Goal: Task Accomplishment & Management: Complete application form

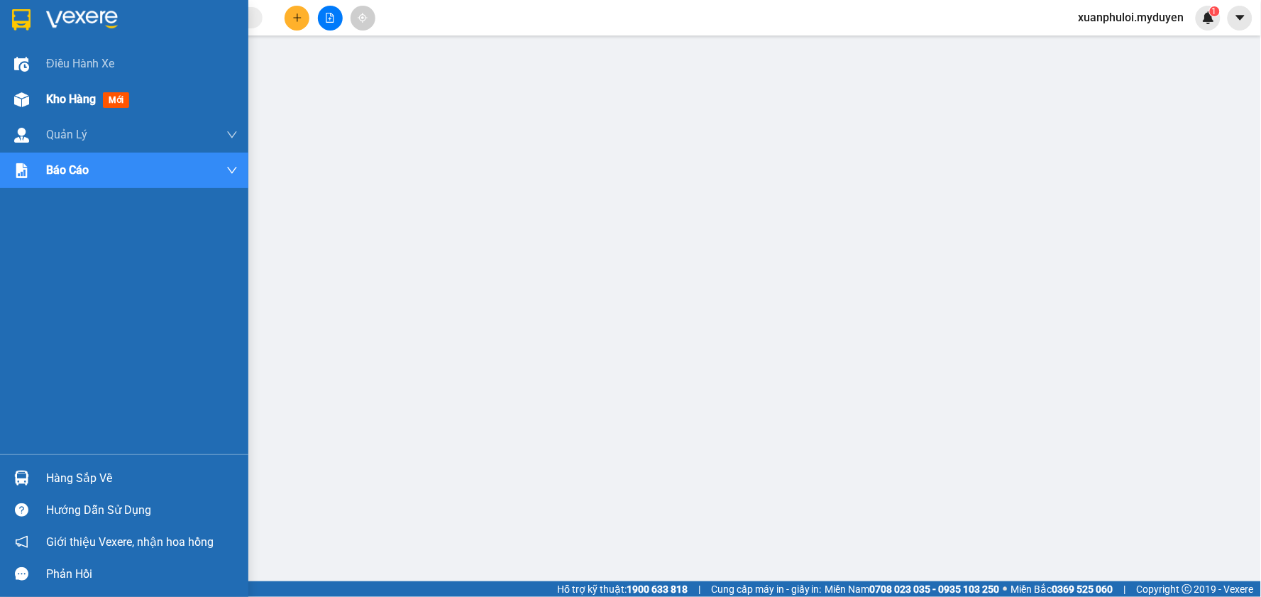
click at [37, 98] on div "Kho hàng mới" at bounding box center [124, 99] width 248 height 35
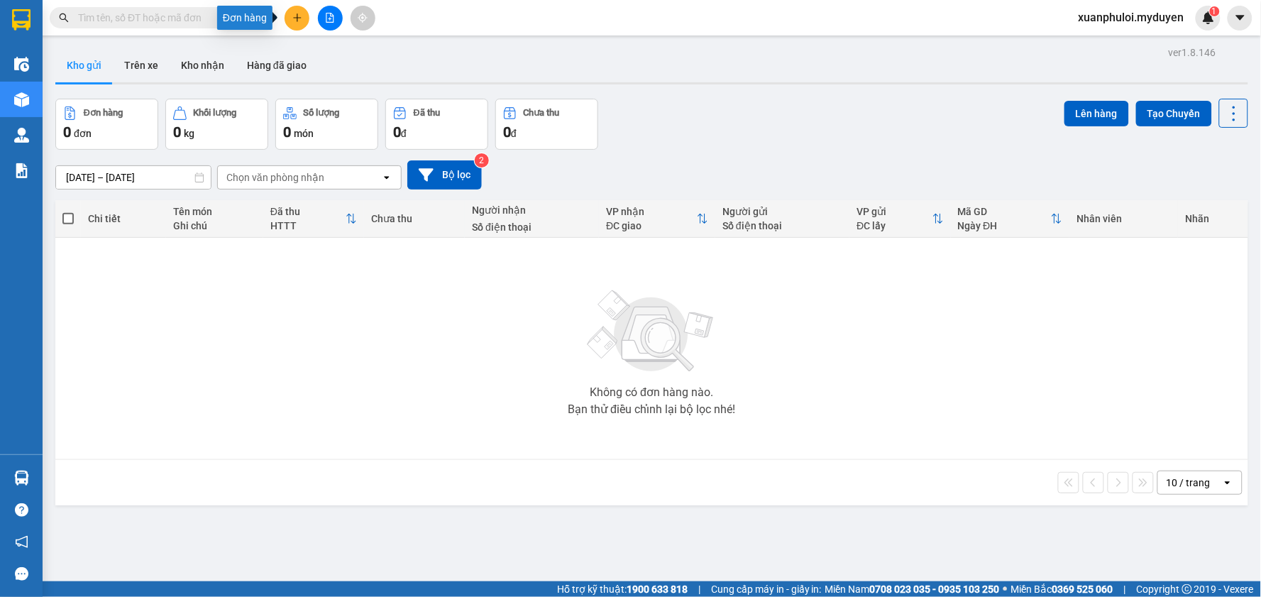
click at [296, 22] on icon "plus" at bounding box center [297, 18] width 10 height 10
click at [322, 48] on div "Tạo đơn hàng" at bounding box center [353, 53] width 62 height 16
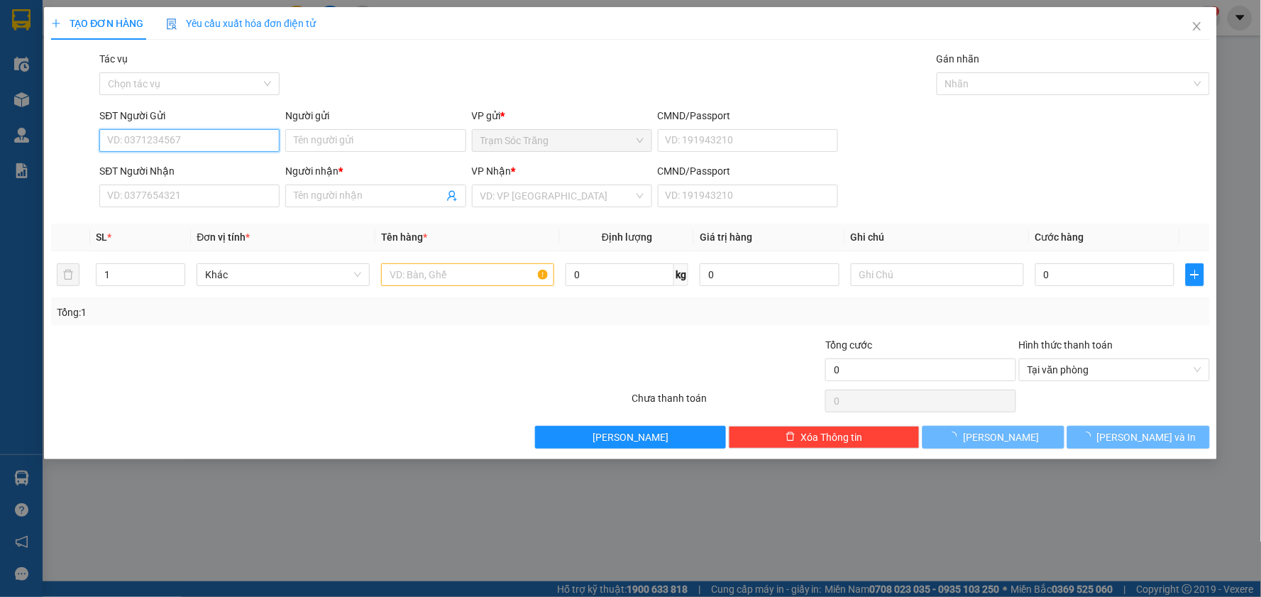
click at [173, 136] on input "SĐT Người Gửi" at bounding box center [189, 140] width 180 height 23
type input "0379138753"
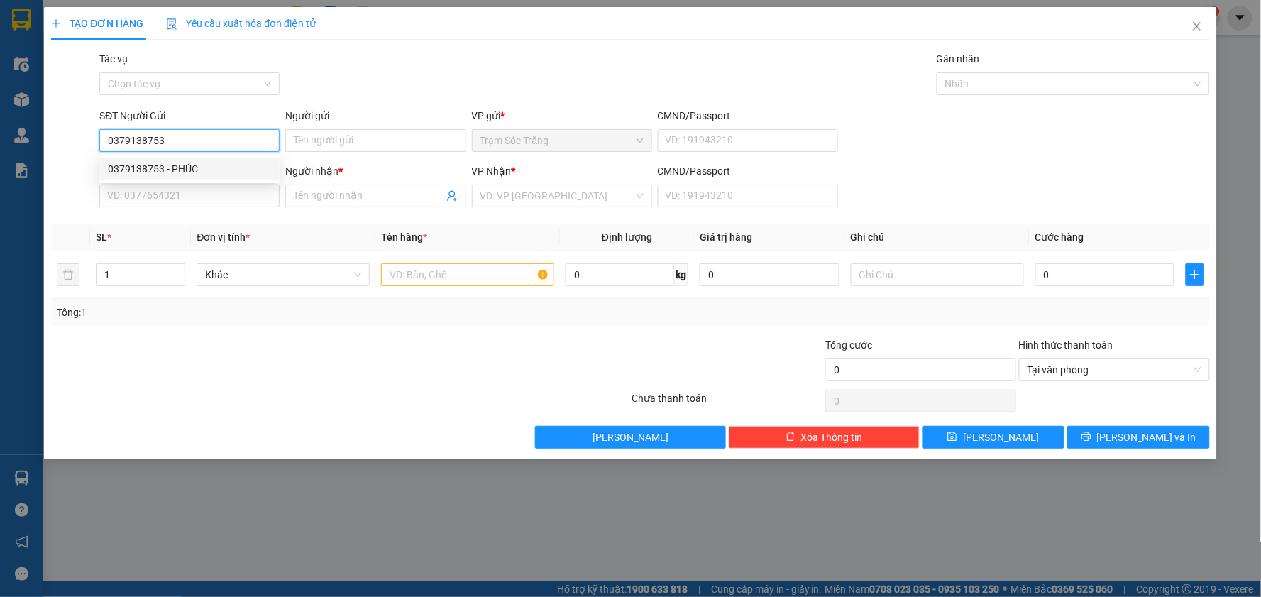
click at [209, 176] on div "0379138753 - PHÚC" at bounding box center [189, 169] width 163 height 16
type input "PHÚC"
type input "0869660829"
type input "TƯƠI"
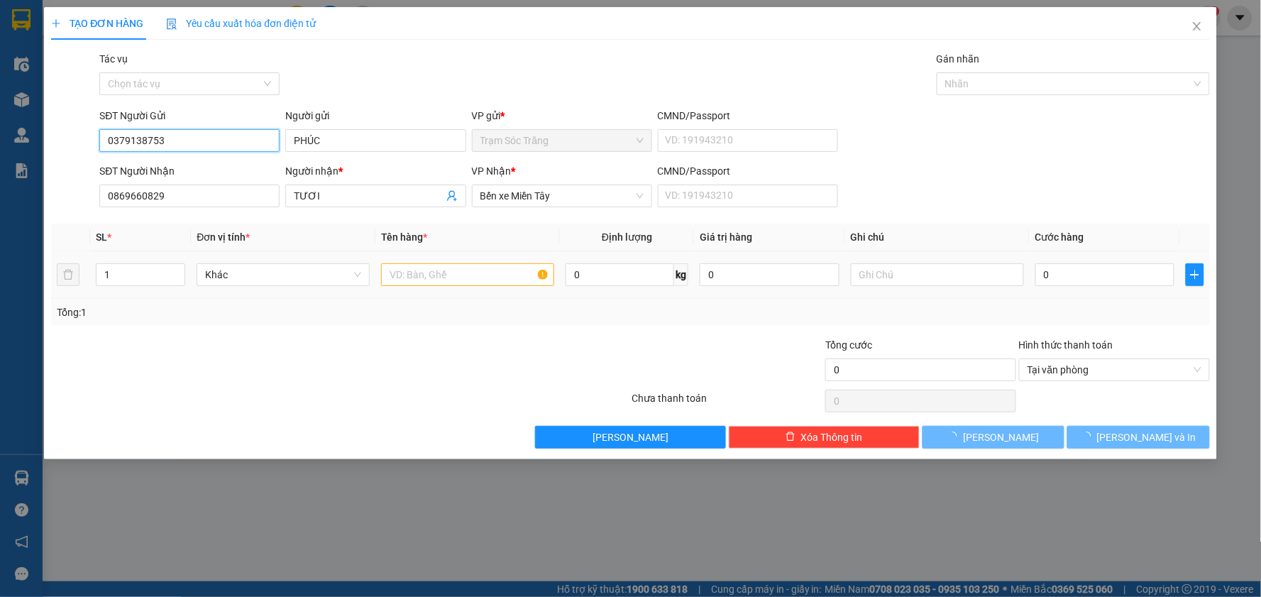
type input "50.000"
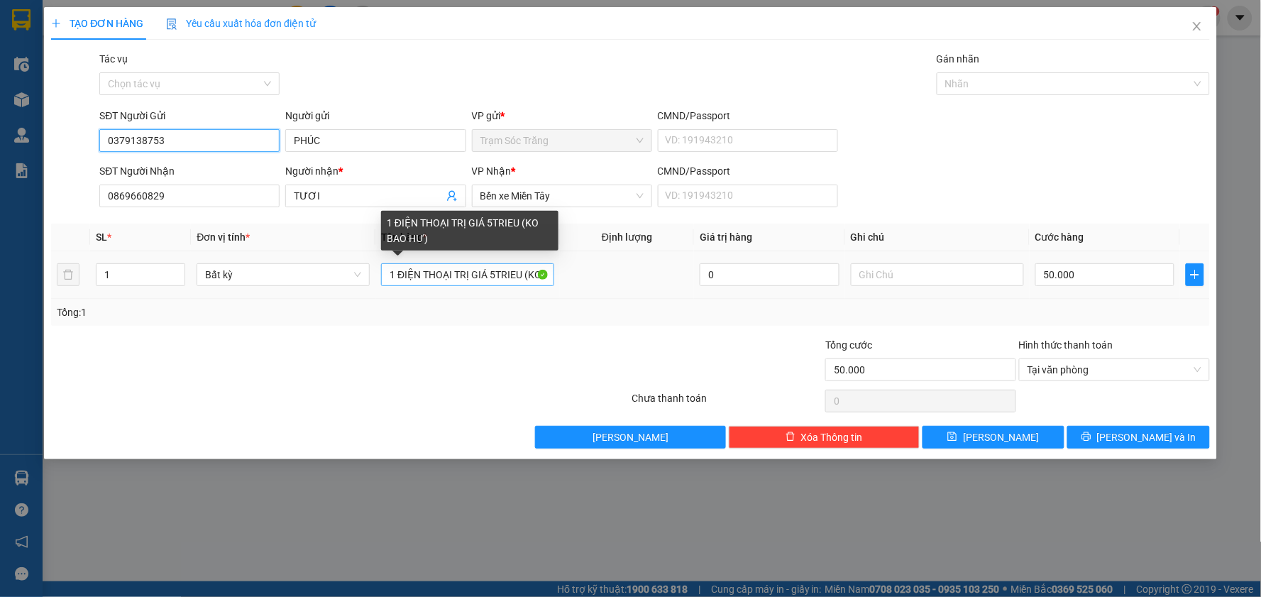
type input "0379138753"
click at [399, 275] on input "1 ĐIỆN THOẠI TRỊ GIÁ 5TRIEU (KO BAO HƯ)" at bounding box center [467, 274] width 173 height 23
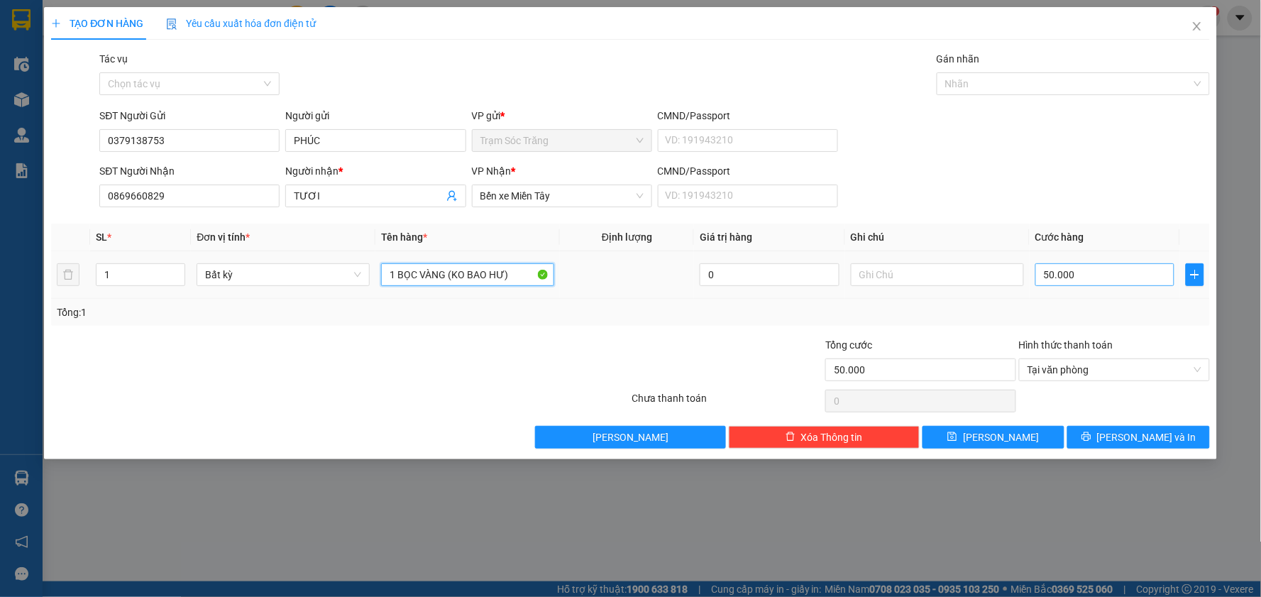
type input "1 BỌC VÀNG (KO BAO HƯ)"
click at [1059, 278] on input "50.000" at bounding box center [1105, 274] width 140 height 23
type input "4"
type input "40"
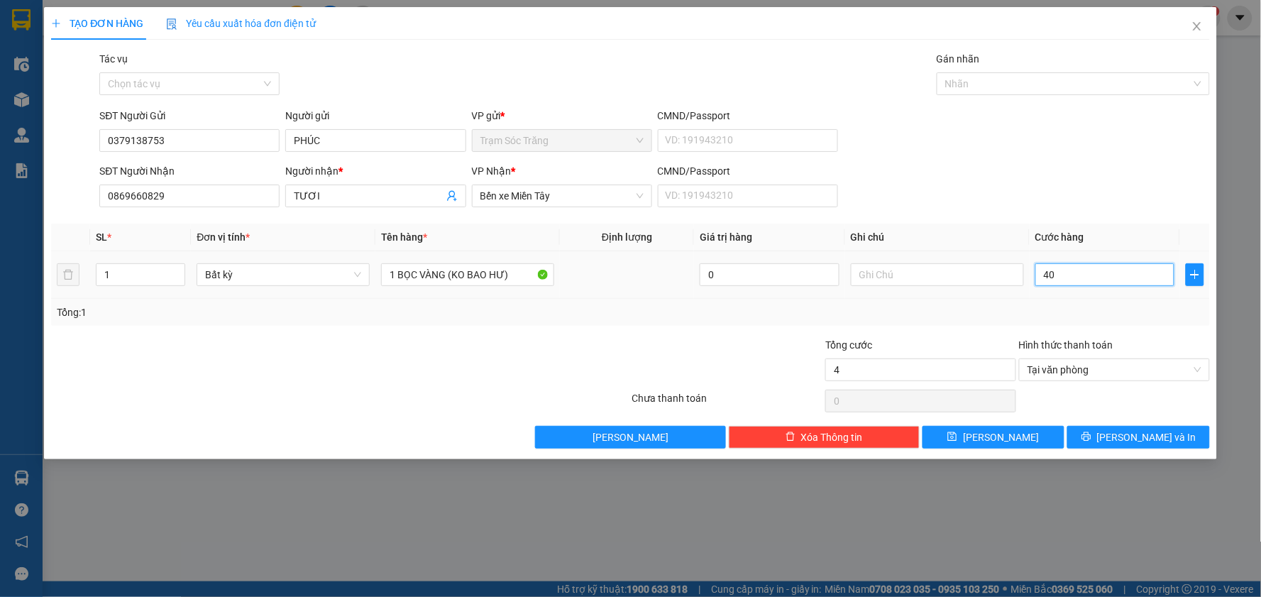
type input "40"
type input "400"
type input "4.000"
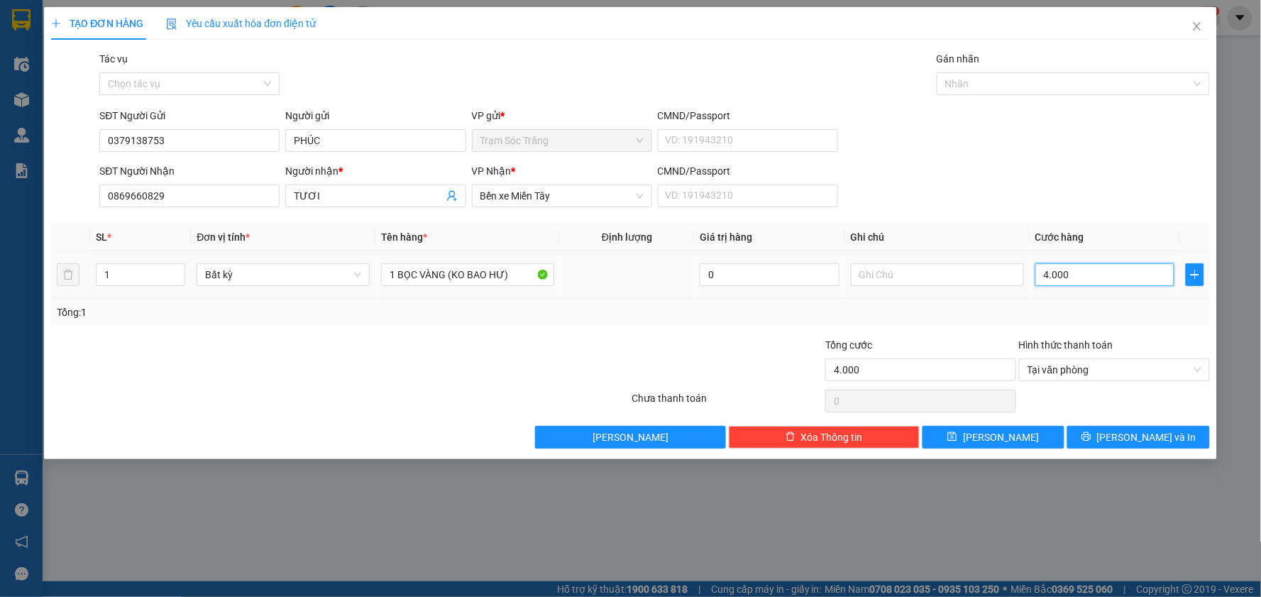
type input "40.000"
click at [1152, 448] on button "[PERSON_NAME] và In" at bounding box center [1138, 437] width 143 height 23
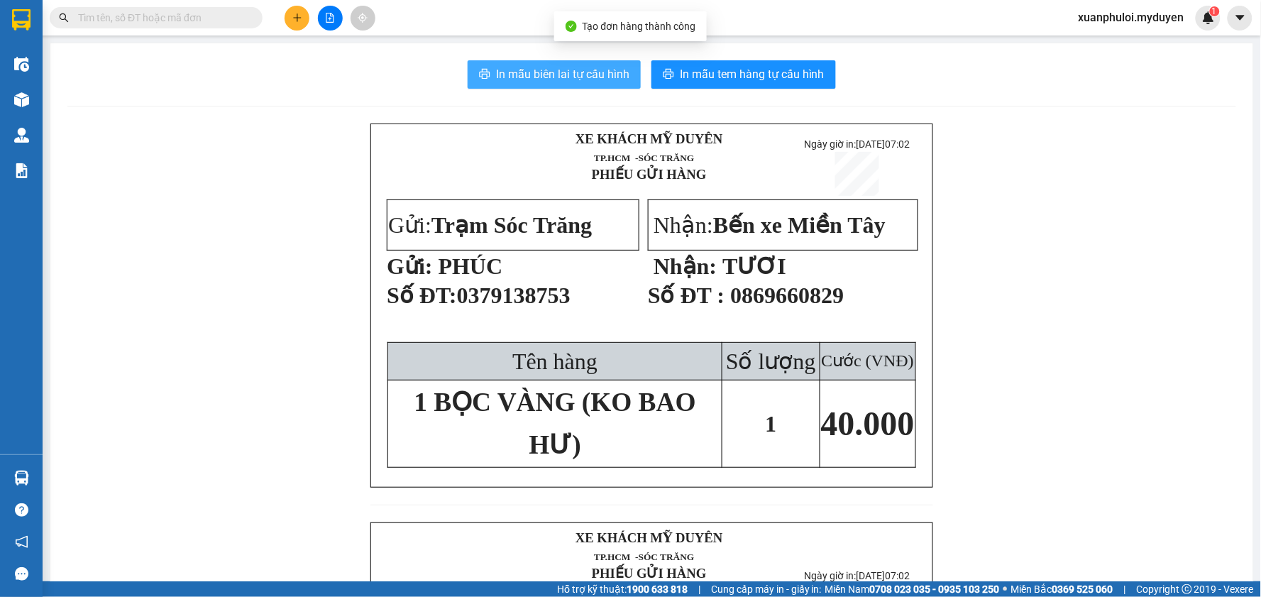
click at [520, 79] on span "In mẫu biên lai tự cấu hình" at bounding box center [562, 74] width 133 height 18
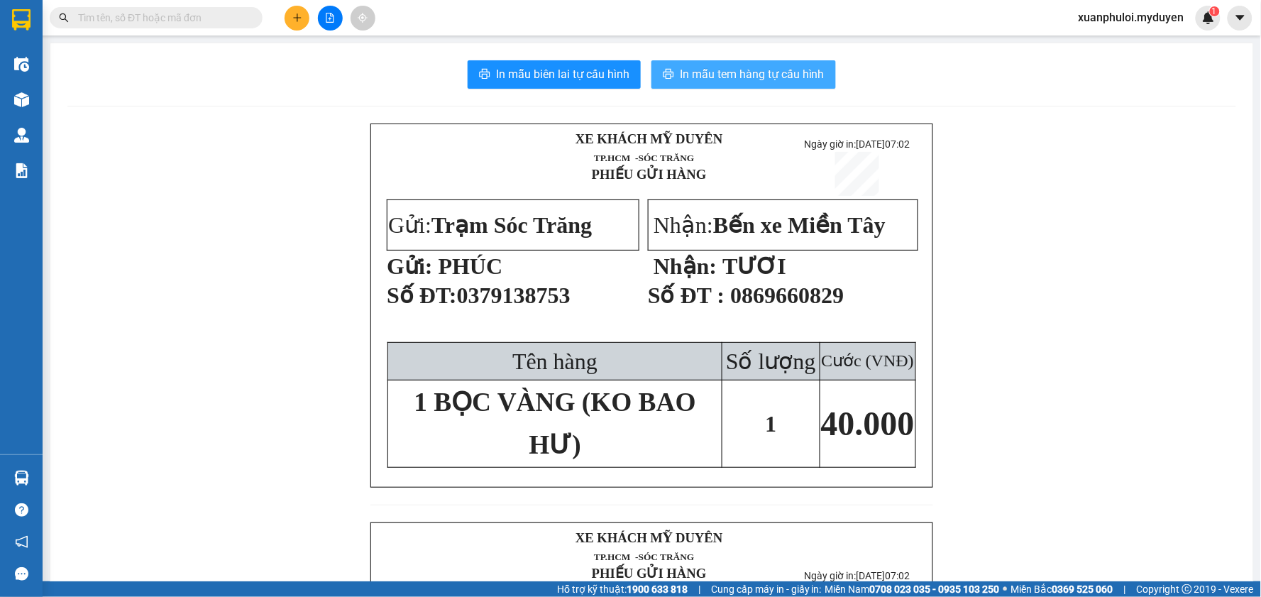
click at [714, 79] on span "In mẫu tem hàng tự cấu hình" at bounding box center [752, 74] width 145 height 18
click at [289, 15] on button at bounding box center [297, 18] width 25 height 25
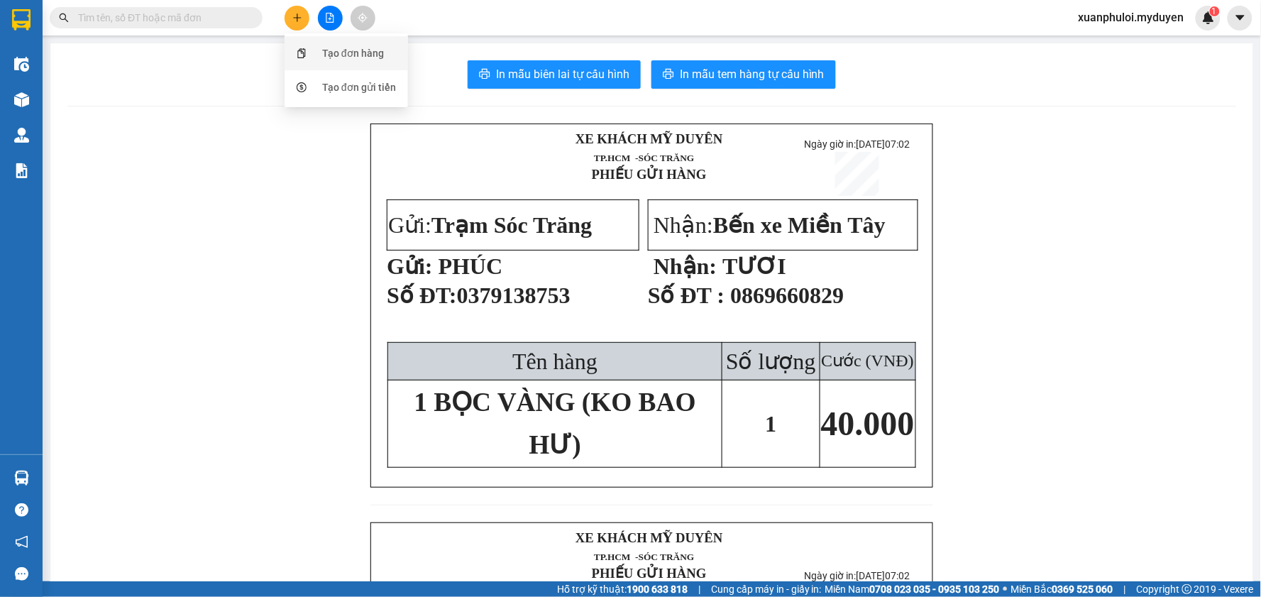
click at [353, 47] on div "Tạo đơn hàng" at bounding box center [353, 53] width 62 height 16
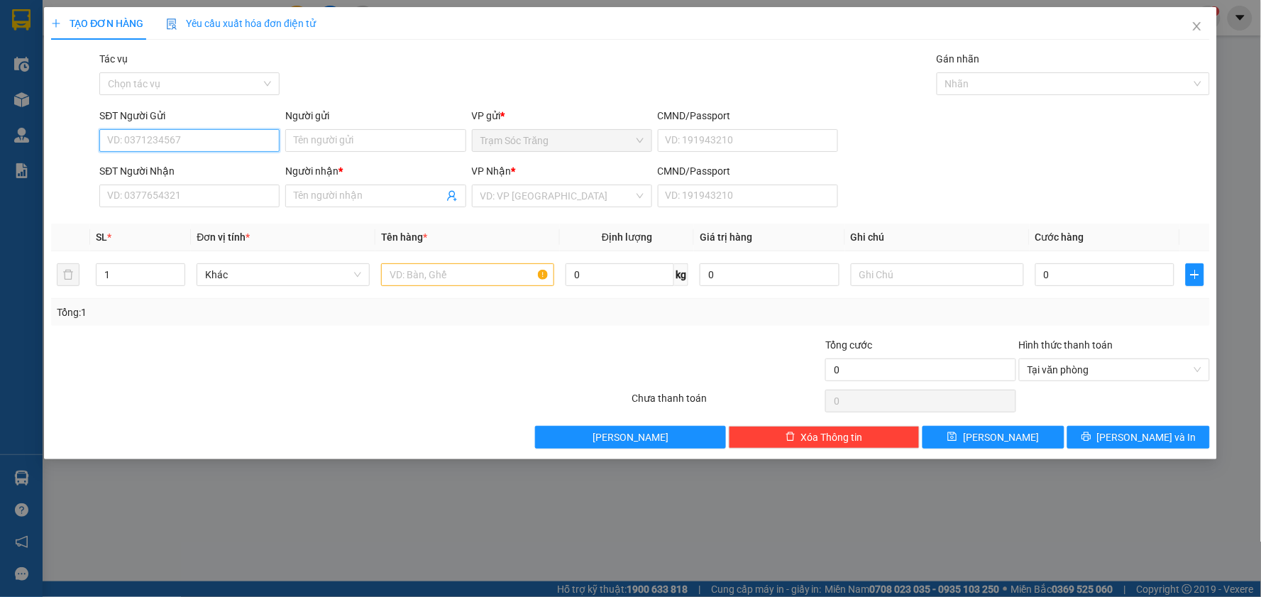
paste input "0839090186"
type input "0839090186"
click at [190, 166] on div "0839090186 - ĐƯỜNG" at bounding box center [189, 169] width 163 height 16
type input "ĐƯỜNG"
type input "0918384712"
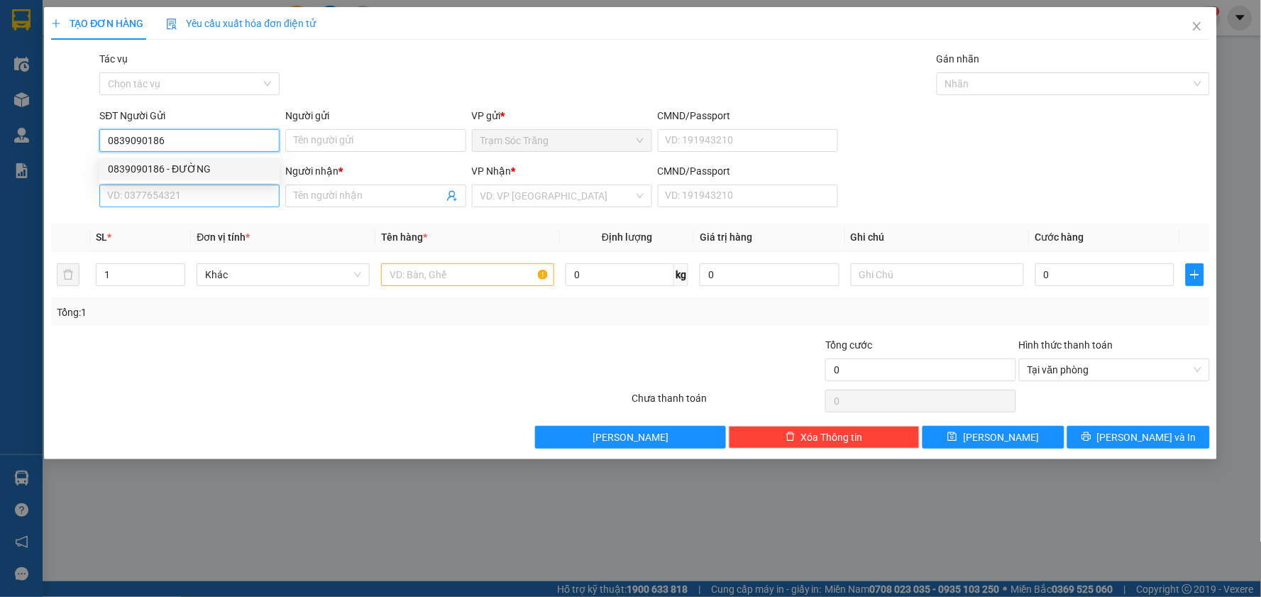
type input "HẢI"
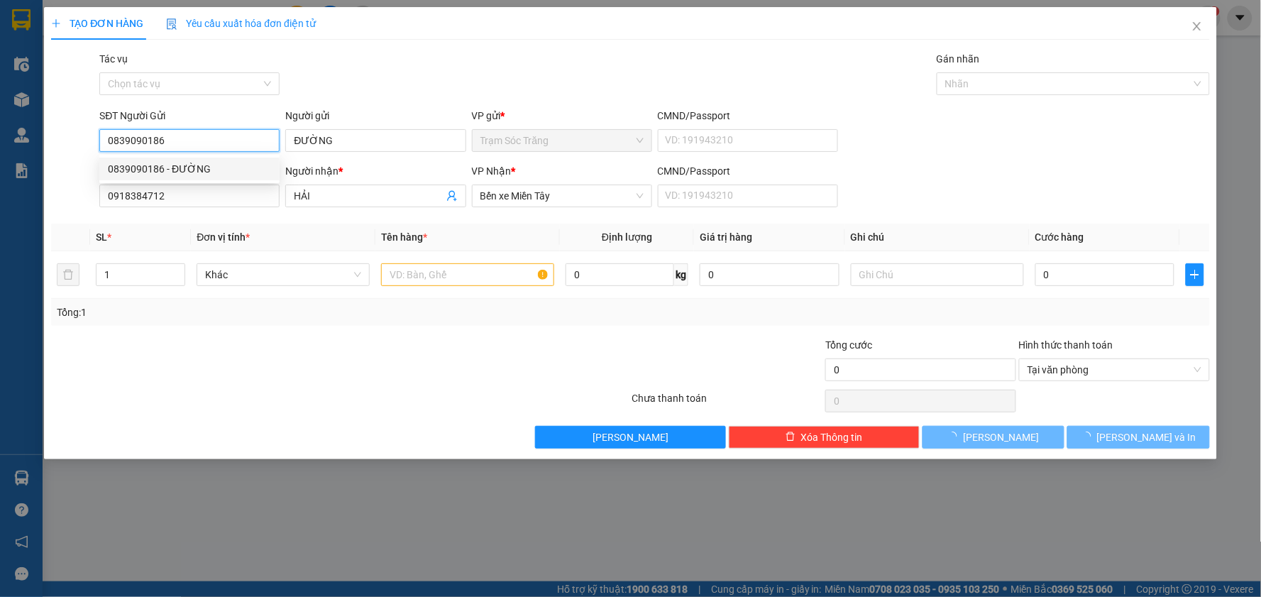
type input "540.000"
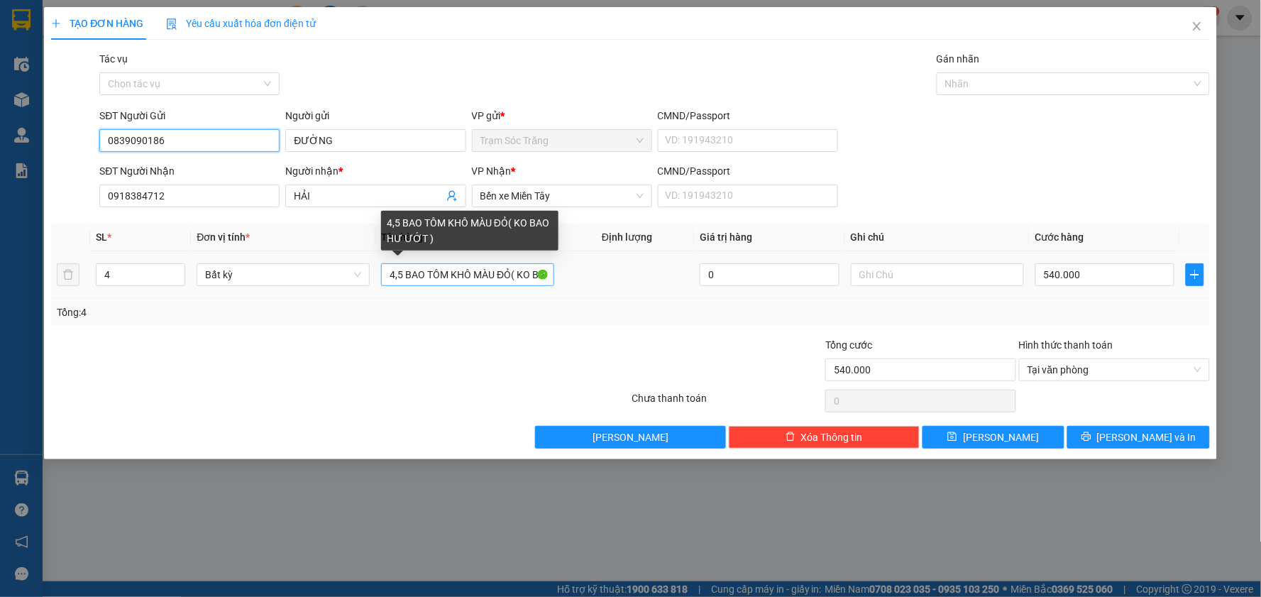
type input "0839090186"
click at [394, 275] on input "4,5 BAO TÔM KHÔ MÀU ĐỎ( KO BAO HƯ ƯỚT )" at bounding box center [467, 274] width 173 height 23
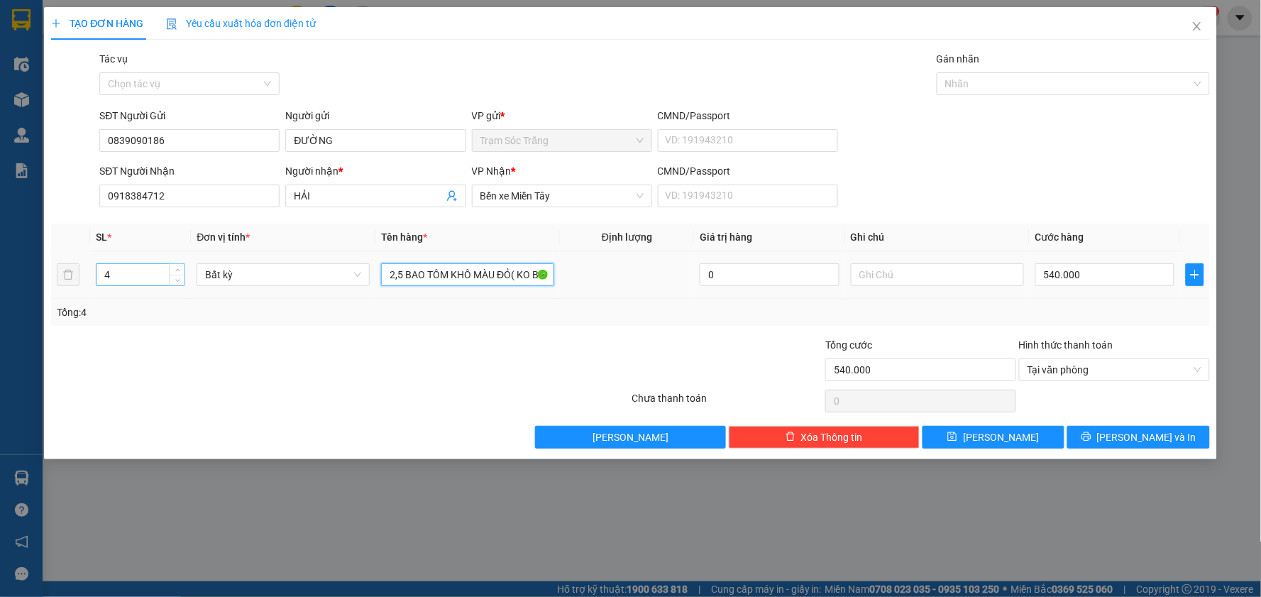
type input "2,5 BAO TÔM KHÔ MÀU ĐỎ( KO BAO HƯ ƯỚT )"
click at [145, 277] on input "4" at bounding box center [140, 274] width 88 height 21
click at [1091, 279] on input "540.000" at bounding box center [1105, 274] width 140 height 23
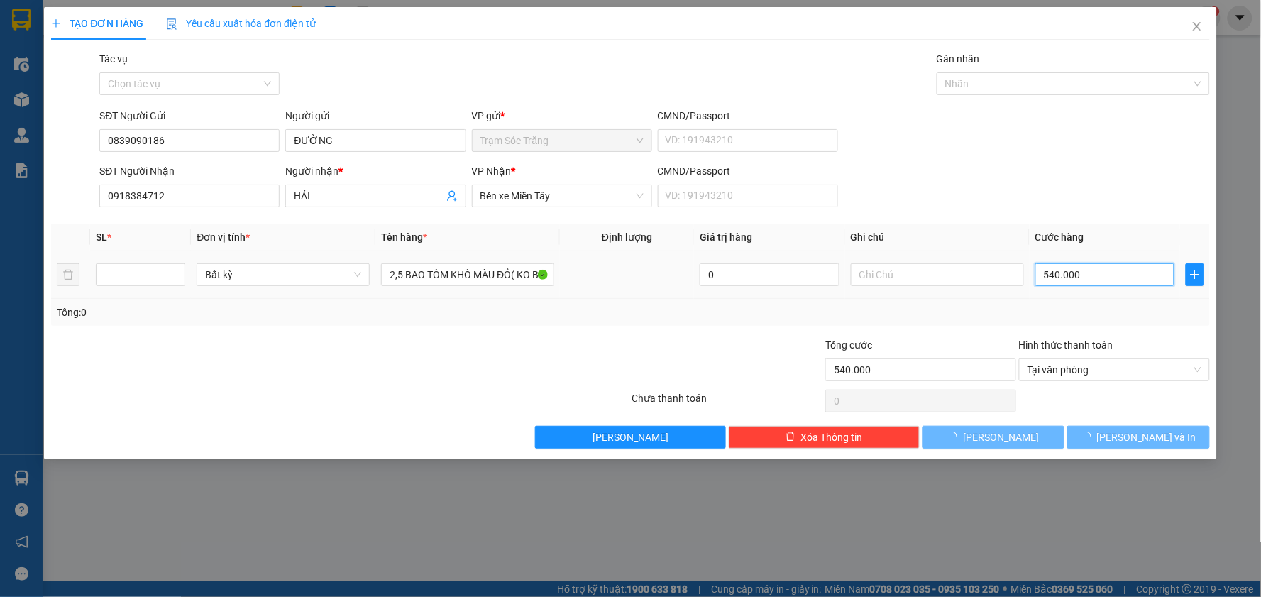
type input "0"
type input "03"
type input "3"
type input "030"
type input "30"
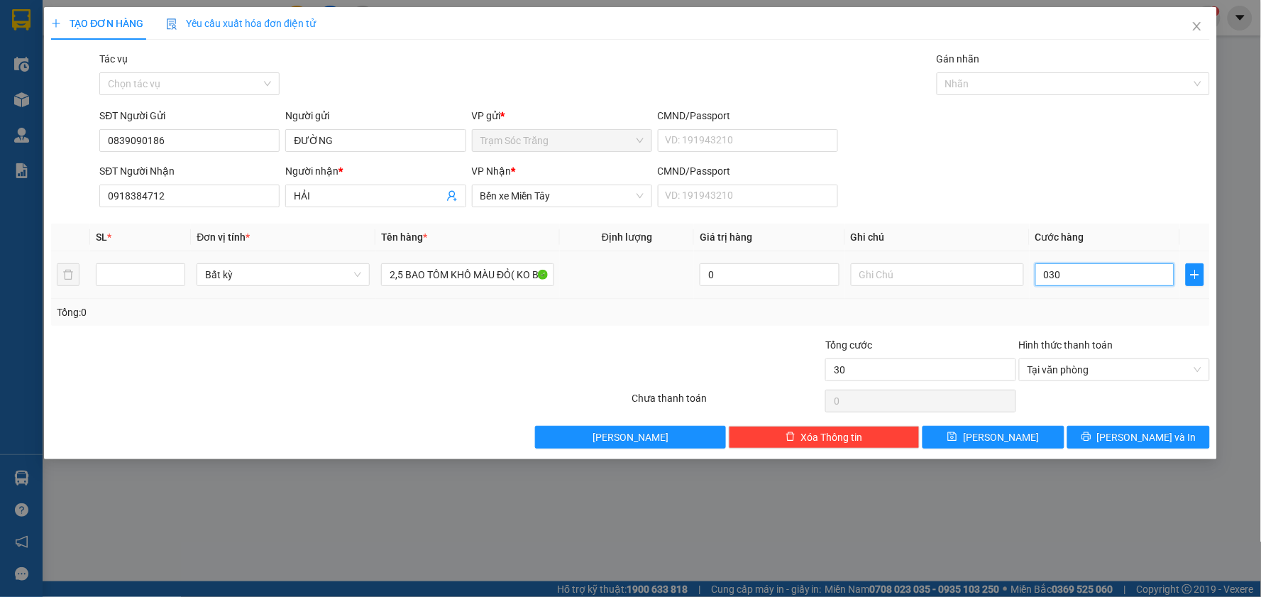
type input "0.300"
type input "300"
type input "030"
type input "3"
type input "03"
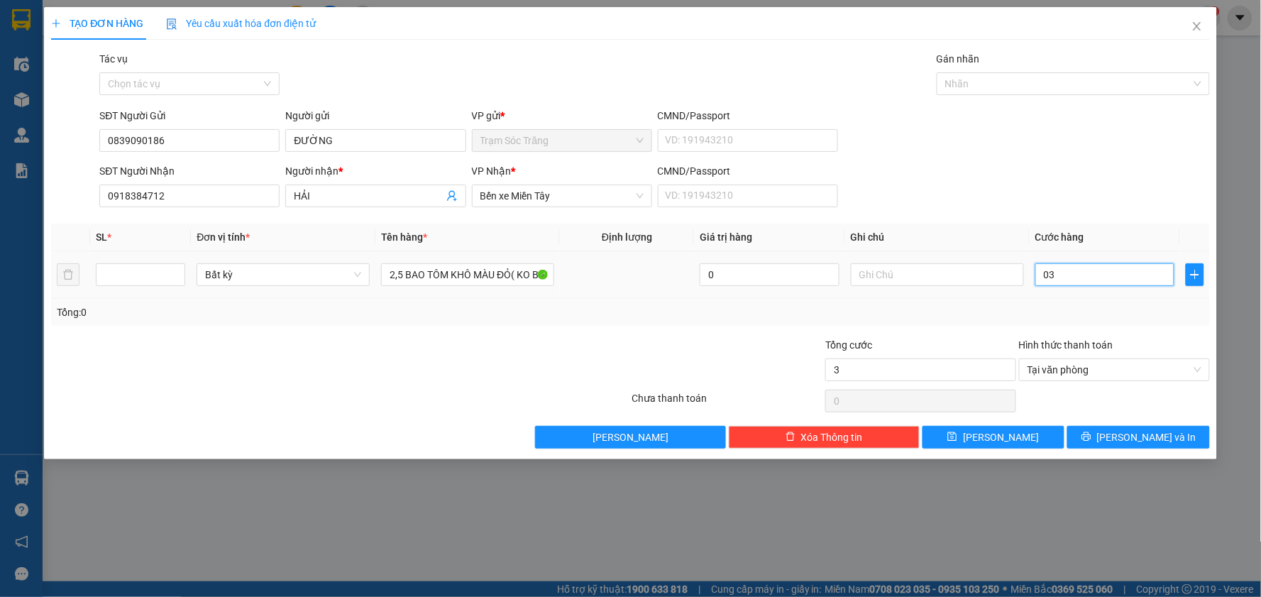
type input "0"
type input "30"
type input "300"
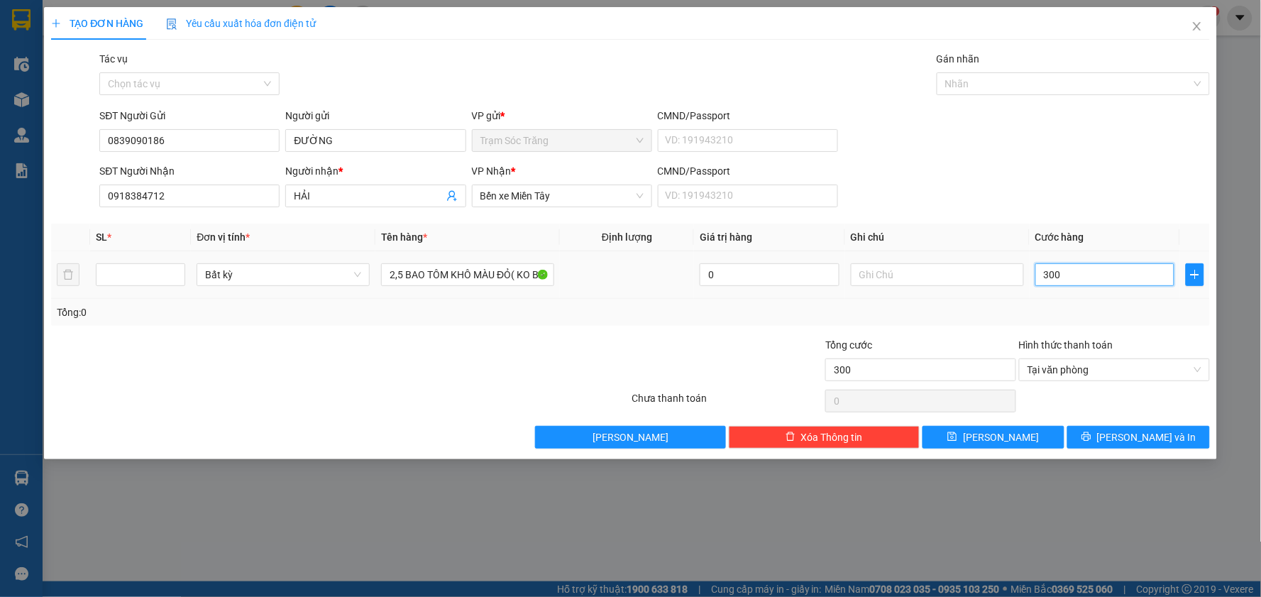
type input "3.000"
type input "30.000"
type input "300.000"
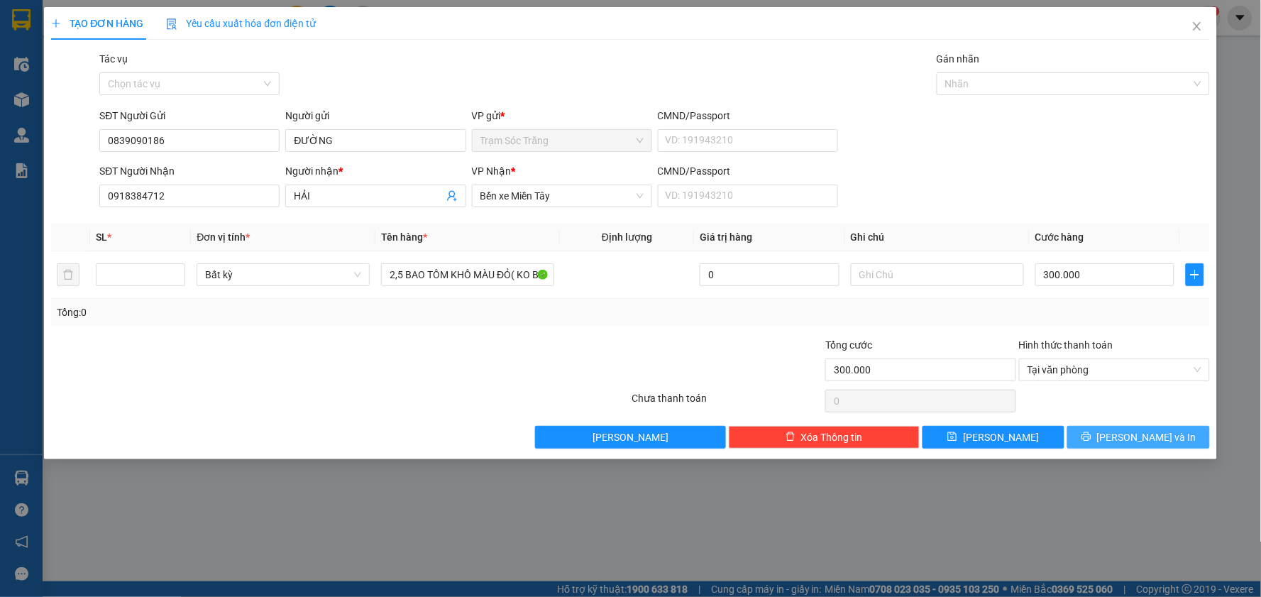
click at [1100, 433] on button "[PERSON_NAME] và In" at bounding box center [1138, 437] width 143 height 23
click at [159, 274] on input "number" at bounding box center [140, 274] width 88 height 21
type input "3"
type input "0"
click at [1119, 282] on input "0" at bounding box center [1105, 274] width 140 height 23
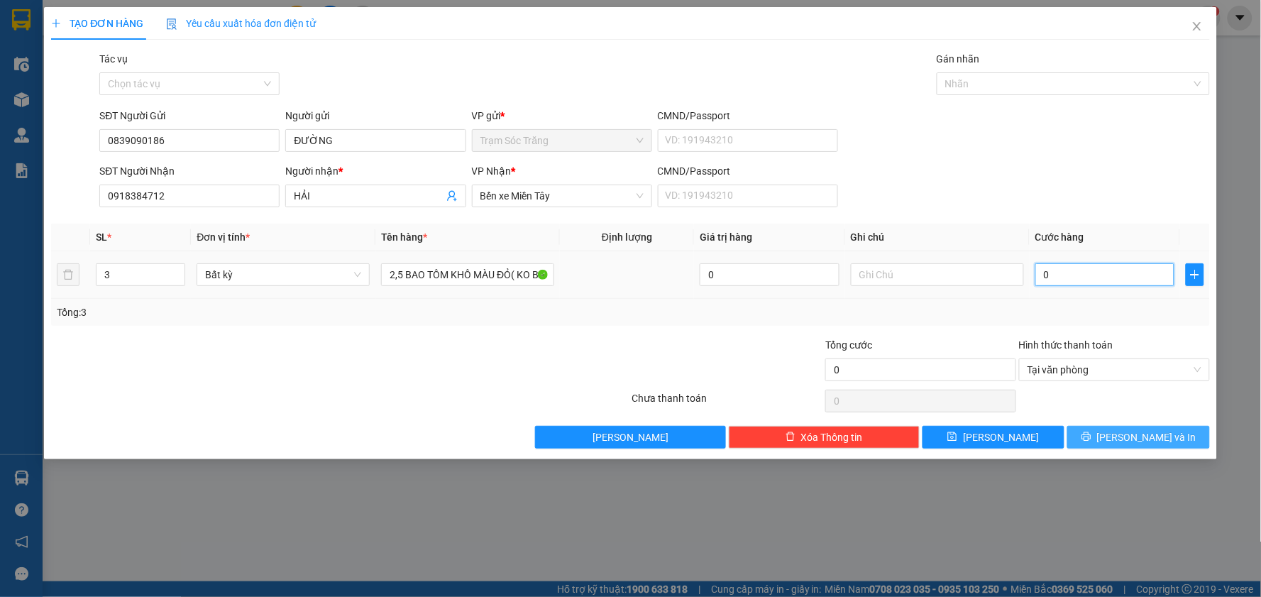
type input "3"
type input "30"
type input "300"
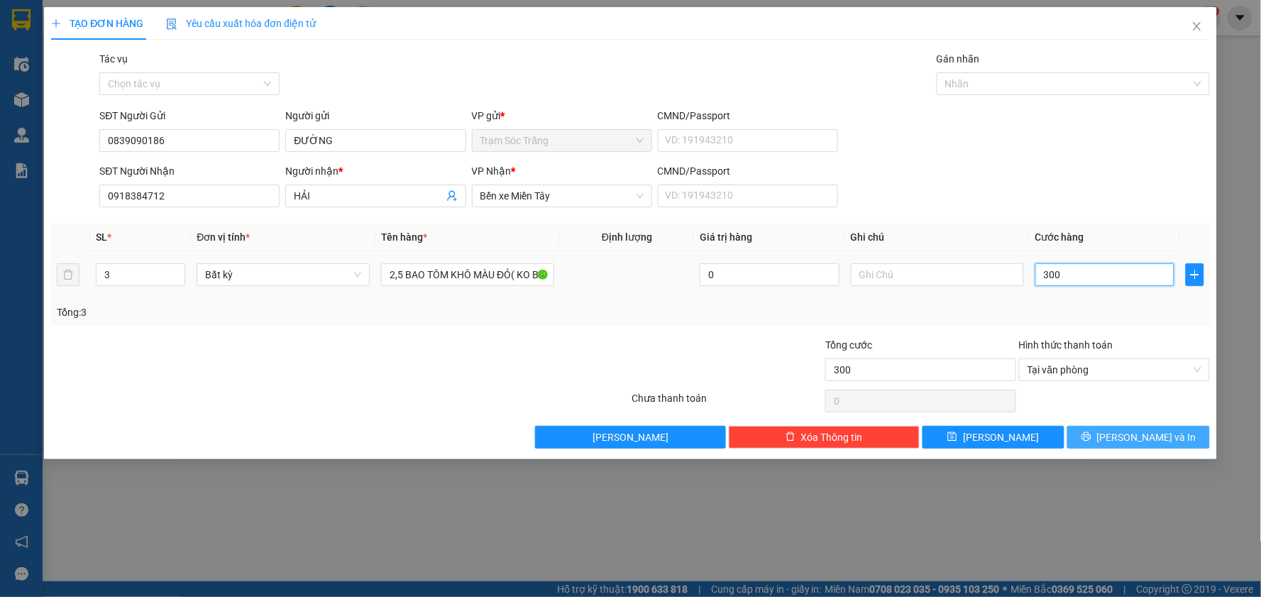
type input "3.000"
type input "30.000"
type input "300.000"
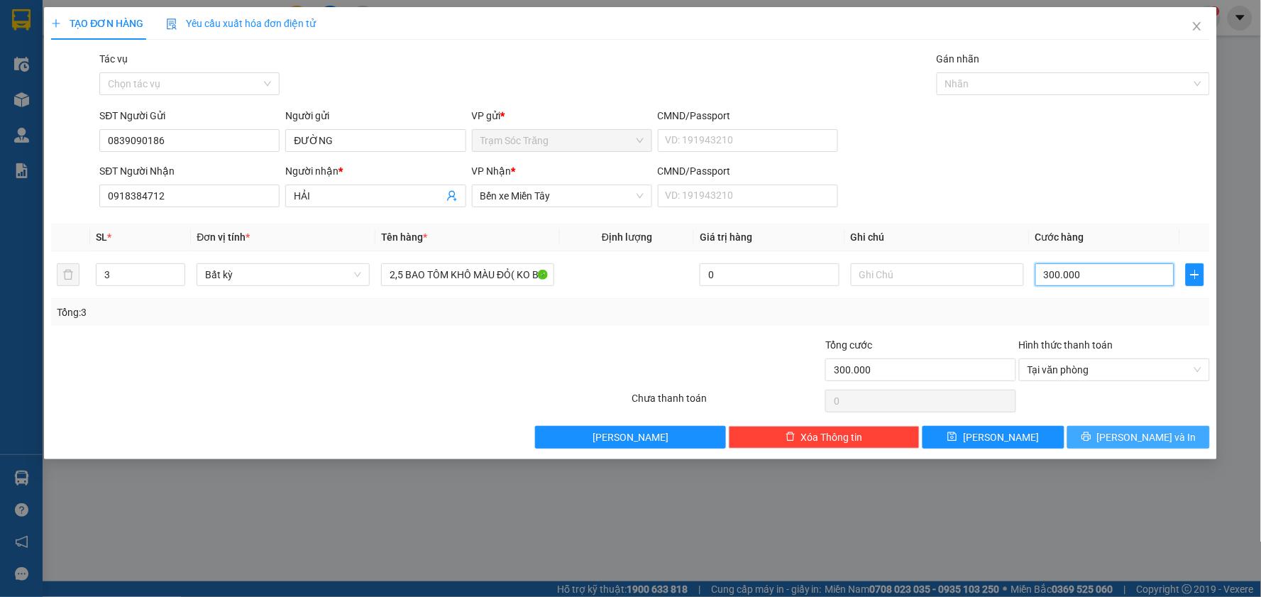
type input "300.000"
click at [1090, 436] on icon "printer" at bounding box center [1085, 436] width 9 height 9
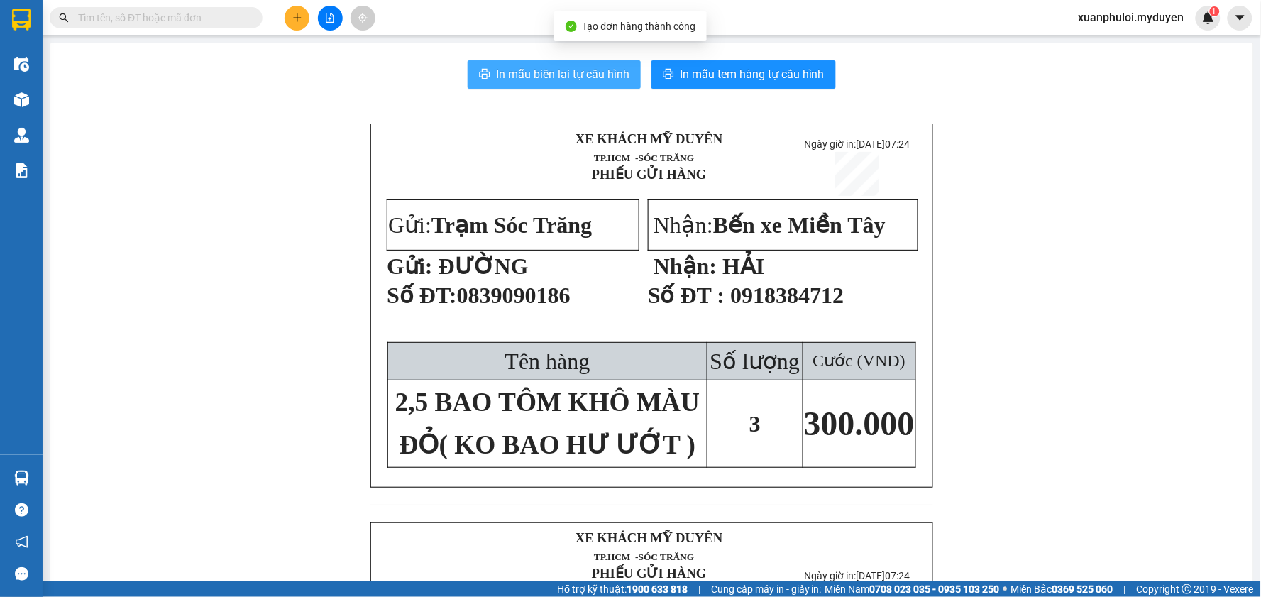
click at [557, 82] on span "In mẫu biên lai tự cấu hình" at bounding box center [562, 74] width 133 height 18
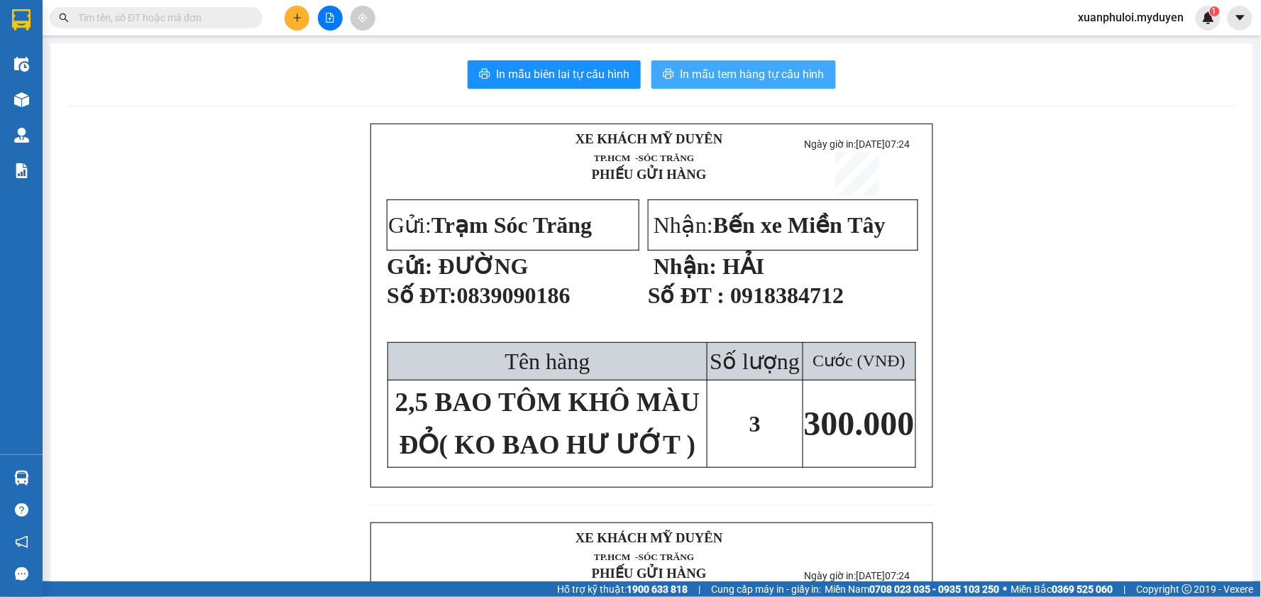
click at [705, 79] on span "In mẫu tem hàng tự cấu hình" at bounding box center [752, 74] width 145 height 18
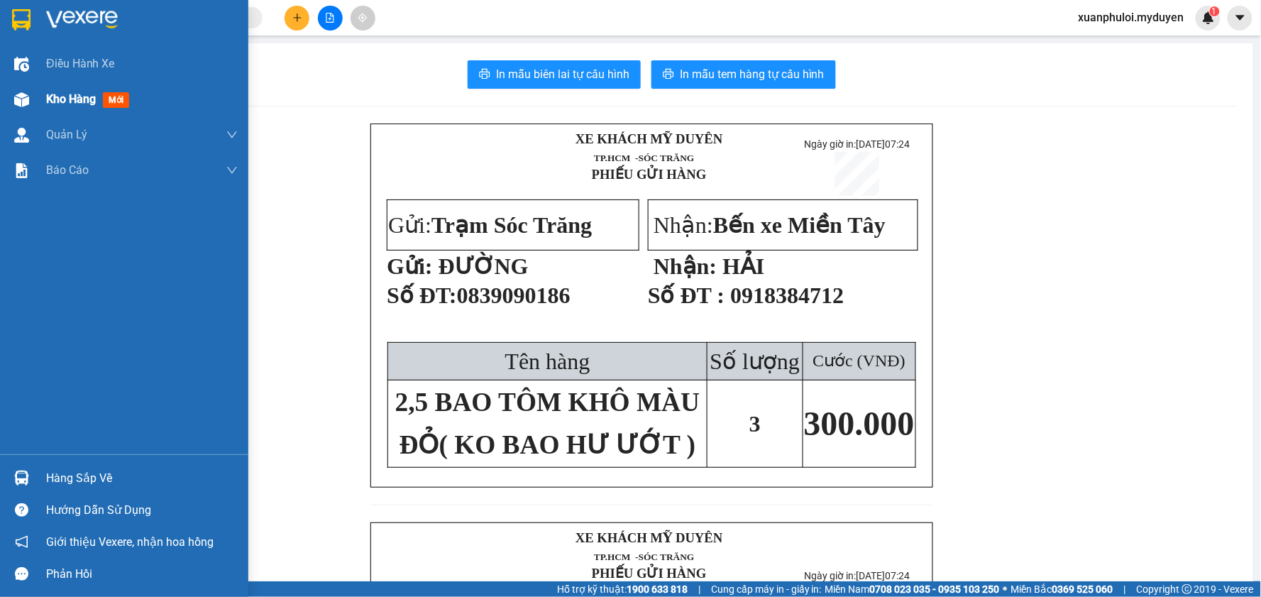
click at [18, 90] on div at bounding box center [21, 99] width 25 height 25
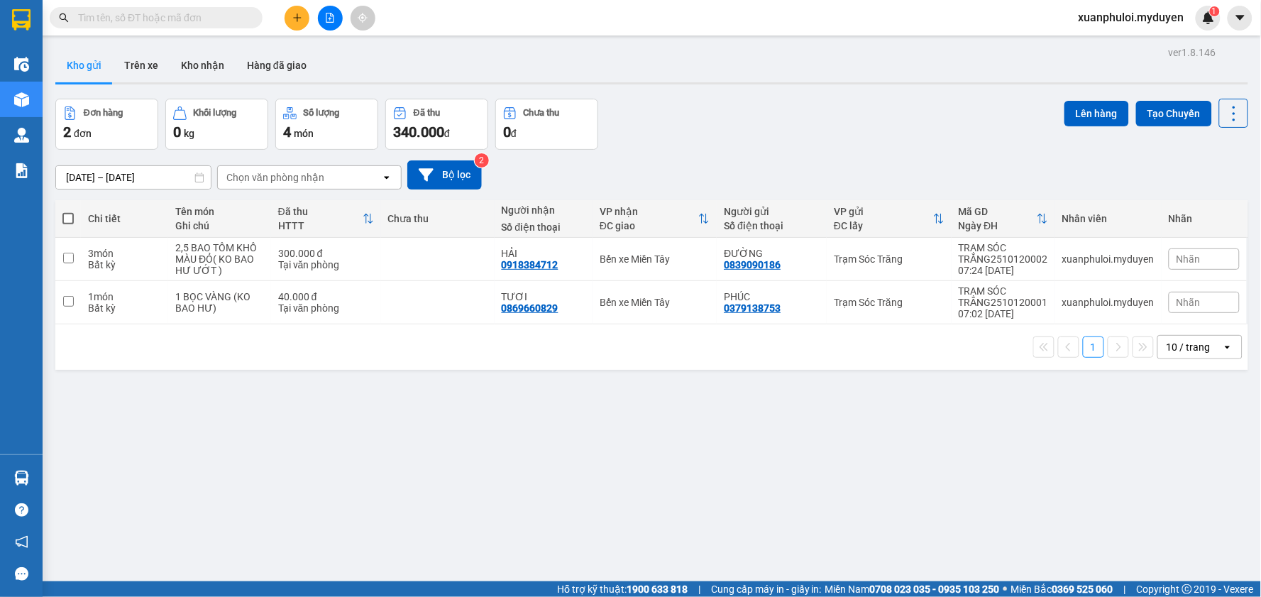
click at [67, 216] on span at bounding box center [67, 218] width 11 height 11
click at [68, 211] on input "checkbox" at bounding box center [68, 211] width 0 height 0
checkbox input "true"
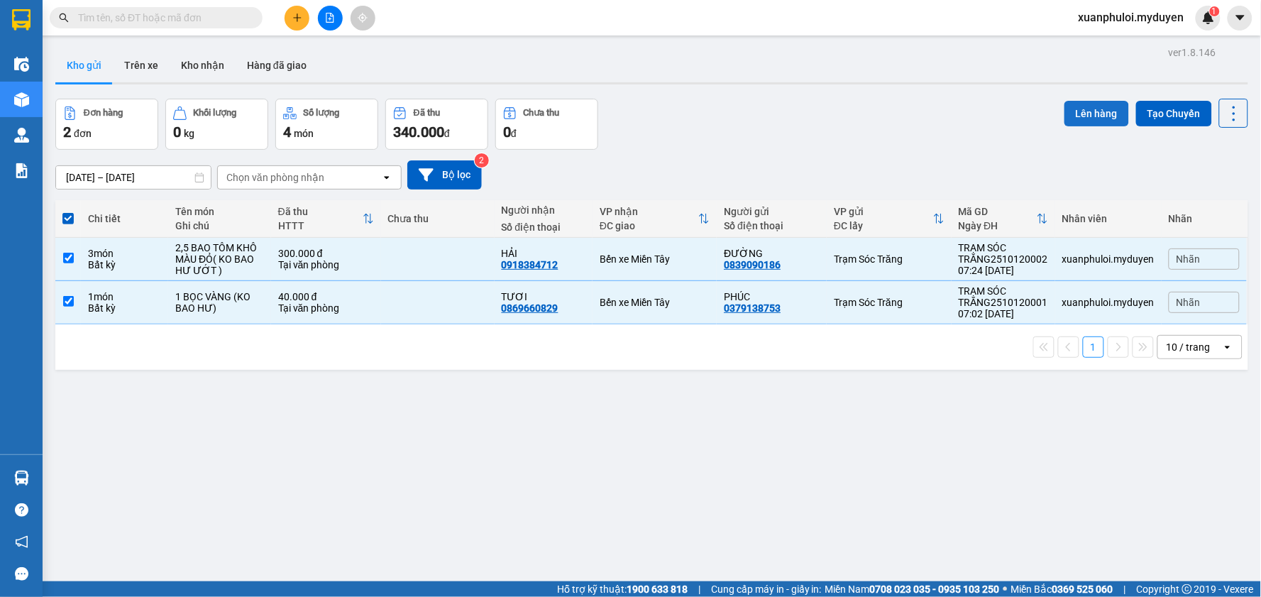
click at [1071, 122] on button "Lên hàng" at bounding box center [1096, 114] width 65 height 26
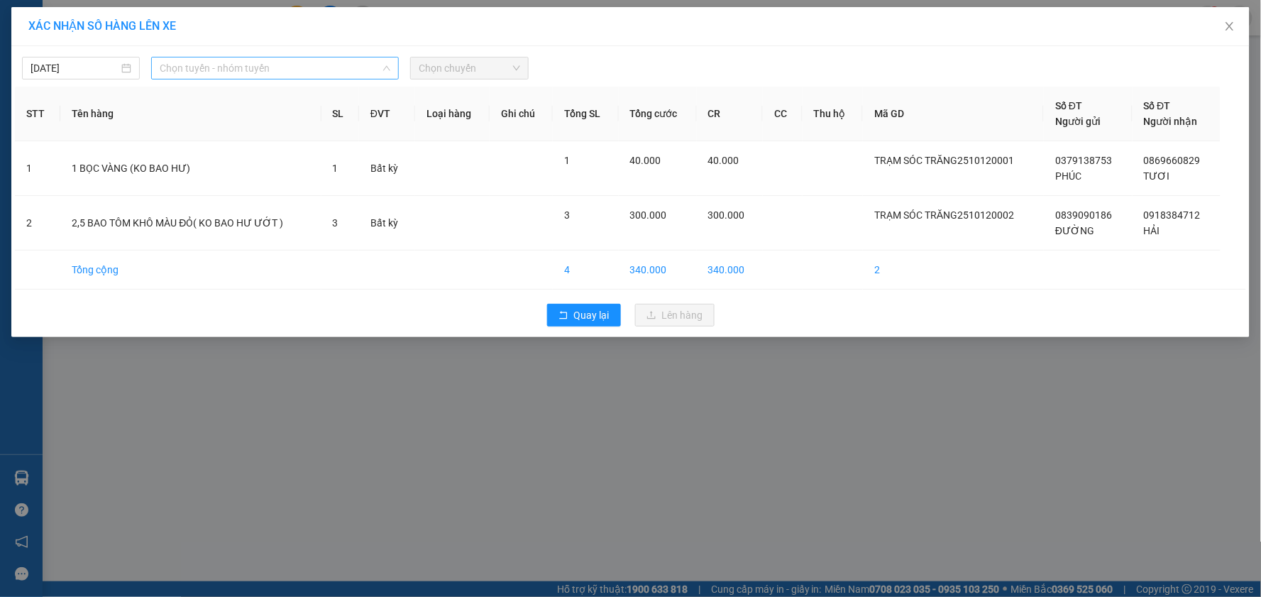
click at [293, 72] on span "Chọn tuyến - nhóm tuyến" at bounding box center [275, 67] width 231 height 21
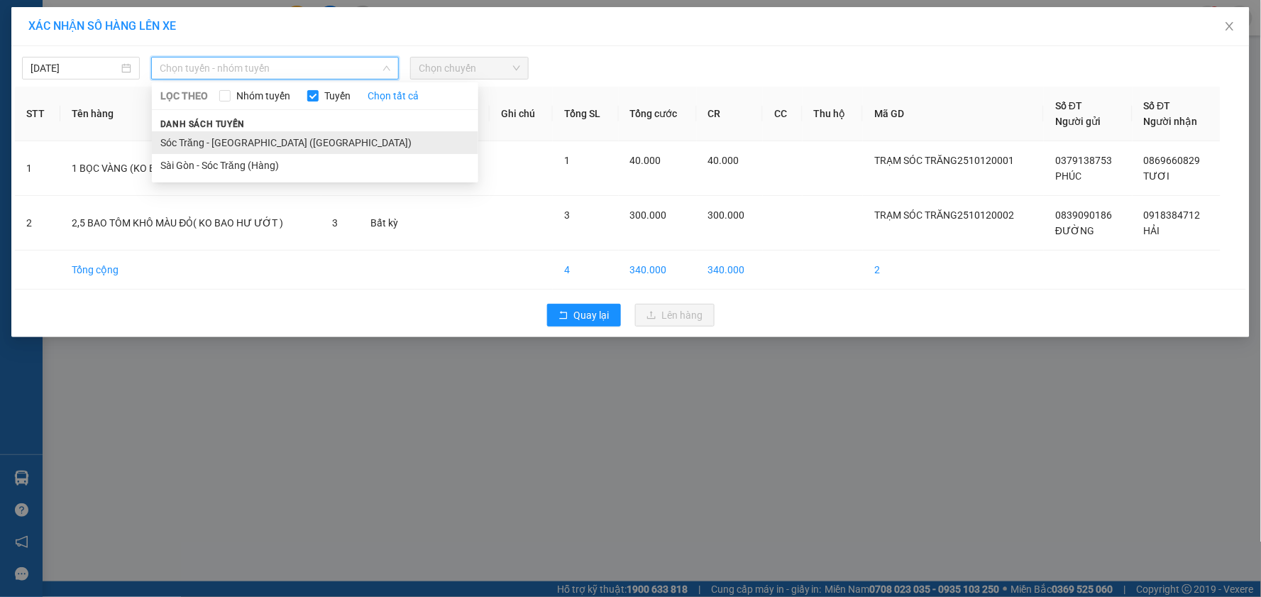
click at [240, 148] on li "Sóc Trăng - [GEOGRAPHIC_DATA] ([GEOGRAPHIC_DATA])" at bounding box center [315, 142] width 326 height 23
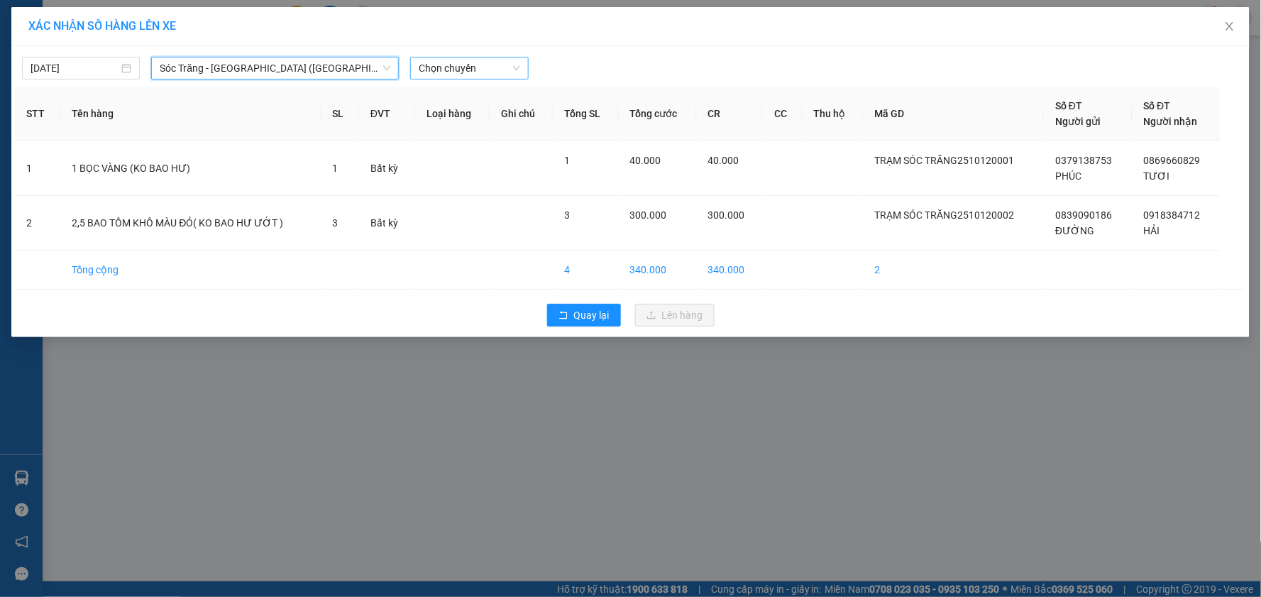
click at [485, 70] on span "Chọn chuyến" at bounding box center [469, 67] width 101 height 21
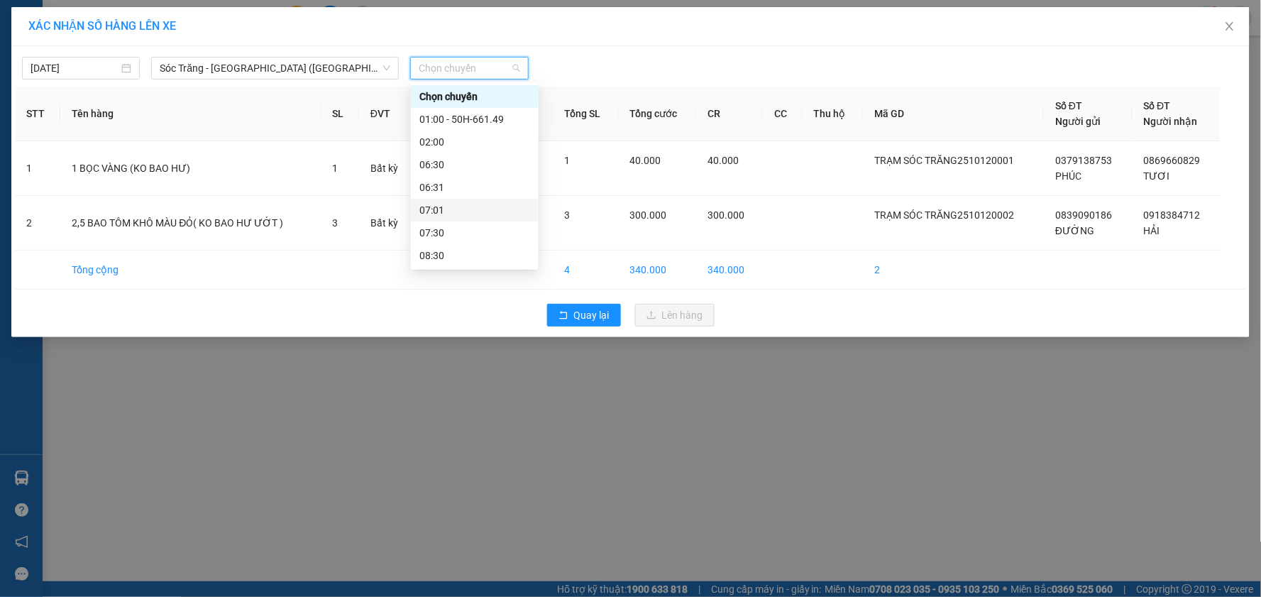
click at [436, 214] on div "07:01" at bounding box center [474, 210] width 111 height 16
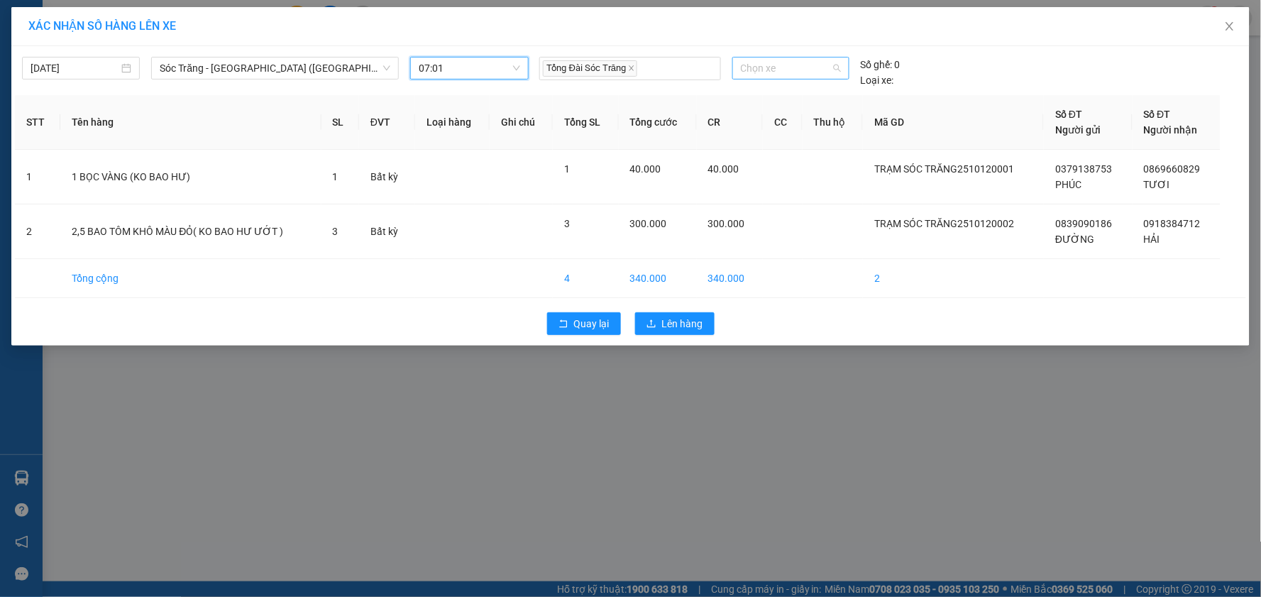
click at [807, 67] on span "Chọn xe" at bounding box center [791, 67] width 100 height 21
type input "1468"
click at [839, 101] on div "51B-146.89" at bounding box center [791, 97] width 100 height 16
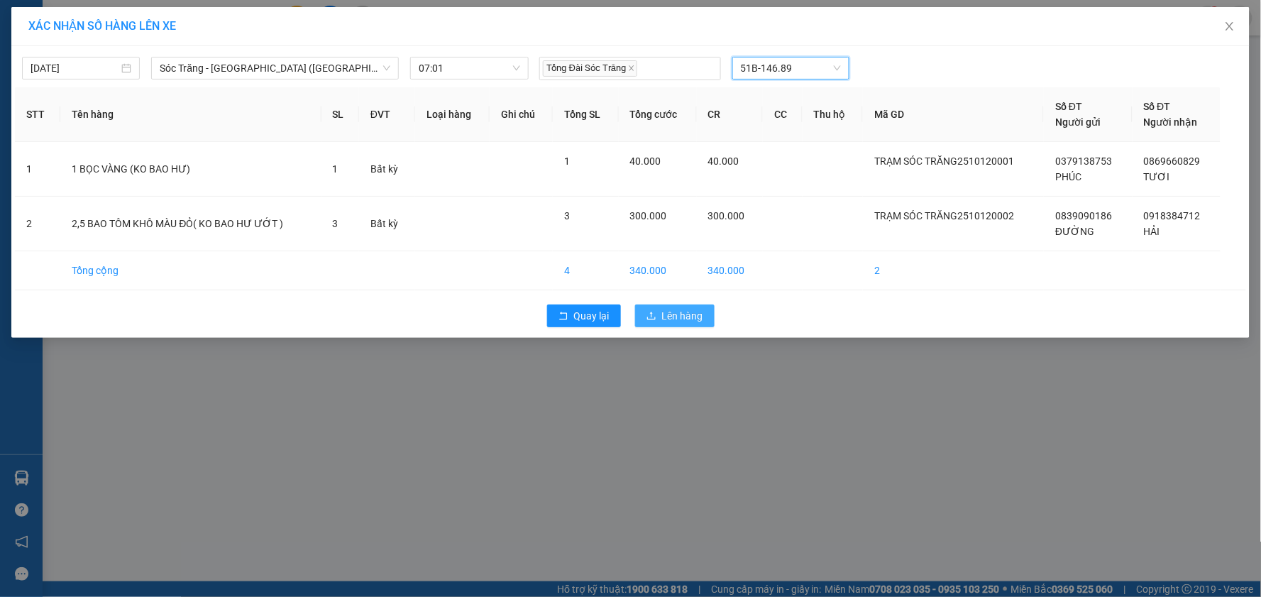
click at [649, 322] on span "upload" at bounding box center [651, 316] width 10 height 11
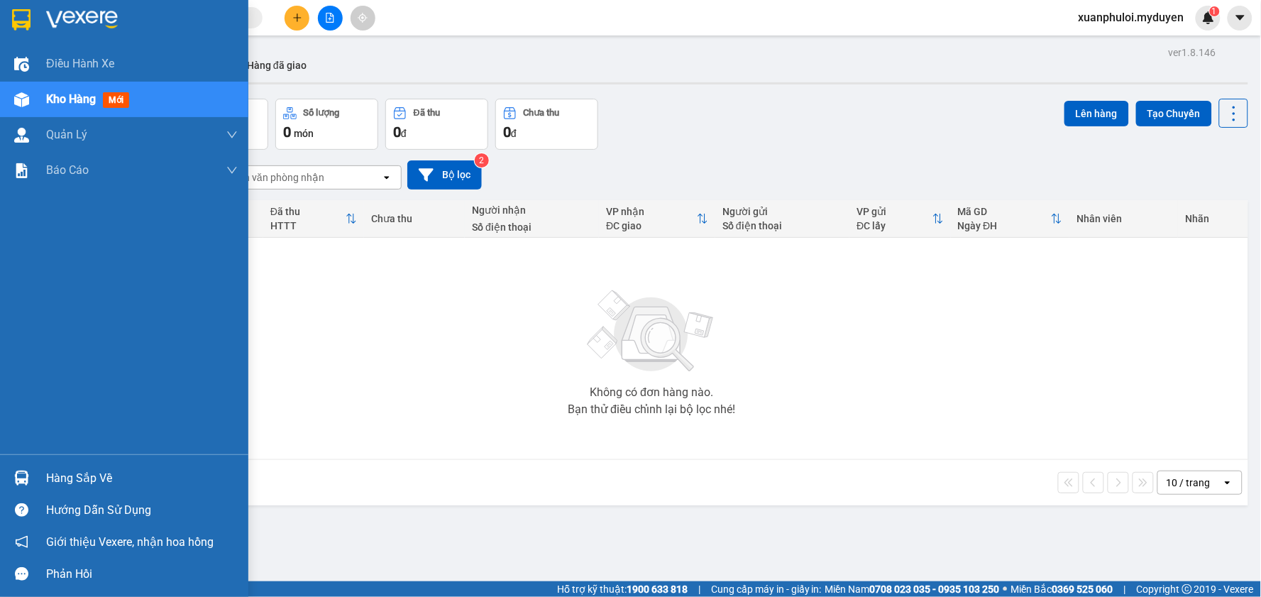
click at [35, 98] on div "Kho hàng mới" at bounding box center [124, 99] width 248 height 35
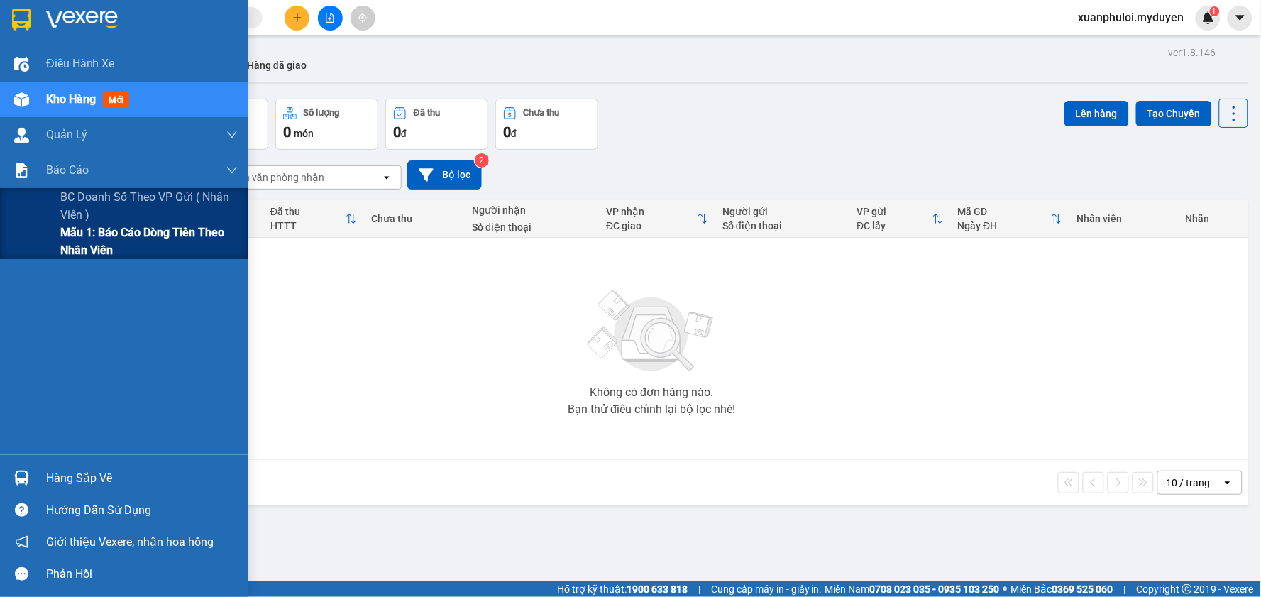
click at [77, 255] on span "Mẫu 1: Báo cáo dòng tiền theo nhân viên" at bounding box center [148, 240] width 177 height 35
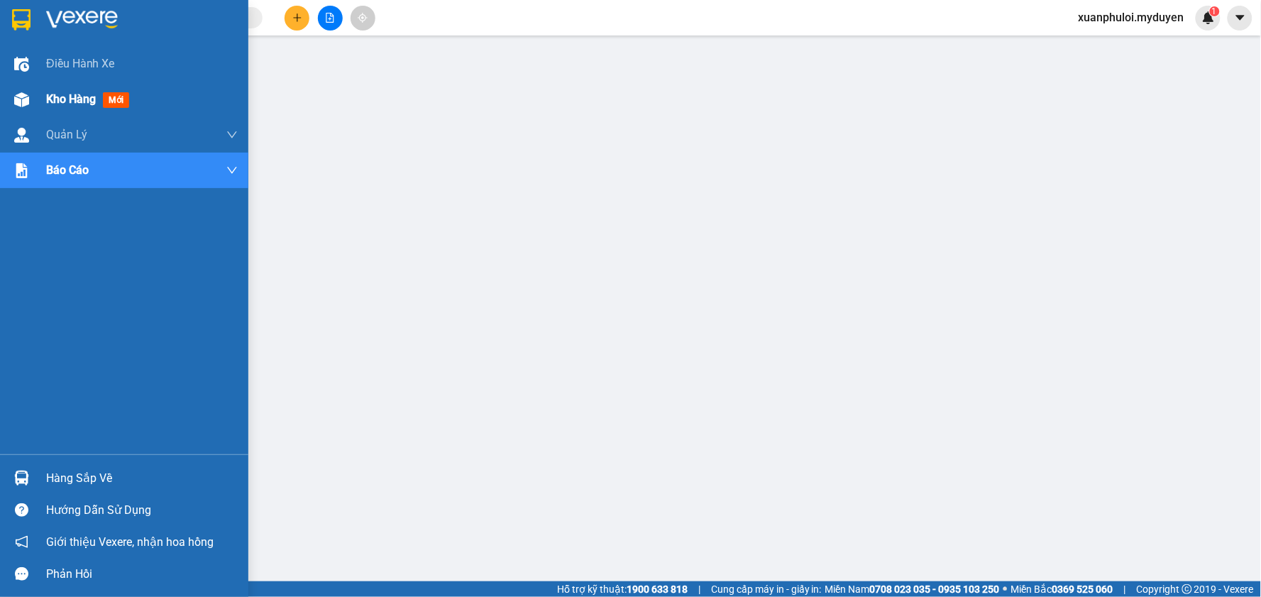
click at [38, 91] on div "Kho hàng mới" at bounding box center [124, 99] width 248 height 35
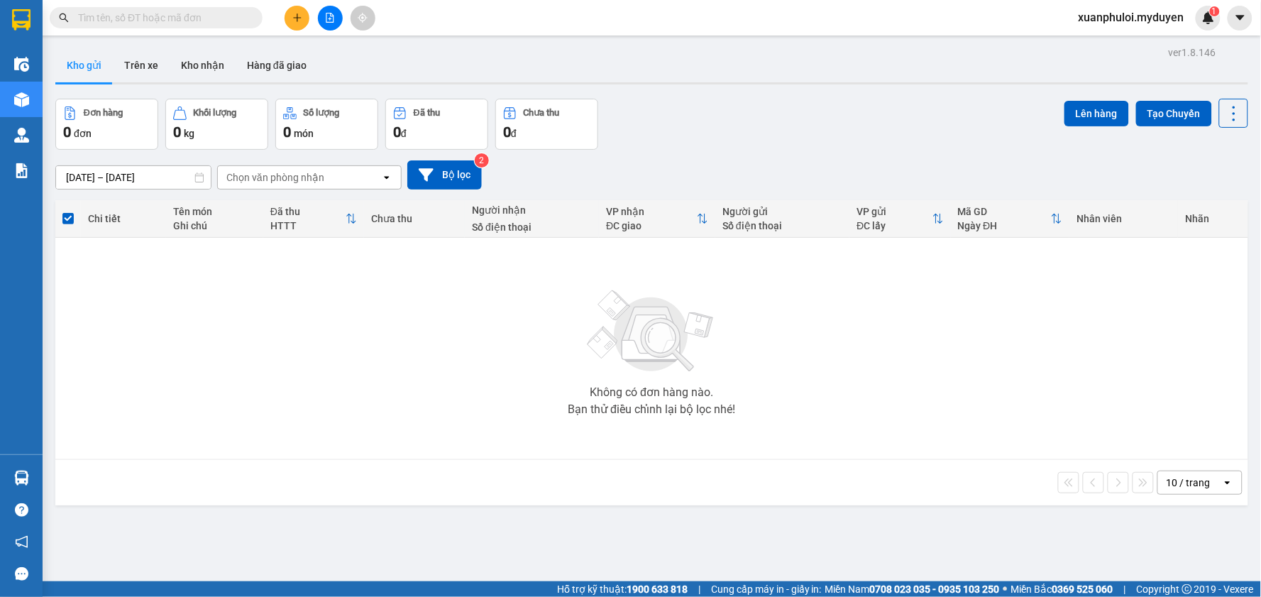
click at [293, 26] on button at bounding box center [297, 18] width 25 height 25
click at [320, 45] on div "Tạo đơn hàng" at bounding box center [346, 53] width 106 height 27
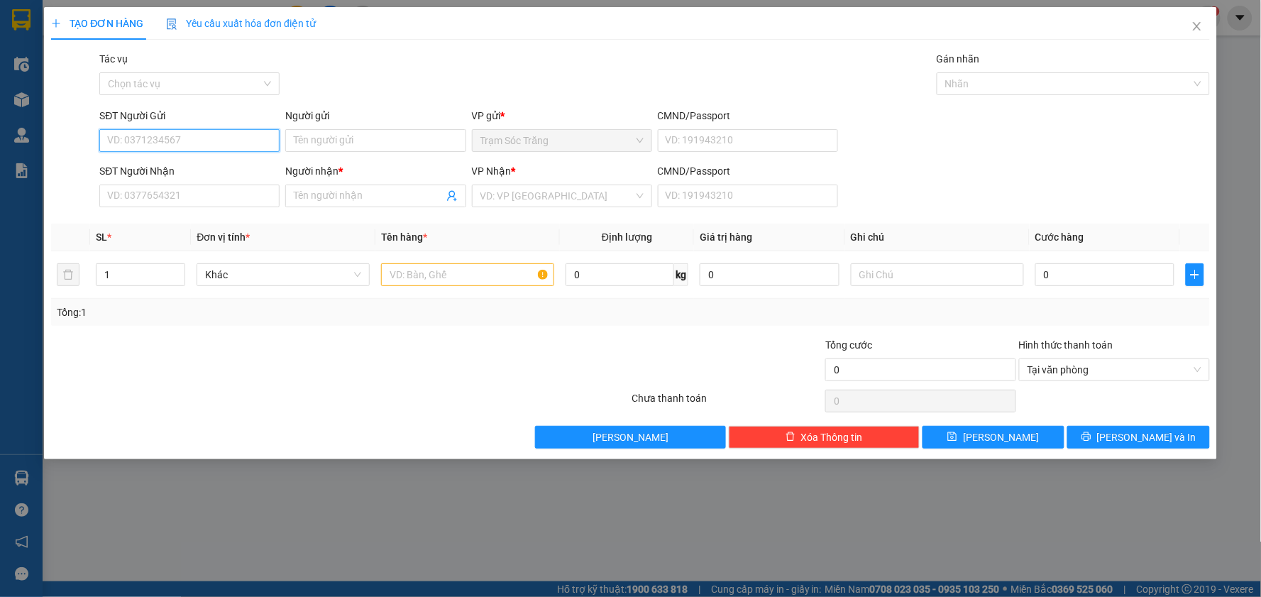
click at [214, 143] on input "SĐT Người Gửi" at bounding box center [189, 140] width 180 height 23
click at [580, 206] on input "search" at bounding box center [556, 195] width 153 height 21
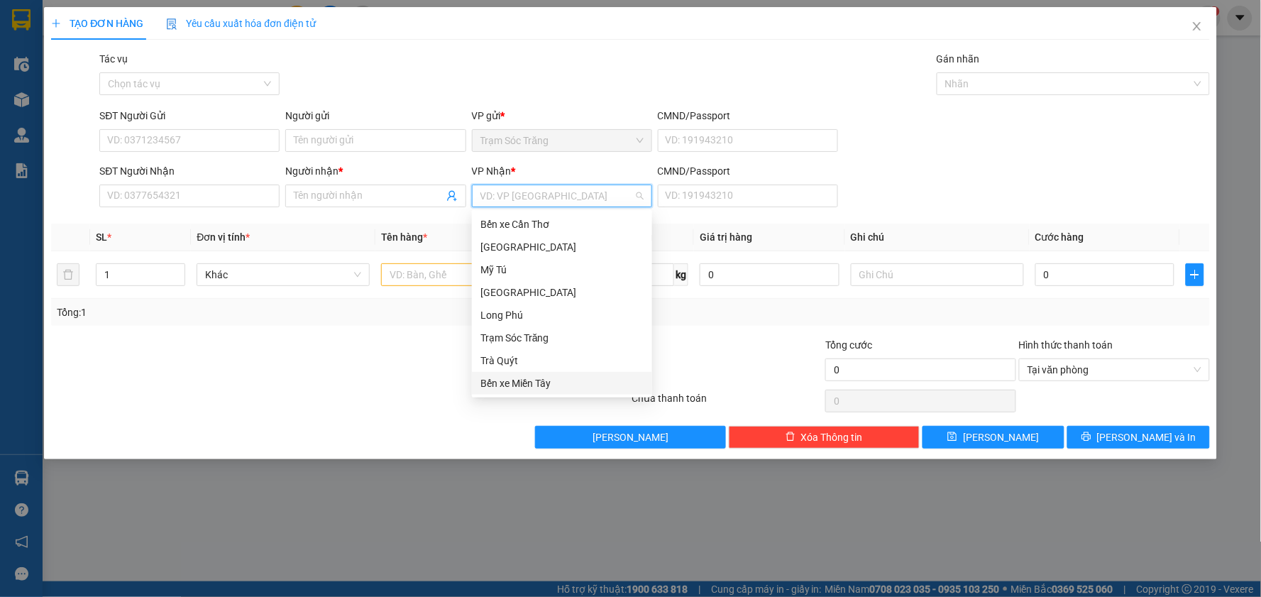
drag, startPoint x: 531, startPoint y: 380, endPoint x: 428, endPoint y: 349, distance: 107.5
click at [529, 380] on div "Bến xe Miền Tây" at bounding box center [561, 383] width 163 height 16
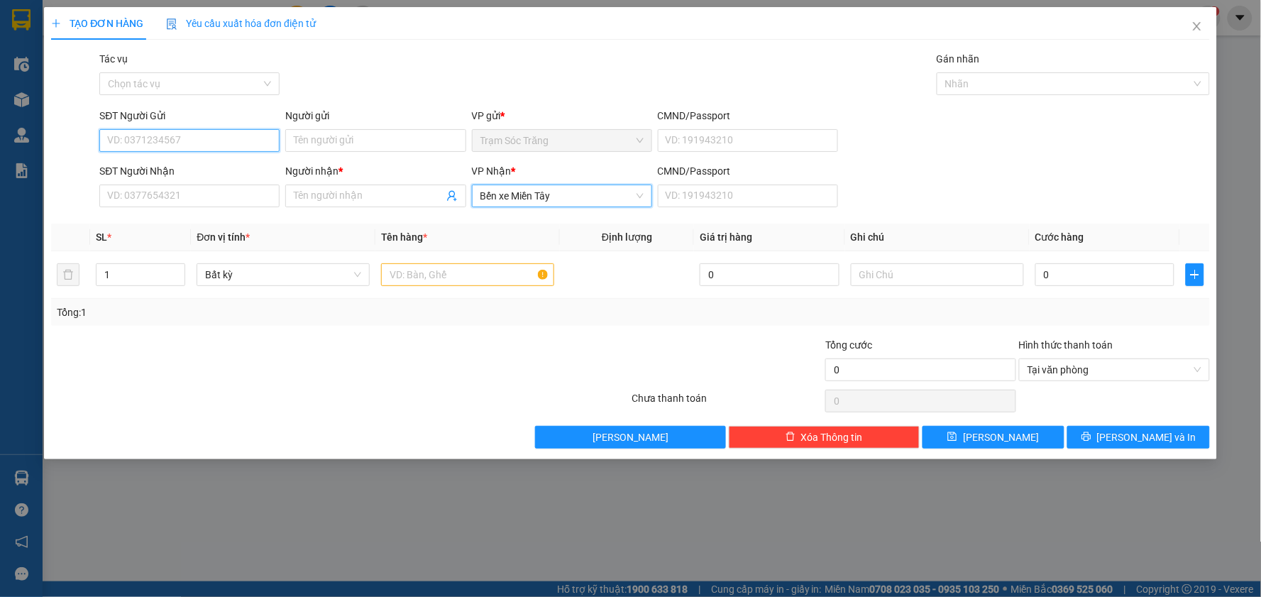
click at [224, 144] on input "SĐT Người Gửi" at bounding box center [189, 140] width 180 height 23
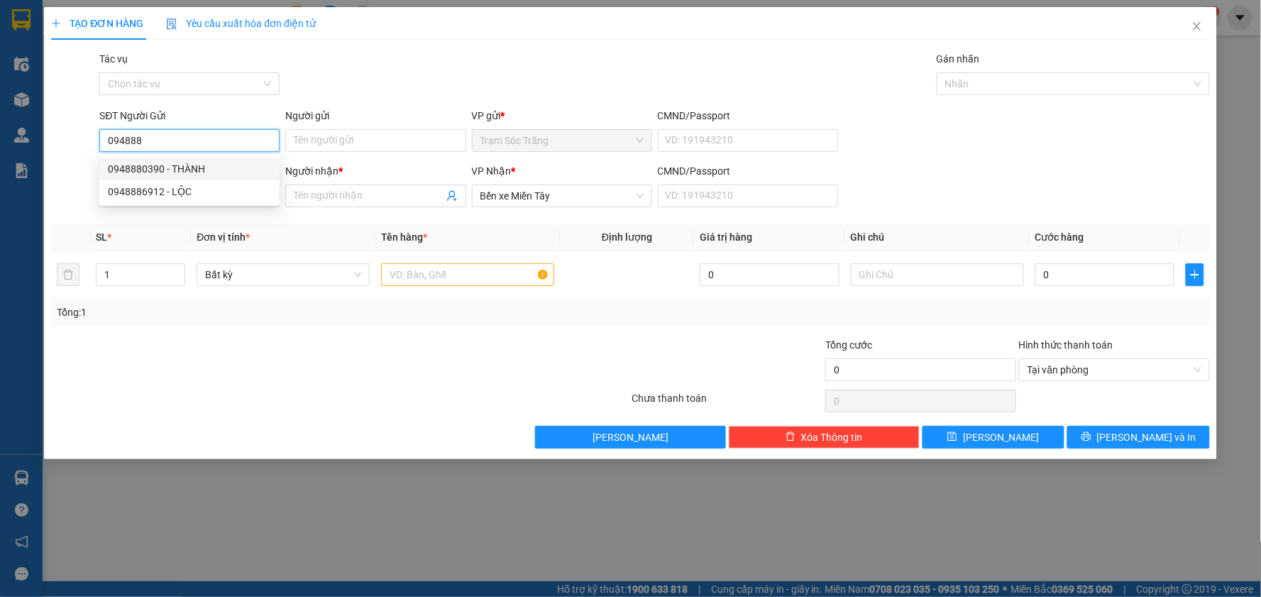
click at [215, 169] on div "0948880390 - THÀNH" at bounding box center [189, 169] width 163 height 16
type input "0948880390"
type input "THÀNH"
type input "30.000"
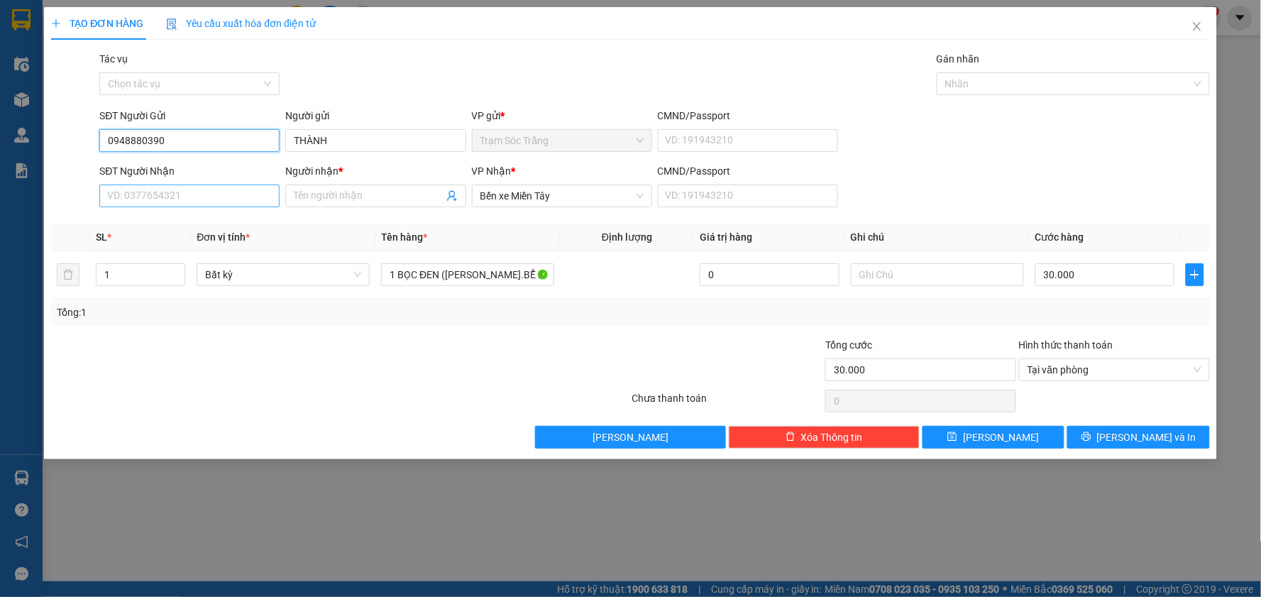
type input "0948880390"
click at [195, 197] on input "SĐT Người Nhận" at bounding box center [189, 195] width 180 height 23
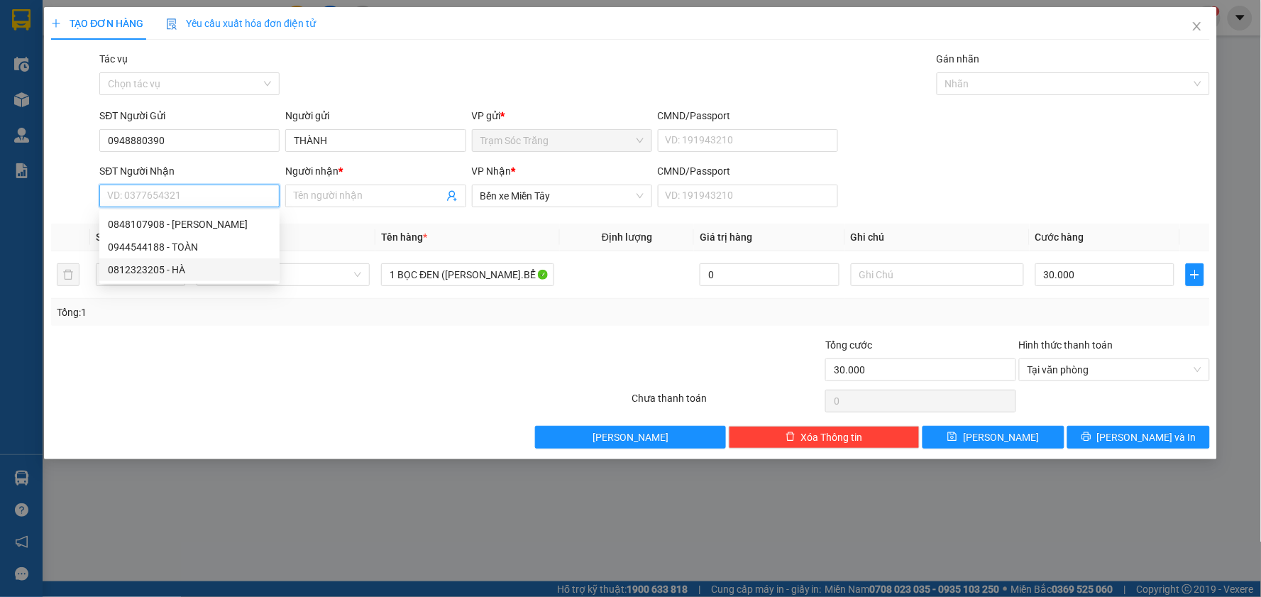
click at [160, 273] on div "0812323205 - HÀ" at bounding box center [189, 270] width 163 height 16
type input "0812323205"
type input "HÀ"
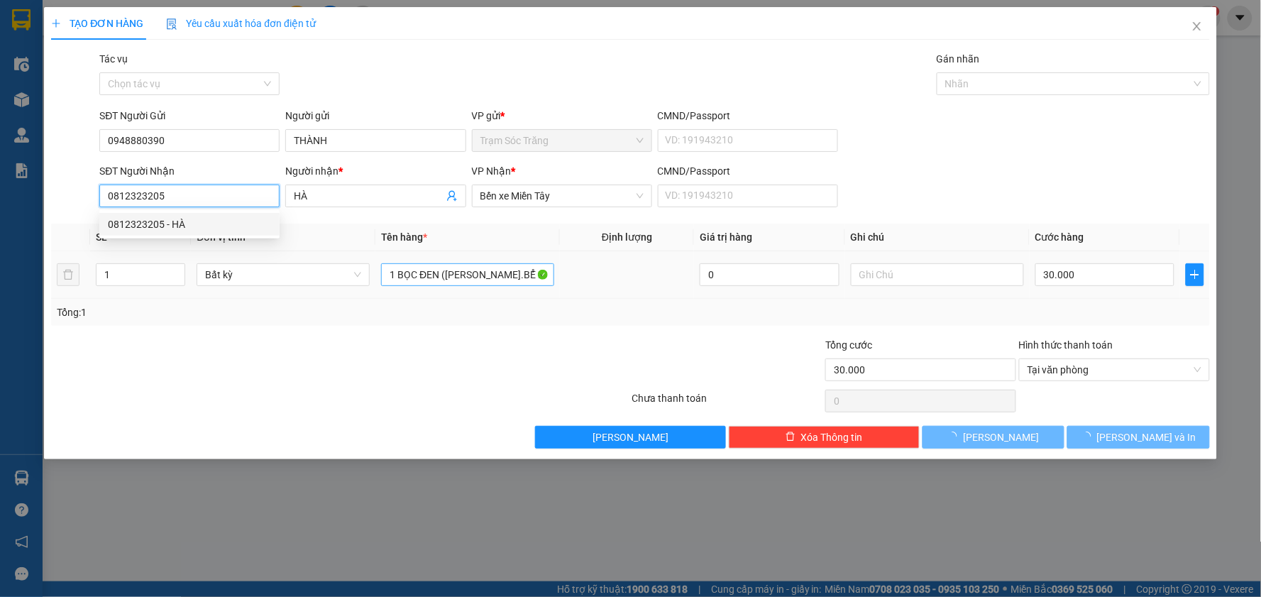
type input "20.000"
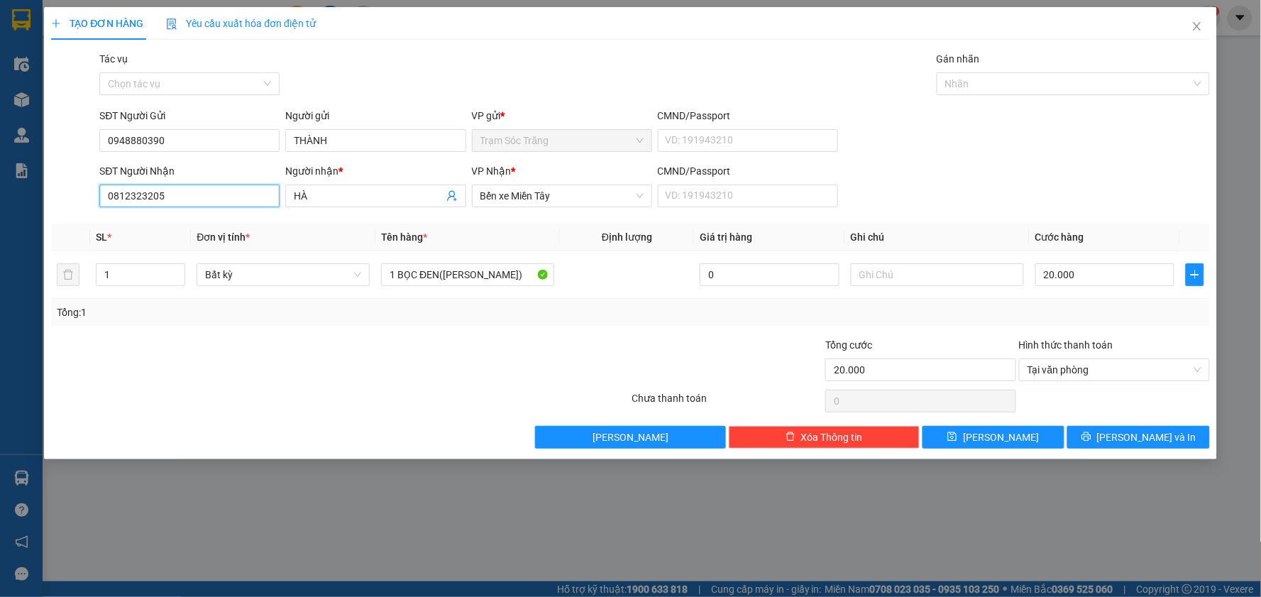
click at [143, 188] on input "0812323205" at bounding box center [189, 195] width 180 height 23
type input "0"
click at [194, 225] on div "0385754820 - HÀ" at bounding box center [189, 224] width 163 height 16
type input "0385754820"
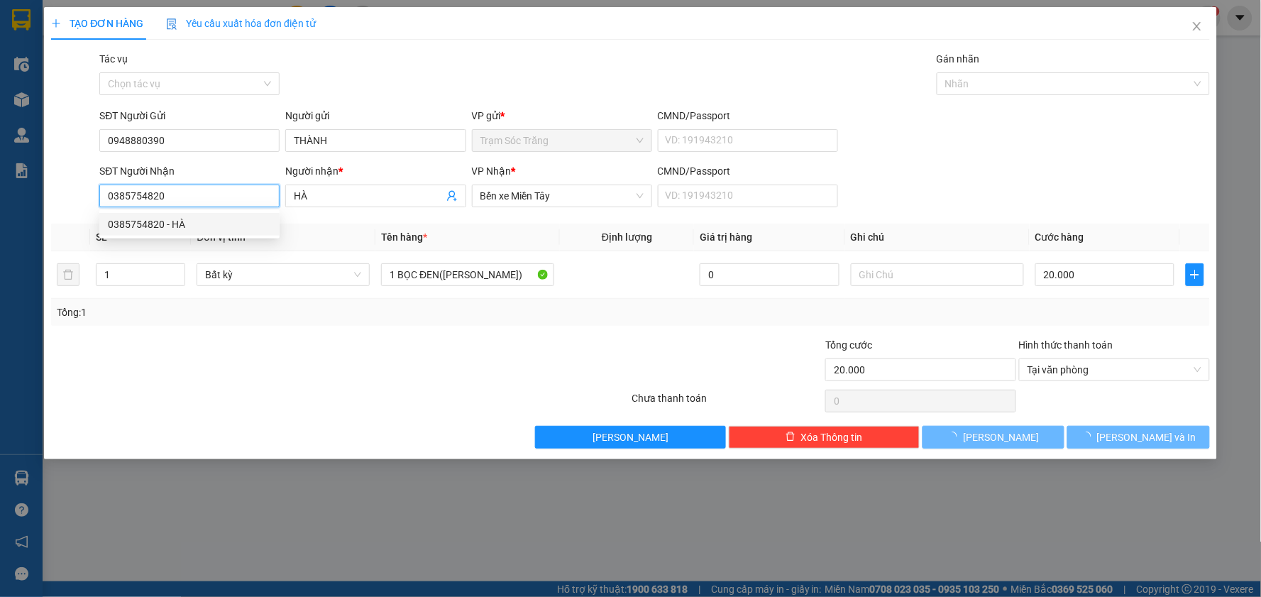
type input "40.000"
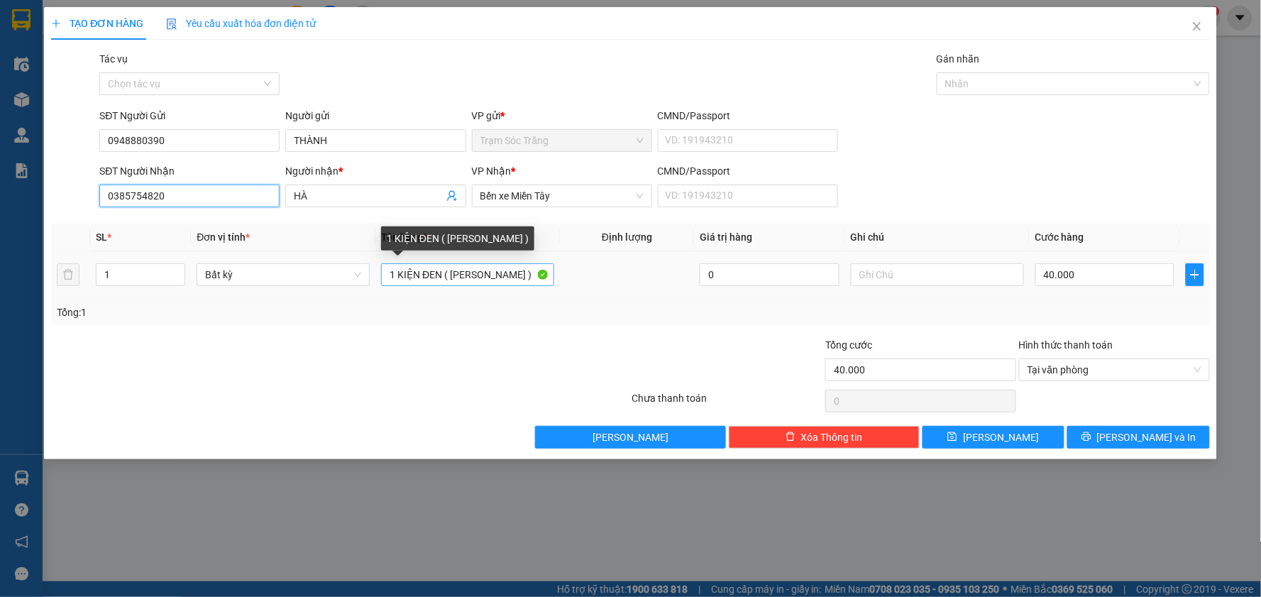
type input "0385754820"
click at [441, 278] on input "1 KIỆN ĐEN ( [PERSON_NAME] )" at bounding box center [467, 274] width 173 height 23
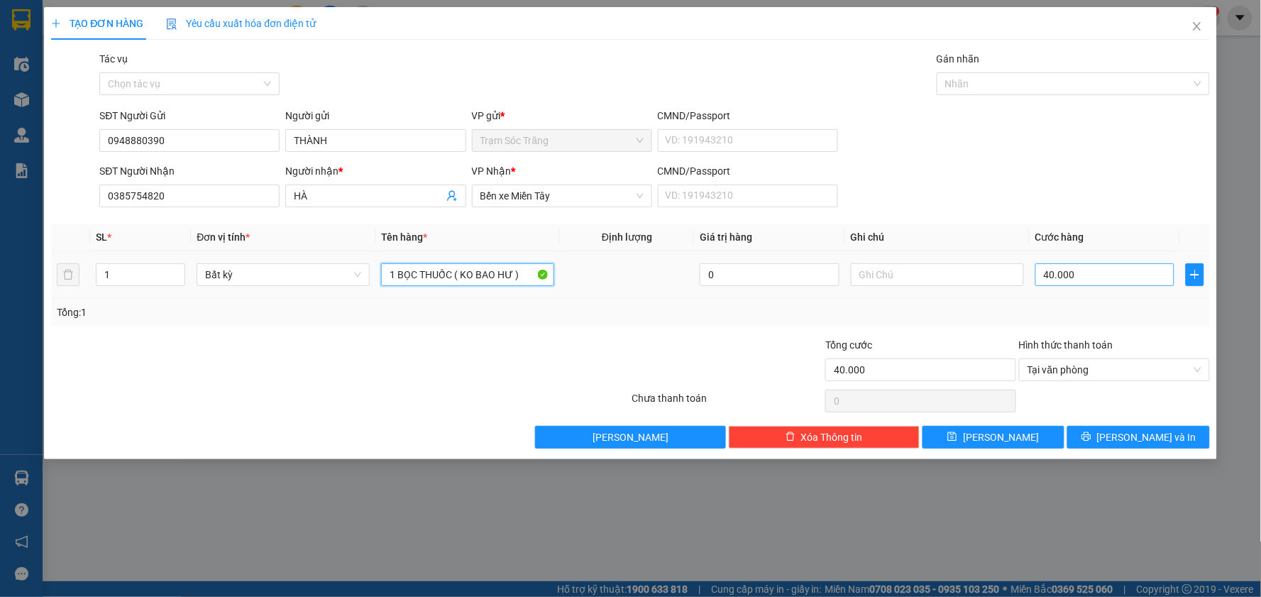
type input "1 BỌC THUỐC ( KO BAO HƯ )"
click at [1100, 268] on input "40.000" at bounding box center [1105, 274] width 140 height 23
type input "3"
type input "30"
type input "300"
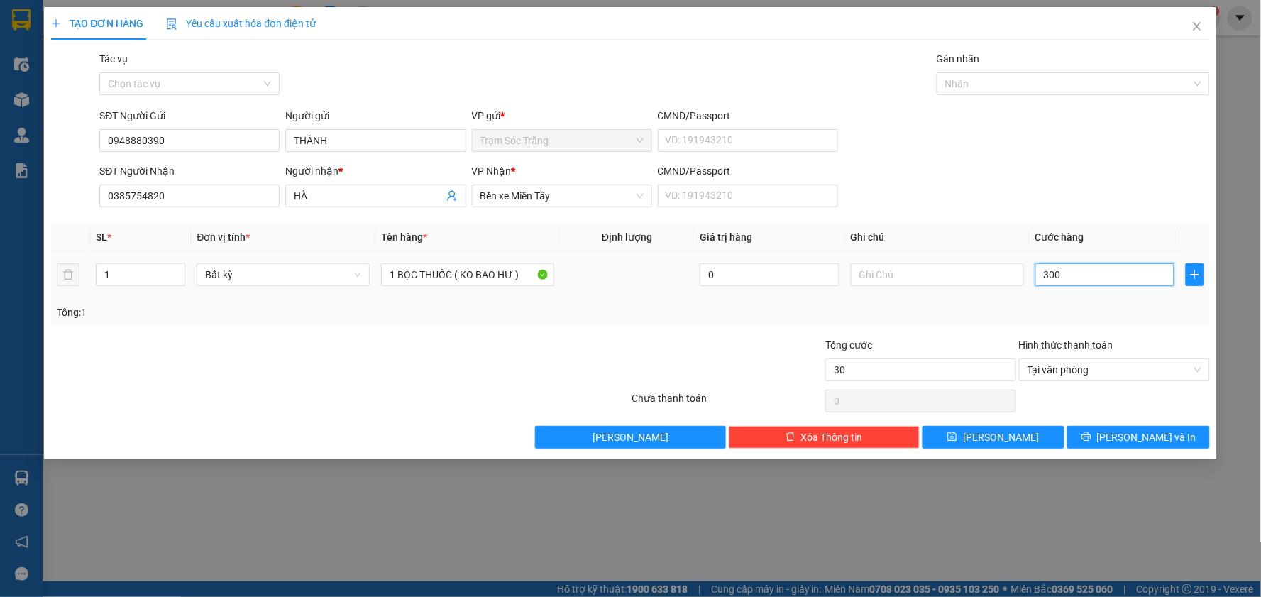
type input "300"
type input "3.000"
type input "30.000"
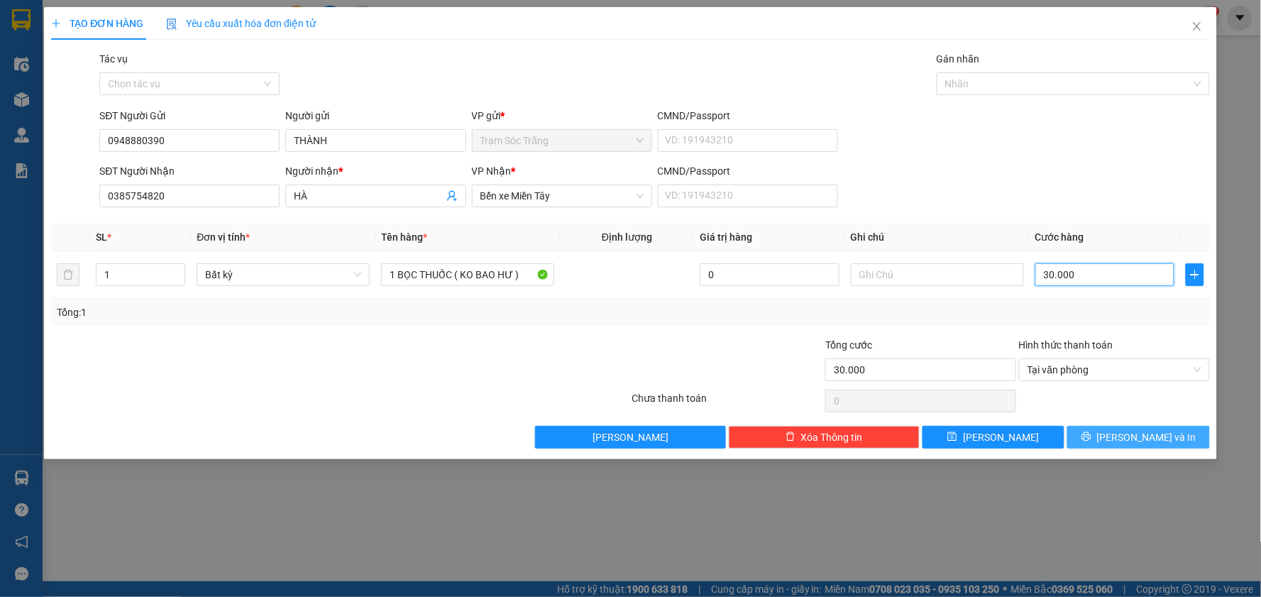
type input "30.000"
click at [1147, 438] on span "[PERSON_NAME] và In" at bounding box center [1146, 437] width 99 height 16
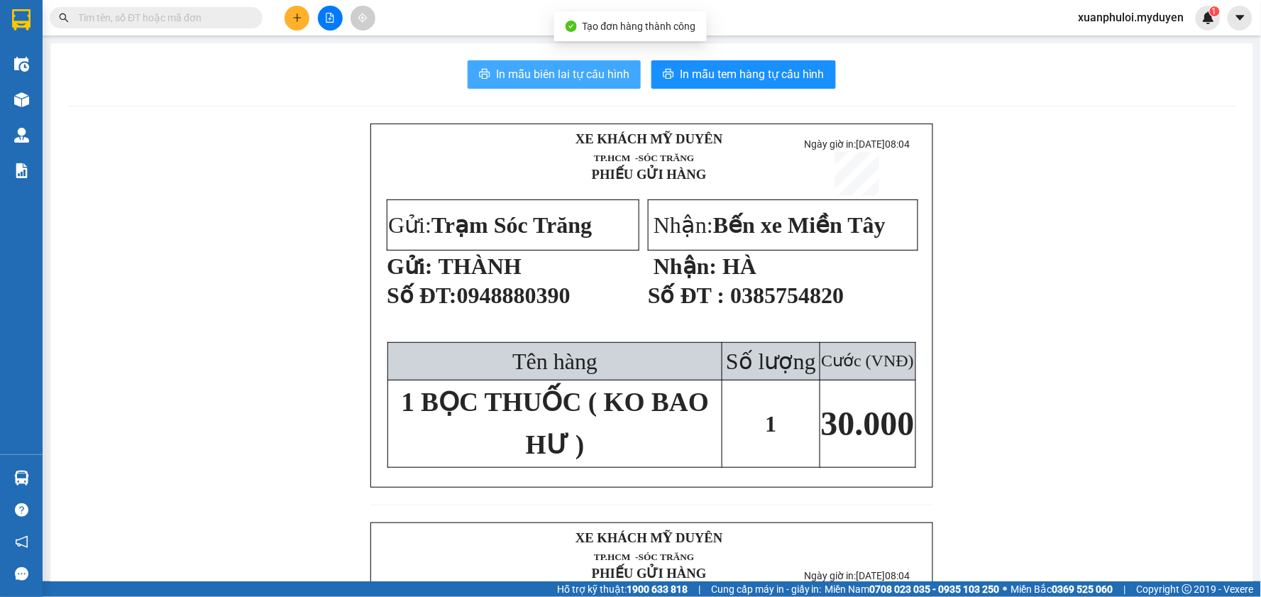
click at [526, 72] on span "In mẫu biên lai tự cấu hình" at bounding box center [562, 74] width 133 height 18
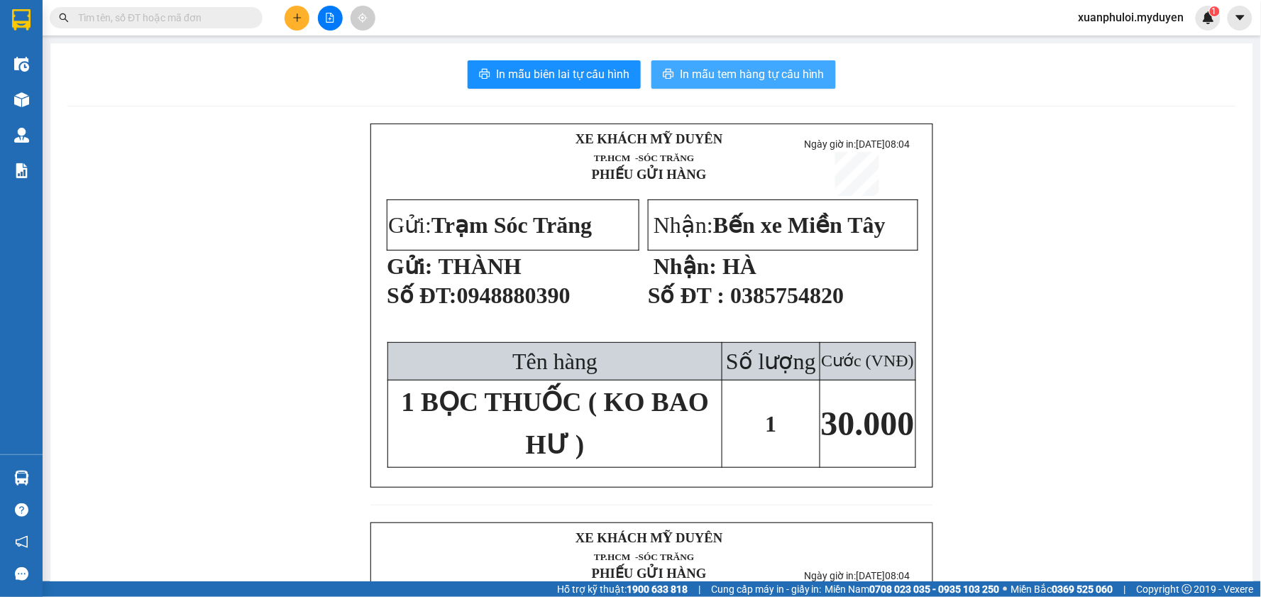
click at [774, 77] on span "In mẫu tem hàng tự cấu hình" at bounding box center [752, 74] width 145 height 18
click at [294, 20] on icon "plus" at bounding box center [297, 18] width 10 height 10
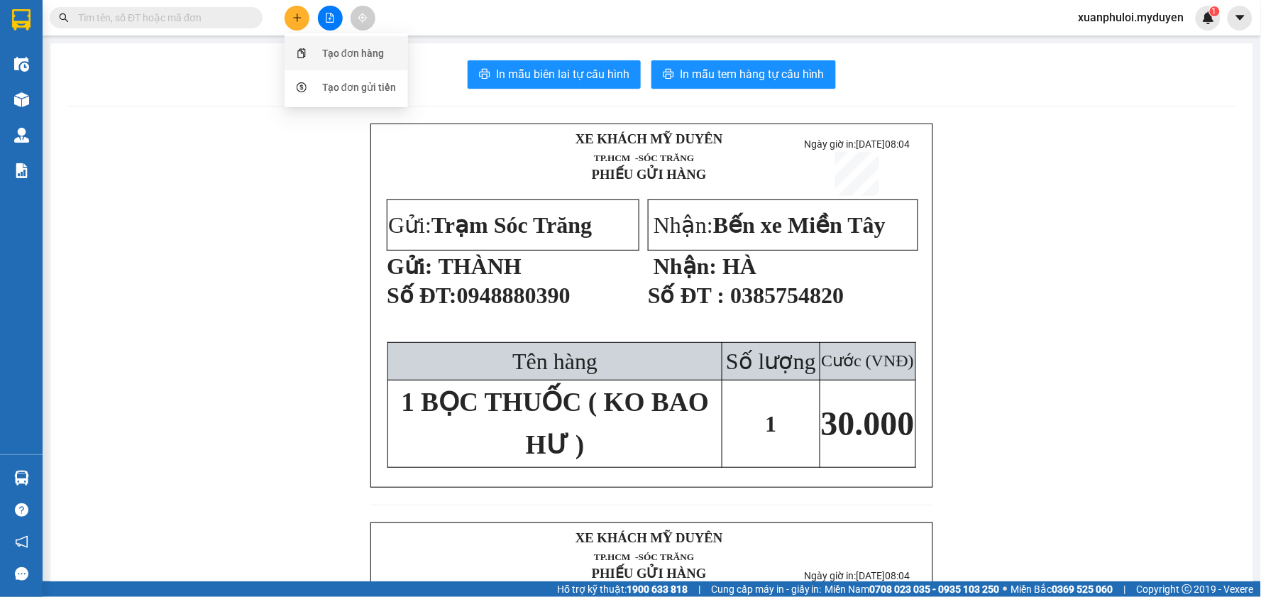
click at [333, 52] on div "Tạo đơn hàng" at bounding box center [353, 53] width 62 height 16
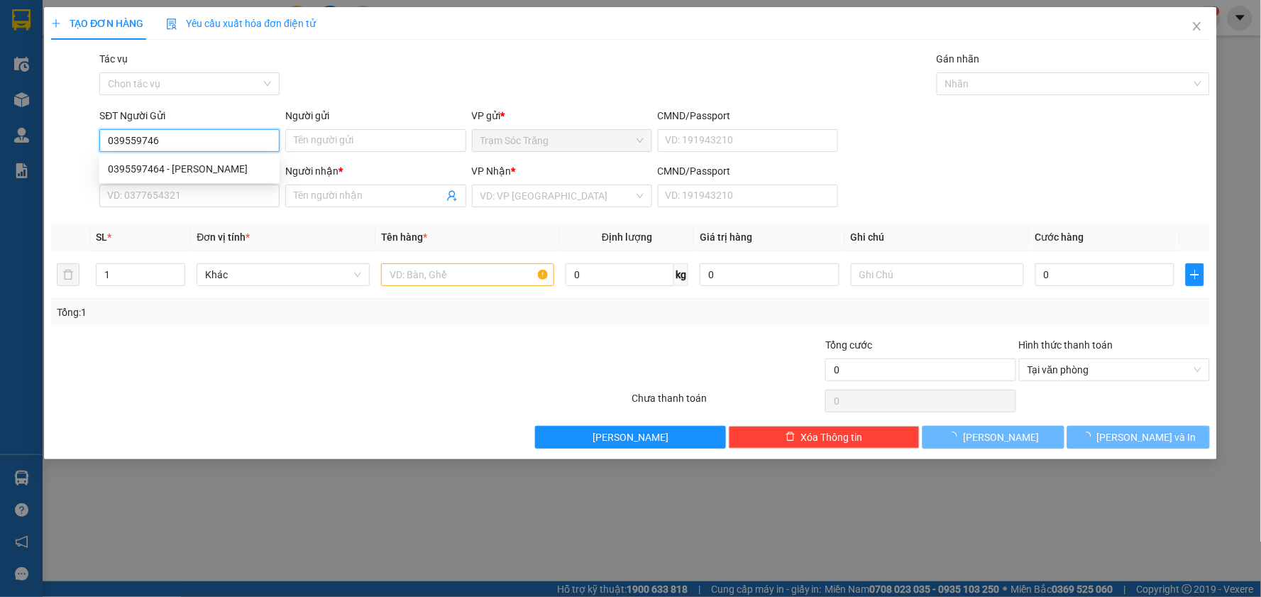
type input "0395597464"
click at [182, 163] on div "0395597464 - [PERSON_NAME]" at bounding box center [189, 169] width 163 height 16
type input "QUỲNH"
type input "0934022861"
type input "ÚT"
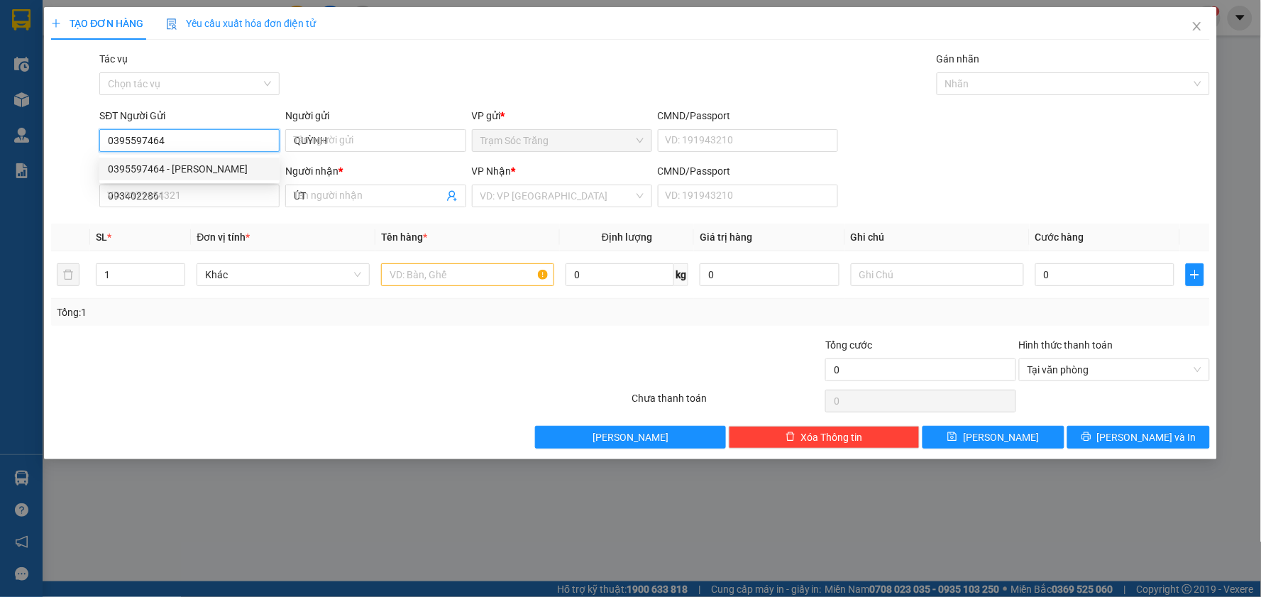
type input "30.000"
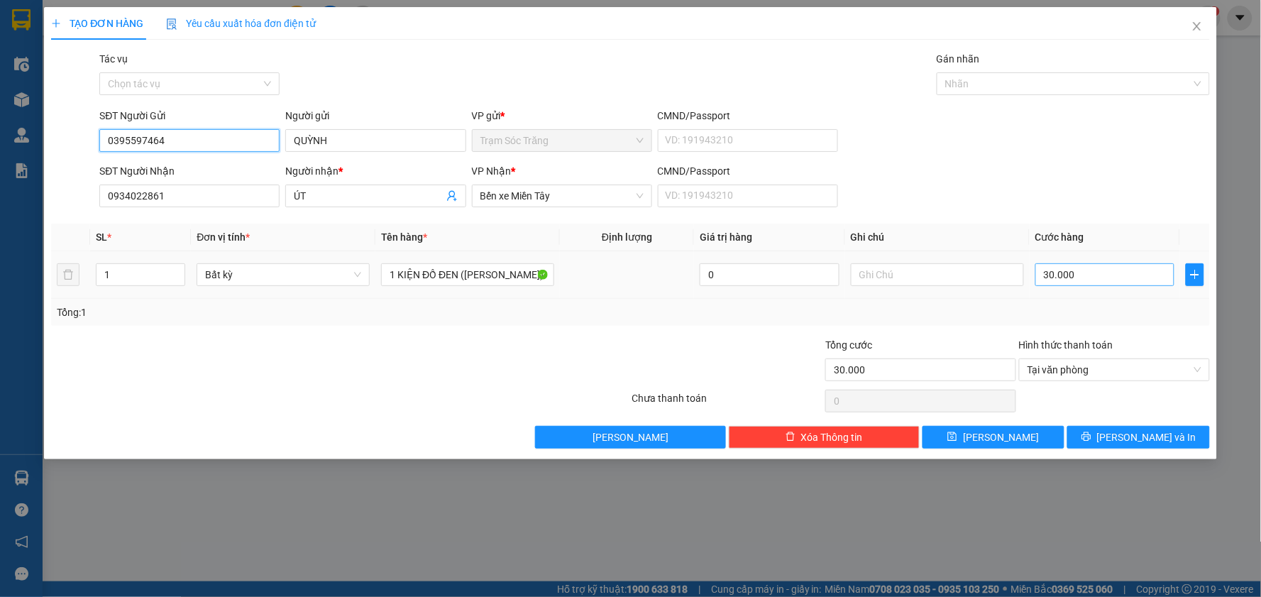
type input "0395597464"
click at [1100, 280] on input "30.000" at bounding box center [1105, 274] width 140 height 23
type input "4"
type input "40"
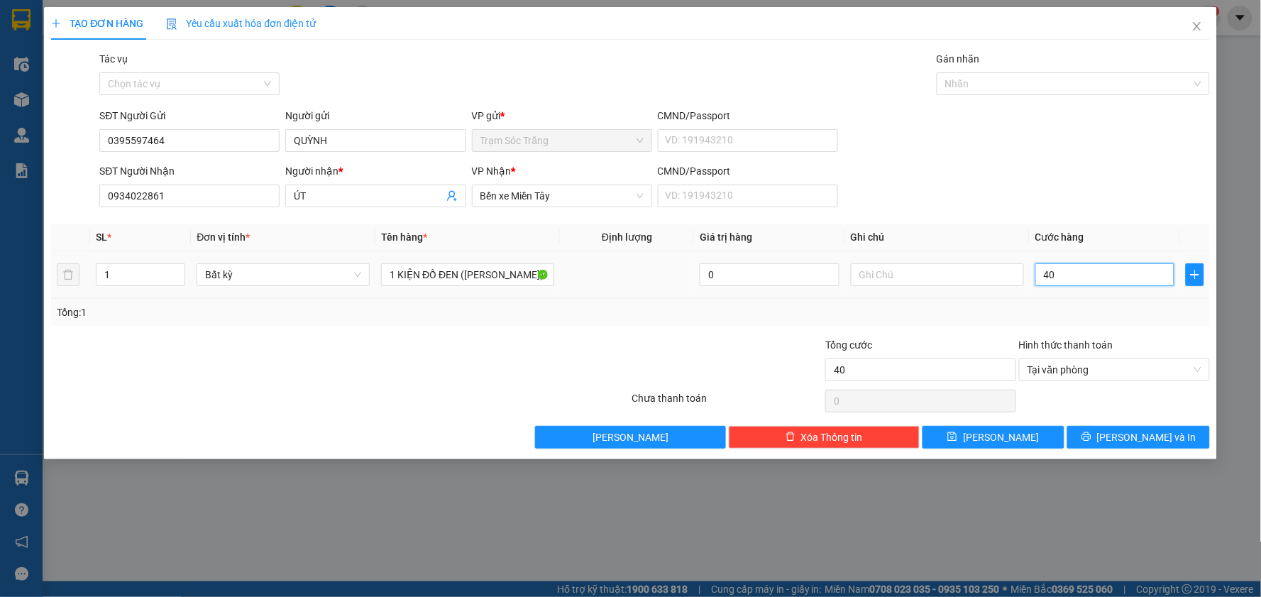
type input "400"
type input "4.000"
type input "40.000"
click at [1156, 436] on span "[PERSON_NAME] và In" at bounding box center [1146, 437] width 99 height 16
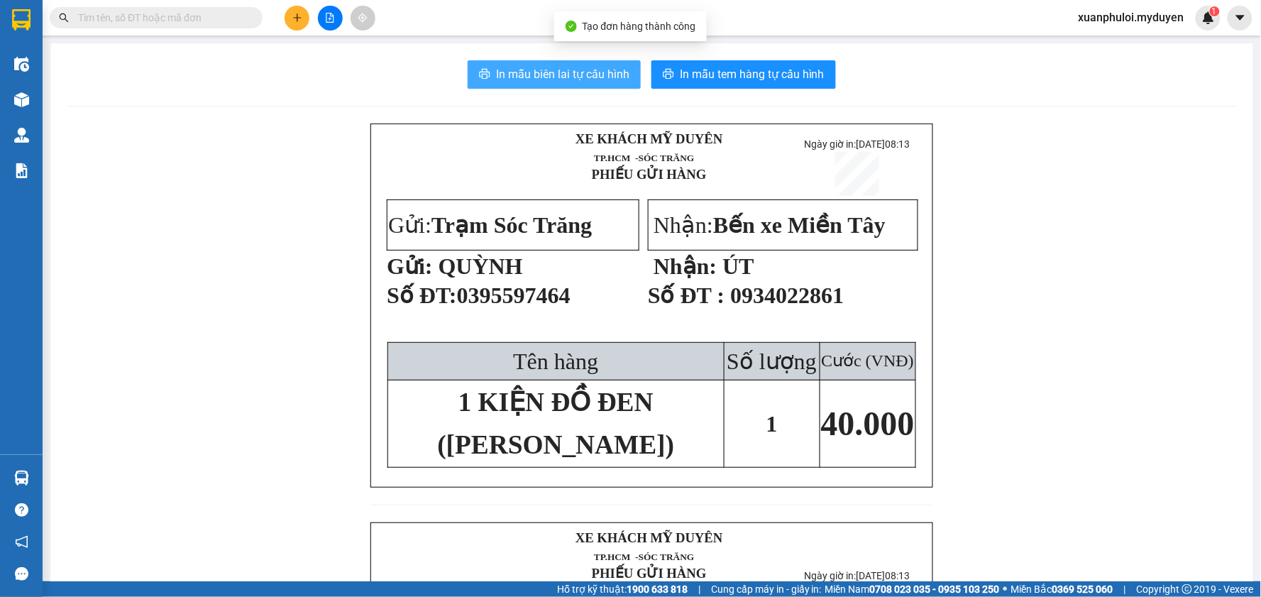
click at [471, 77] on button "In mẫu biên lai tự cấu hình" at bounding box center [554, 74] width 173 height 28
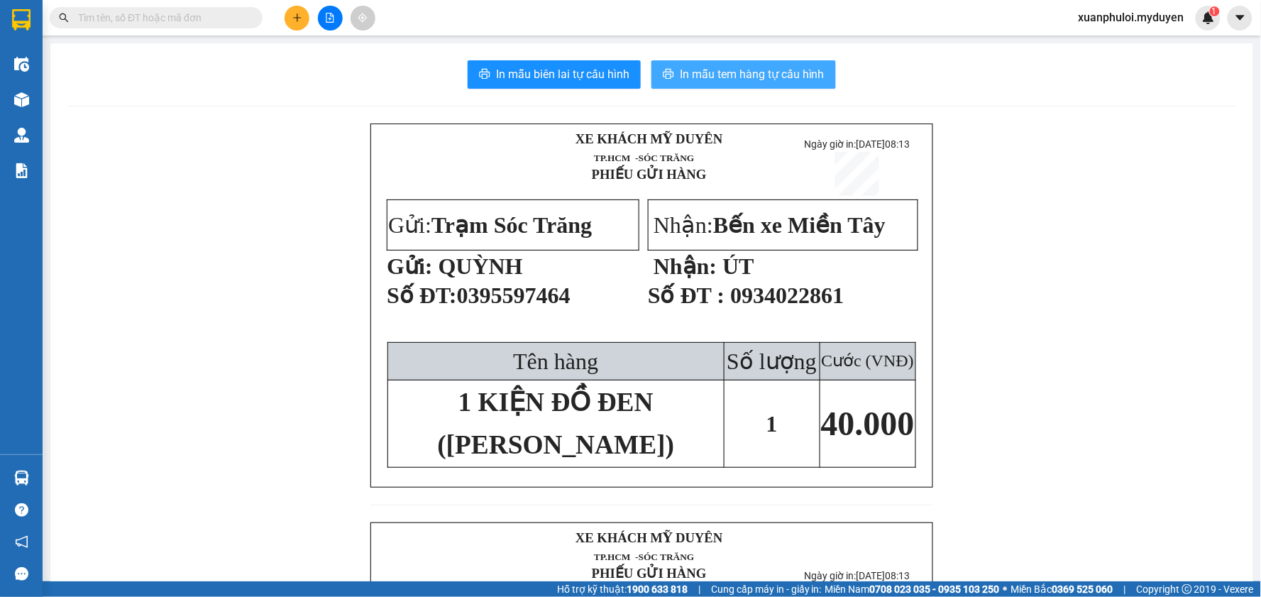
click at [714, 88] on button "In mẫu tem hàng tự cấu hình" at bounding box center [743, 74] width 184 height 28
click at [292, 25] on button at bounding box center [297, 18] width 25 height 25
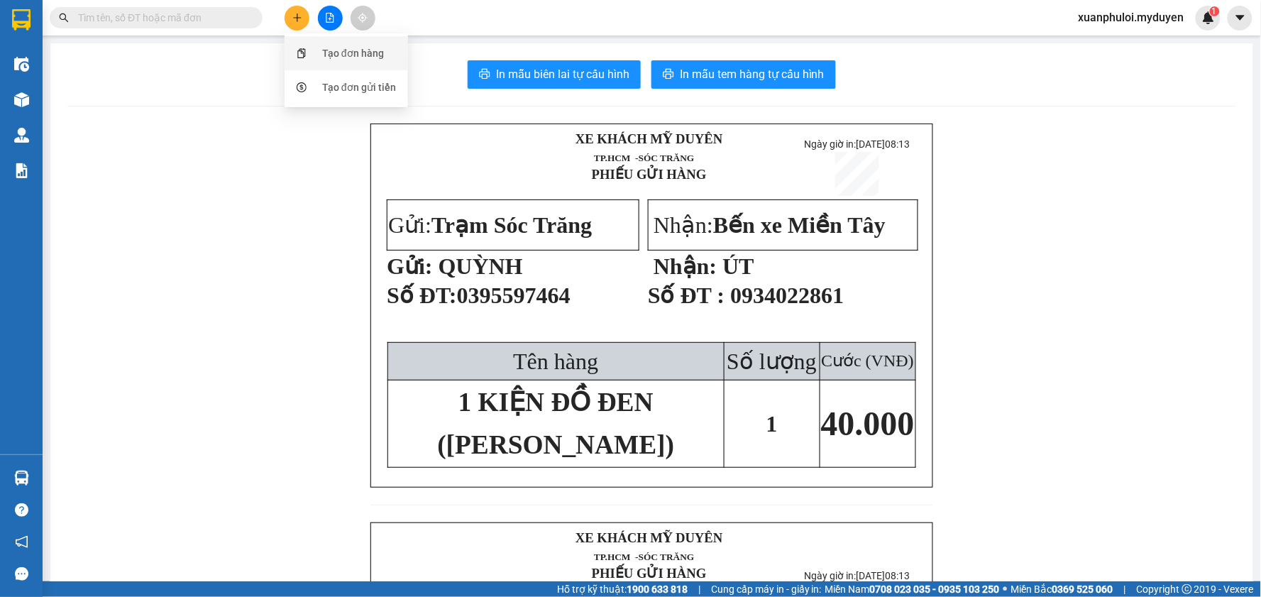
click at [363, 58] on div "Tạo đơn hàng" at bounding box center [353, 53] width 62 height 16
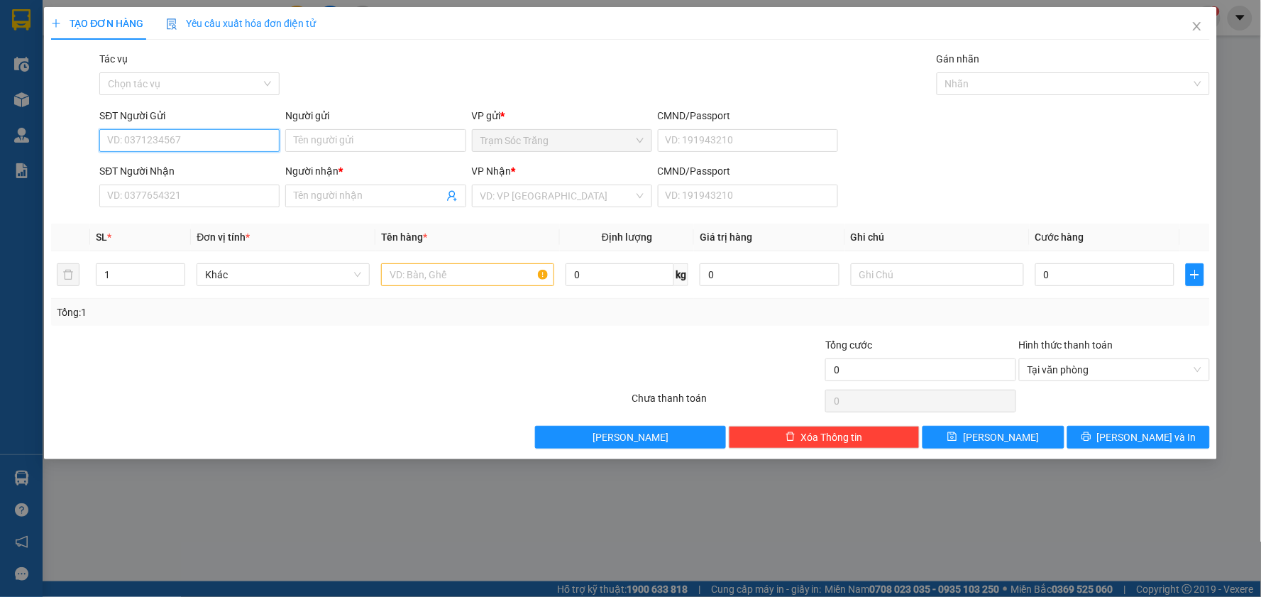
click at [241, 137] on input "SĐT Người Gửi" at bounding box center [189, 140] width 180 height 23
type input "0397762040"
click at [210, 169] on div "0397762040 - LIÊU DIÊN" at bounding box center [189, 169] width 163 height 16
type input "LIÊU DIÊN"
type input "0584197753"
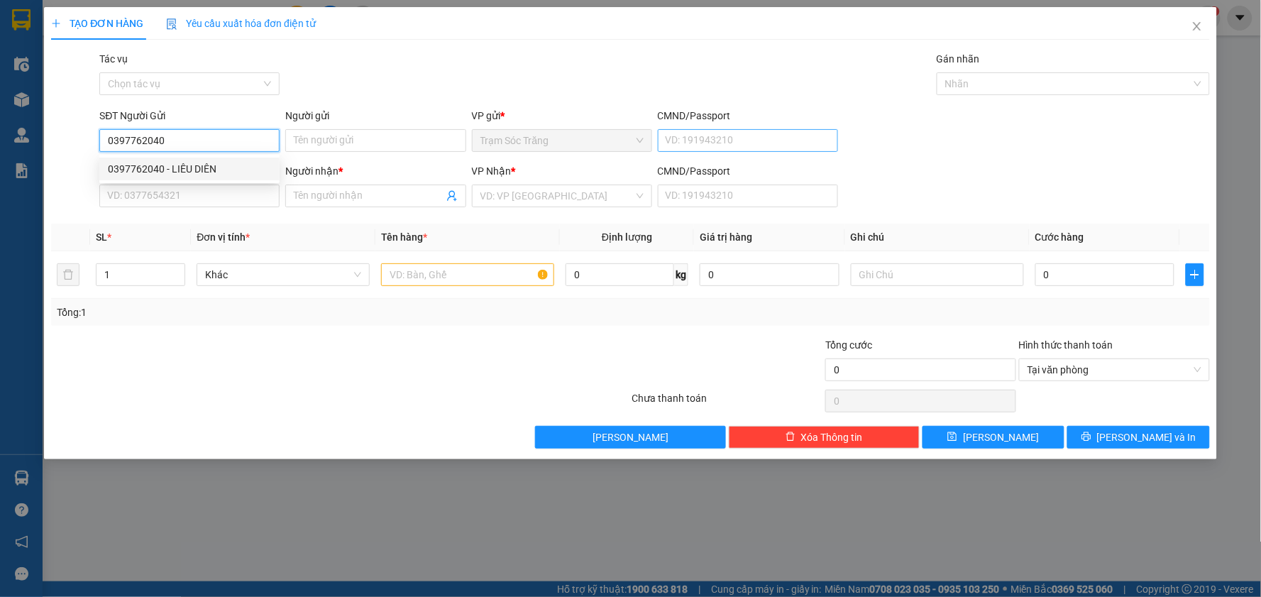
type input "VÂN ĐÀI"
type input "50.000"
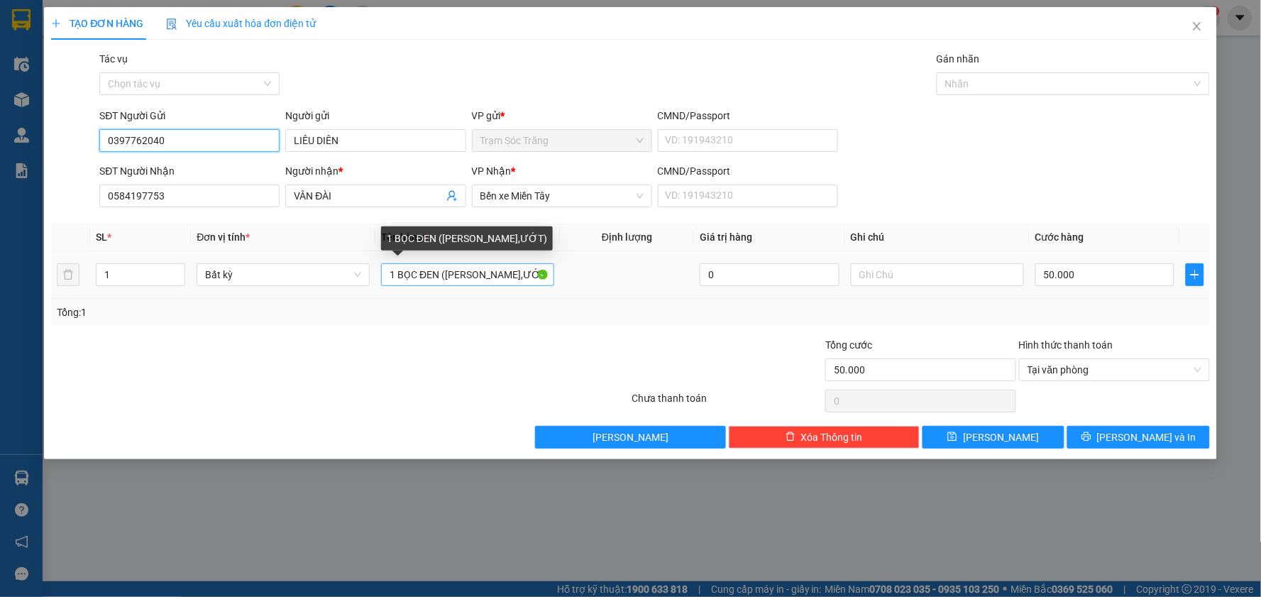
type input "0397762040"
click at [392, 277] on input "1 BỌC ĐEN ([PERSON_NAME],ƯỚT)" at bounding box center [467, 274] width 173 height 23
click at [399, 272] on input "1 BỌC ĐEN ([PERSON_NAME],ƯỚT)" at bounding box center [467, 274] width 173 height 23
click at [394, 272] on input "1 BỌC ĐEN ([PERSON_NAME],ƯỚT)" at bounding box center [467, 274] width 173 height 23
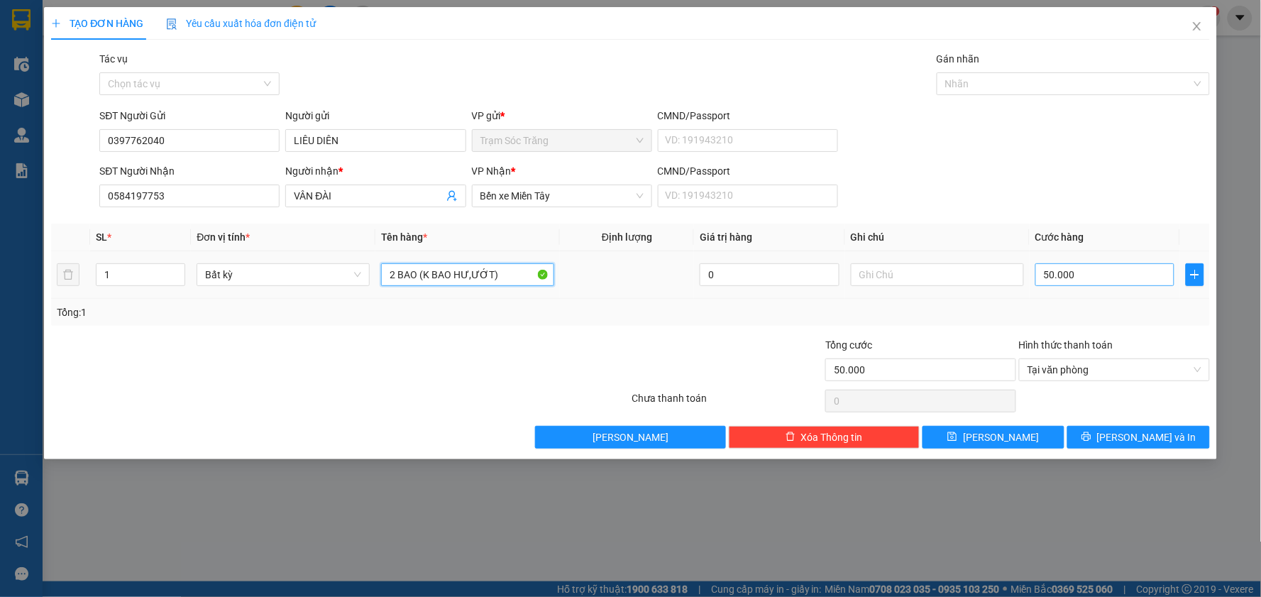
type input "2 BAO (K BAO HƯ,ƯỚT)"
click at [1123, 275] on input "50.000" at bounding box center [1105, 274] width 140 height 23
type input "1"
type input "10"
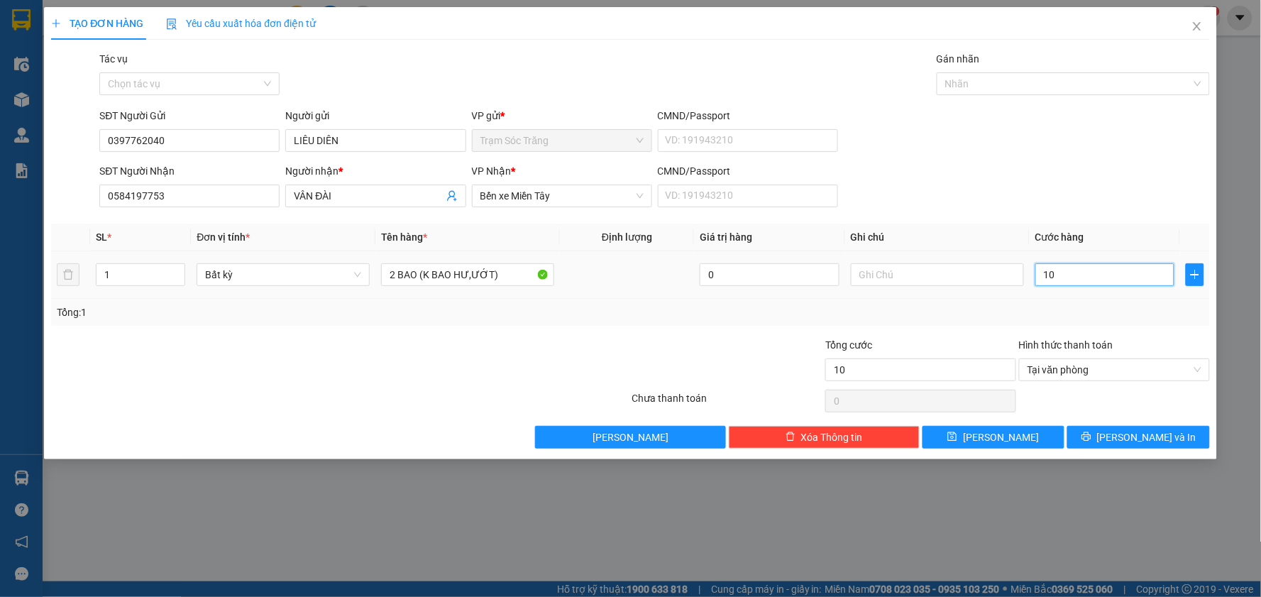
type input "100"
type input "1.000"
type input "10.000"
type input "100.000"
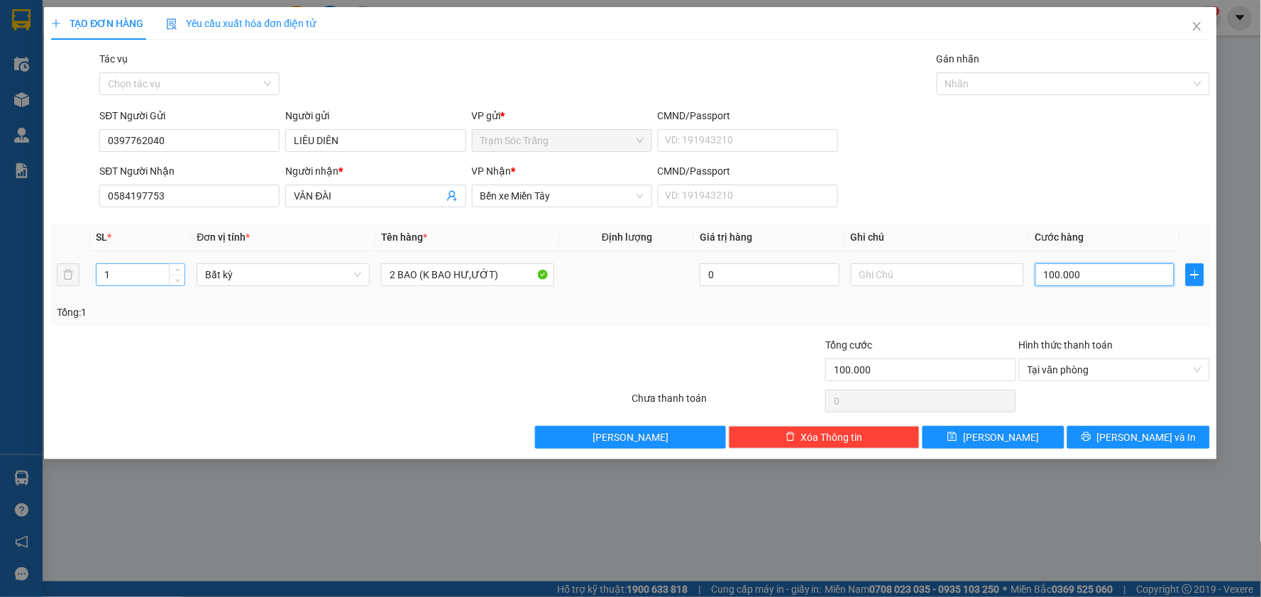
type input "100.000"
click at [121, 273] on input "1" at bounding box center [140, 274] width 88 height 21
type input "2"
type input "0"
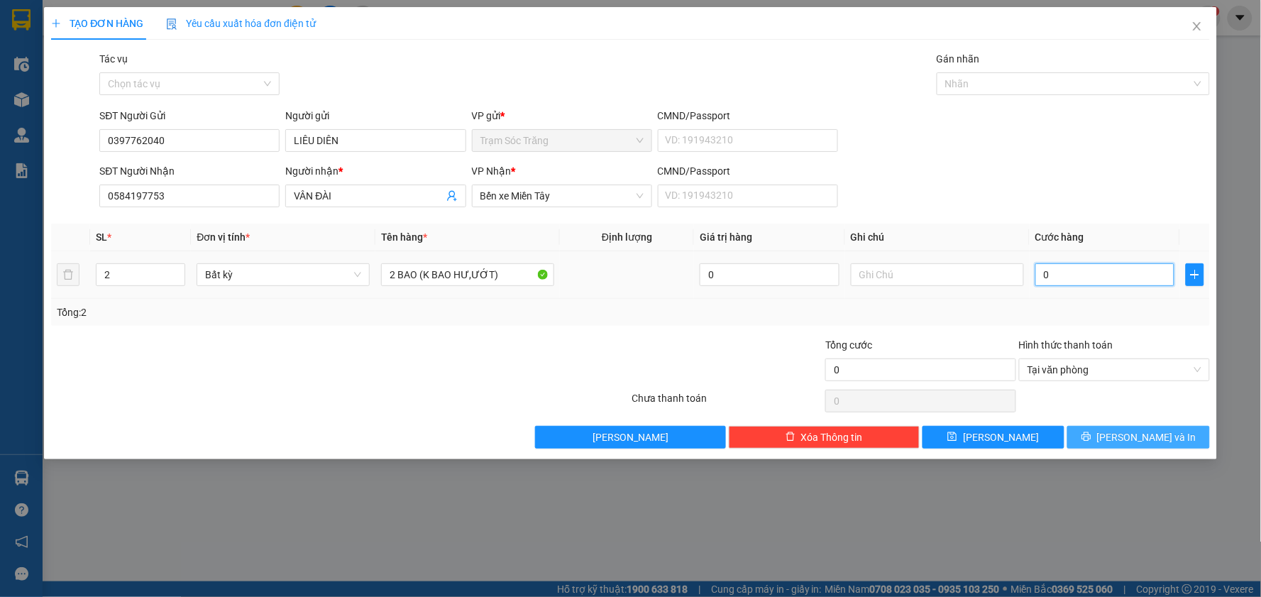
click at [1066, 265] on input "0" at bounding box center [1105, 274] width 140 height 23
type input "1"
type input "10"
type input "100"
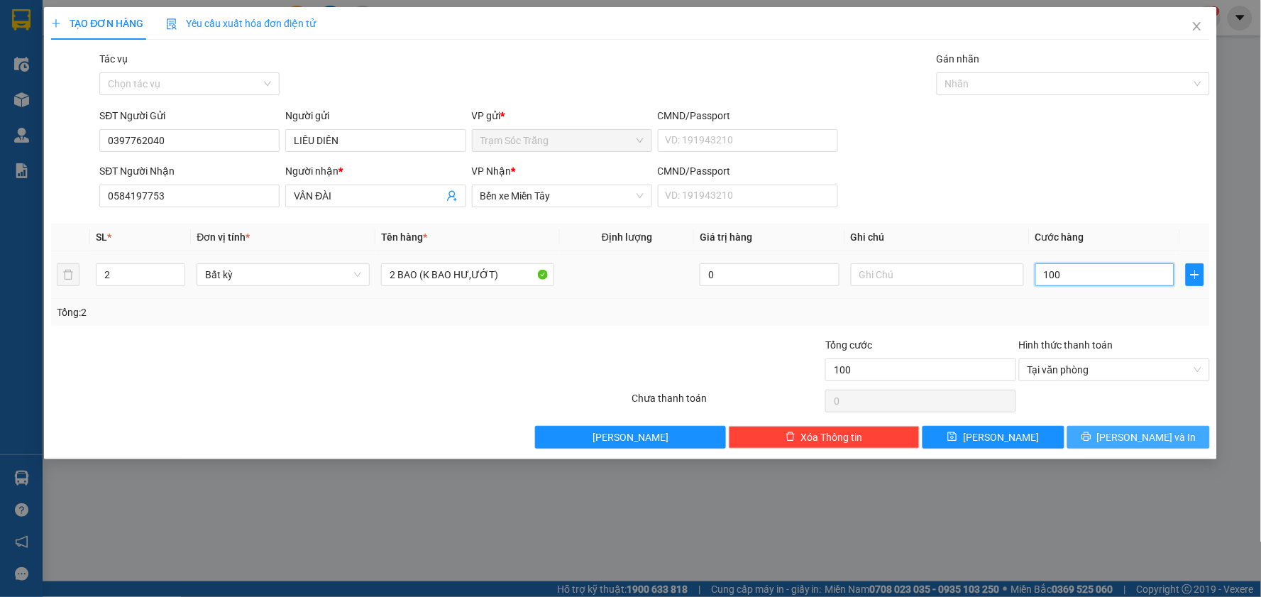
type input "1.000"
type input "10.000"
type input "100.000"
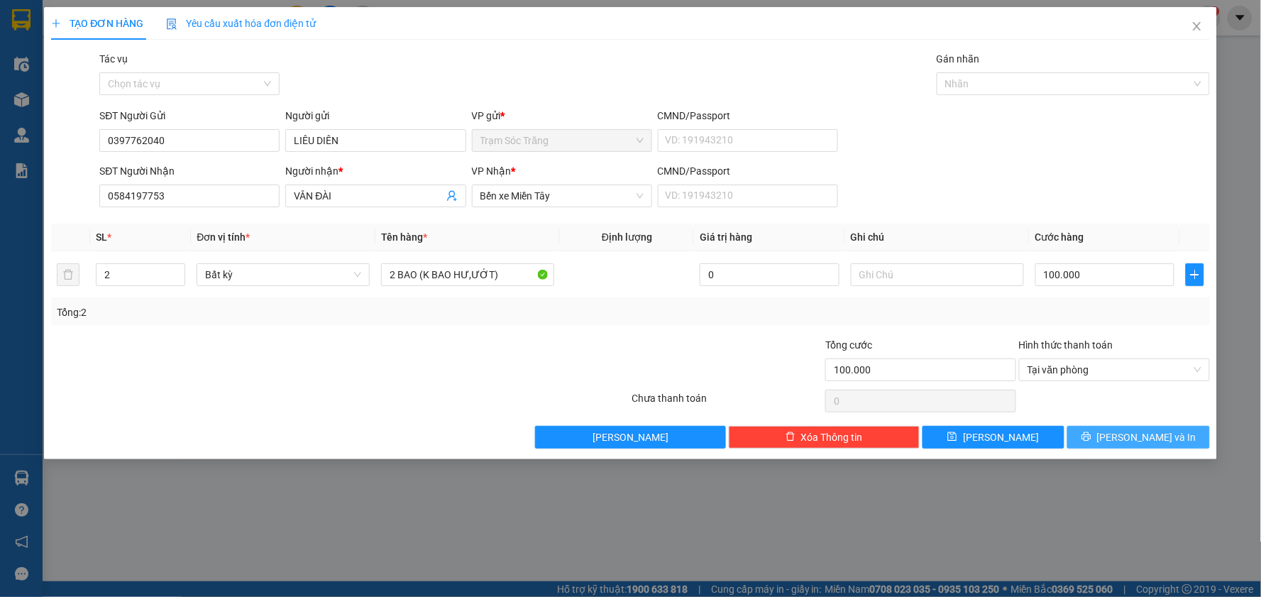
drag, startPoint x: 1157, startPoint y: 438, endPoint x: 1139, endPoint y: 438, distance: 18.5
click at [1159, 438] on span "[PERSON_NAME] và In" at bounding box center [1146, 437] width 99 height 16
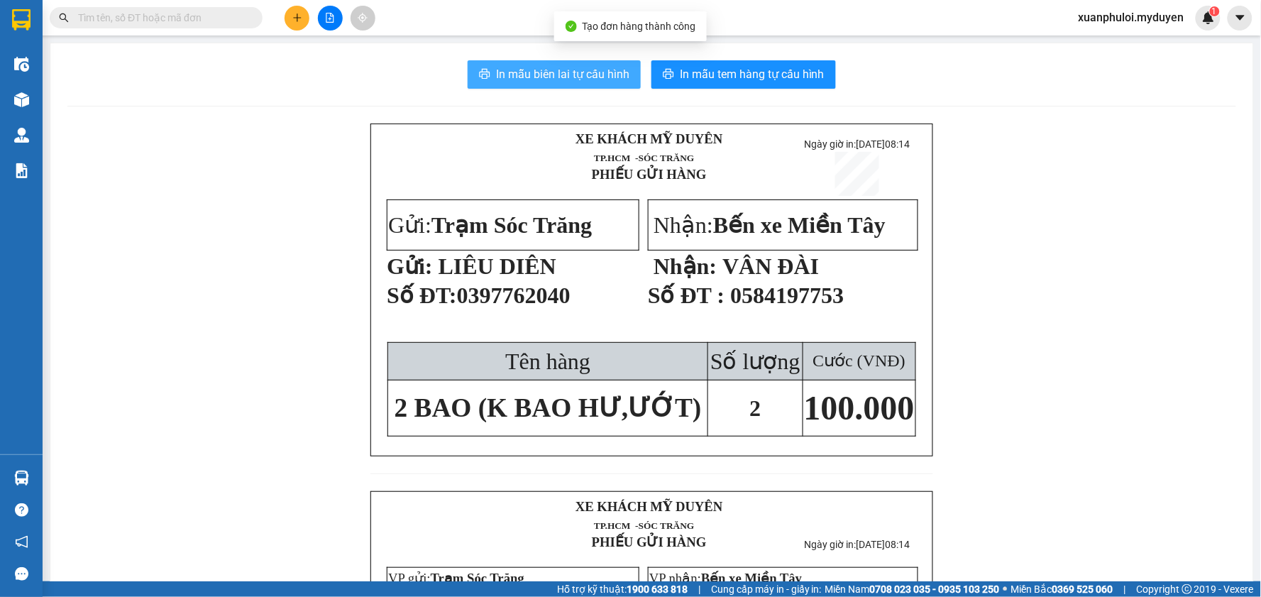
click at [506, 70] on span "In mẫu biên lai tự cấu hình" at bounding box center [562, 74] width 133 height 18
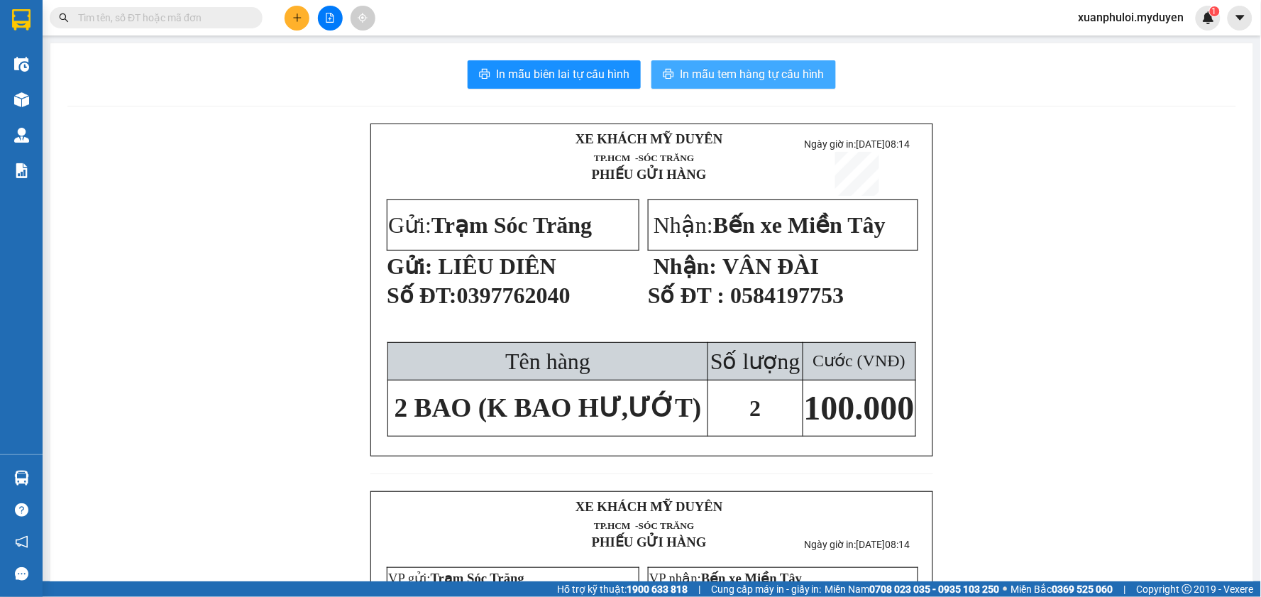
click at [739, 70] on span "In mẫu tem hàng tự cấu hình" at bounding box center [752, 74] width 145 height 18
click at [295, 18] on icon "plus" at bounding box center [297, 18] width 10 height 10
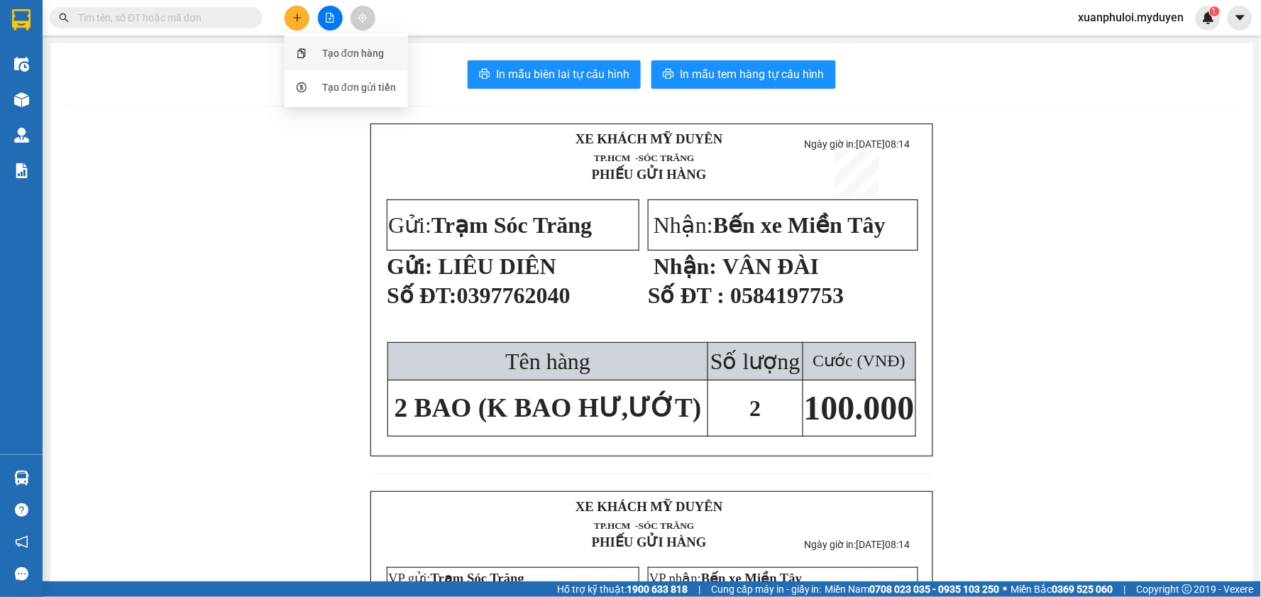
click at [333, 52] on div "Tạo đơn hàng" at bounding box center [353, 53] width 62 height 16
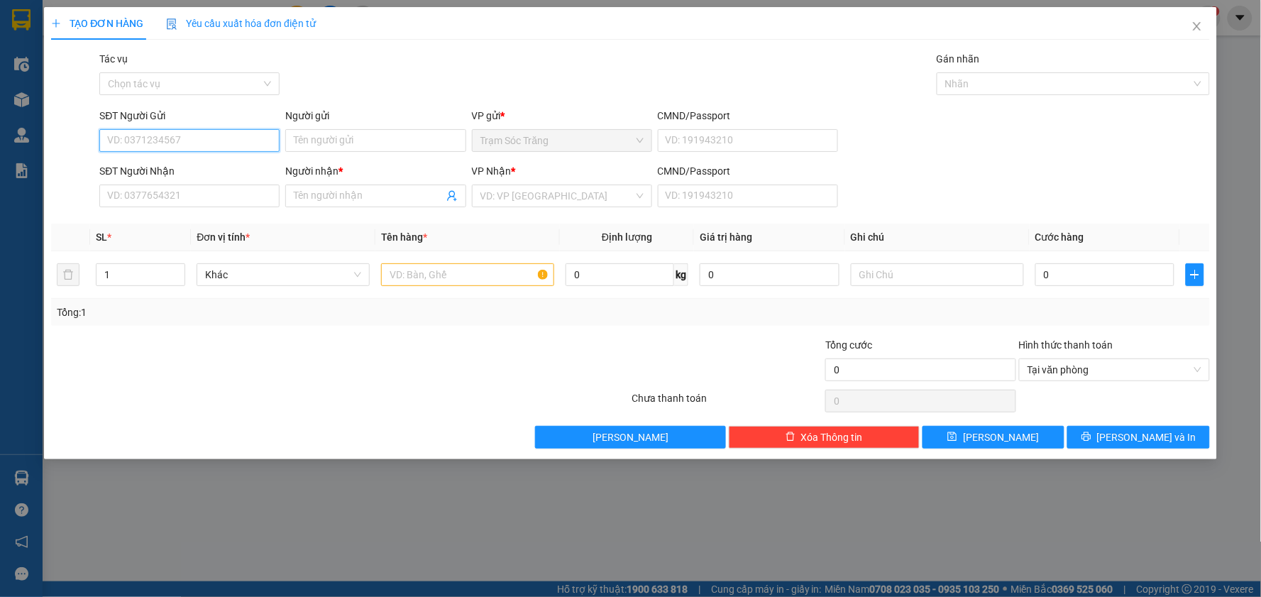
click at [229, 147] on input "SĐT Người Gửi" at bounding box center [189, 140] width 180 height 23
click at [257, 165] on div "0365975455 - PHONG" at bounding box center [189, 169] width 163 height 16
type input "0365975455"
type input "PHONG"
type input "0988638343"
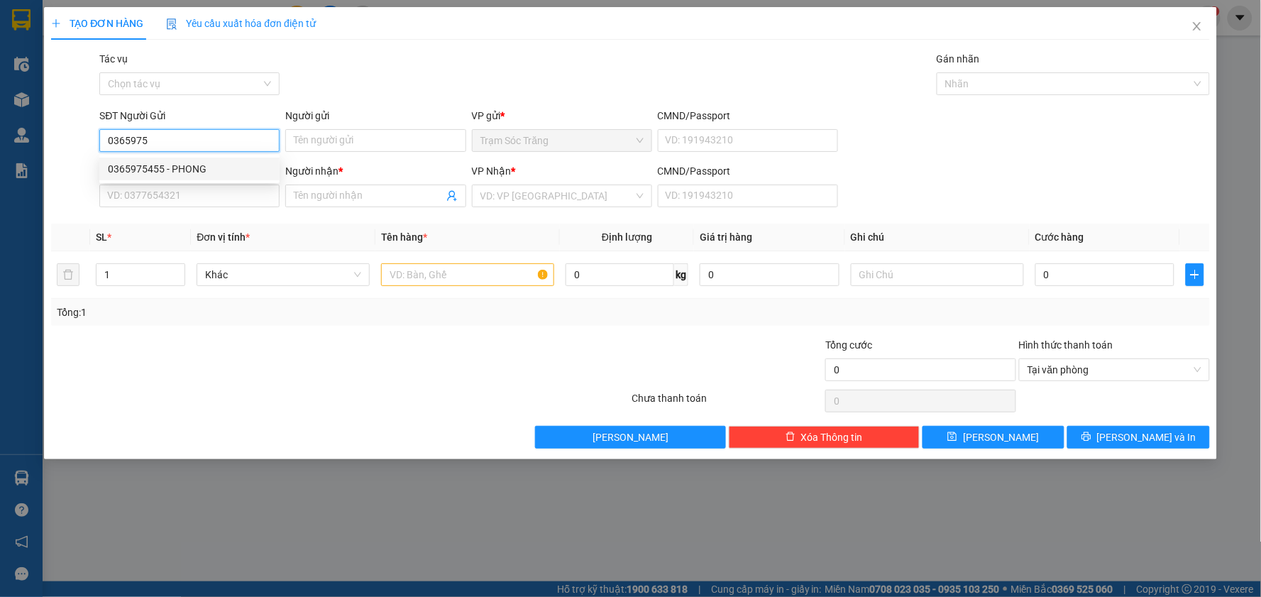
type input "ANH THÁI"
type input "50.000"
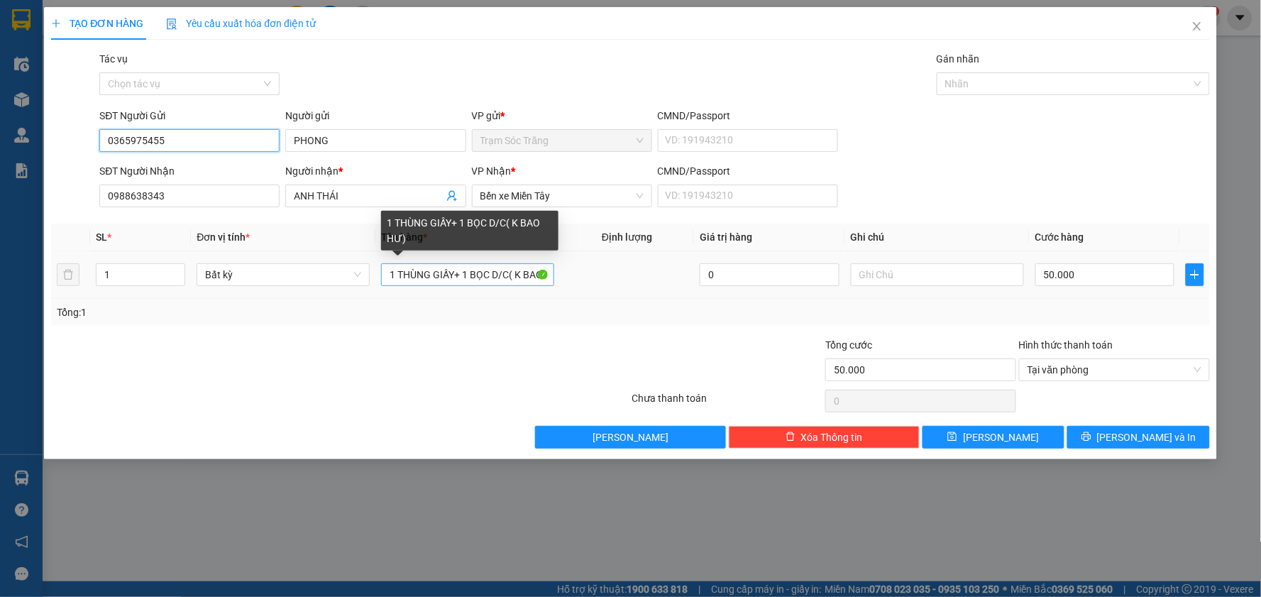
type input "0365975455"
click at [512, 277] on input "1 THÙNG GIẤY+ 1 BỌC D/C( K BAO HƯ)" at bounding box center [467, 274] width 173 height 23
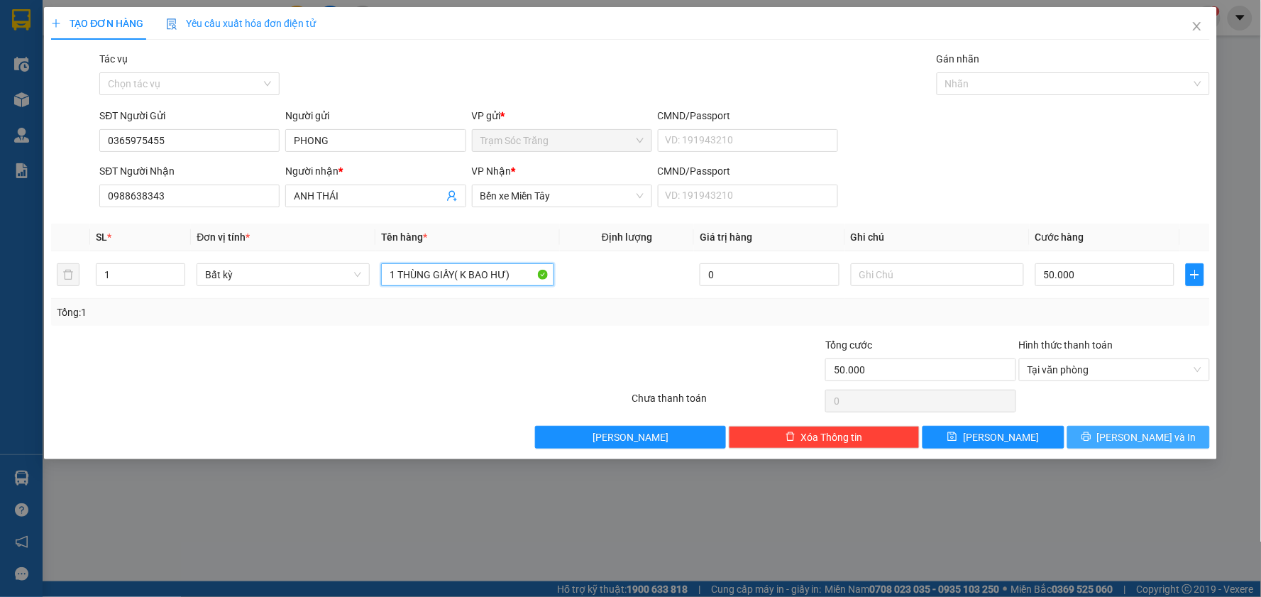
type input "1 THÙNG GIẤY( K BAO HƯ)"
click at [1091, 434] on icon "printer" at bounding box center [1086, 436] width 10 height 10
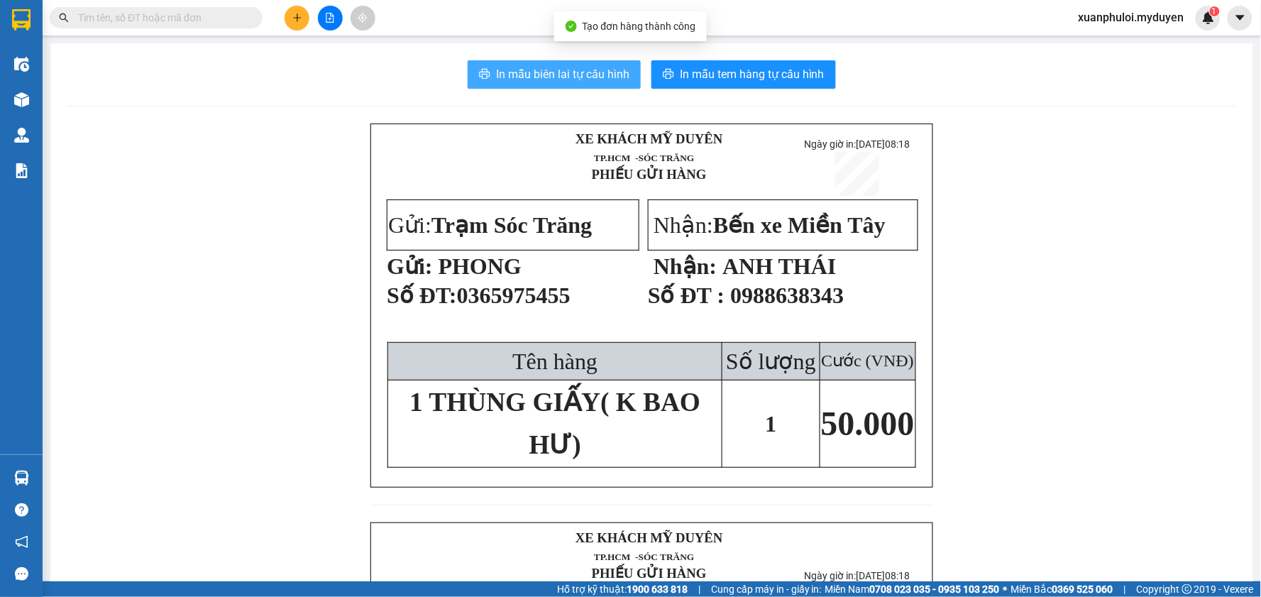
click at [528, 81] on span "In mẫu biên lai tự cấu hình" at bounding box center [562, 74] width 133 height 18
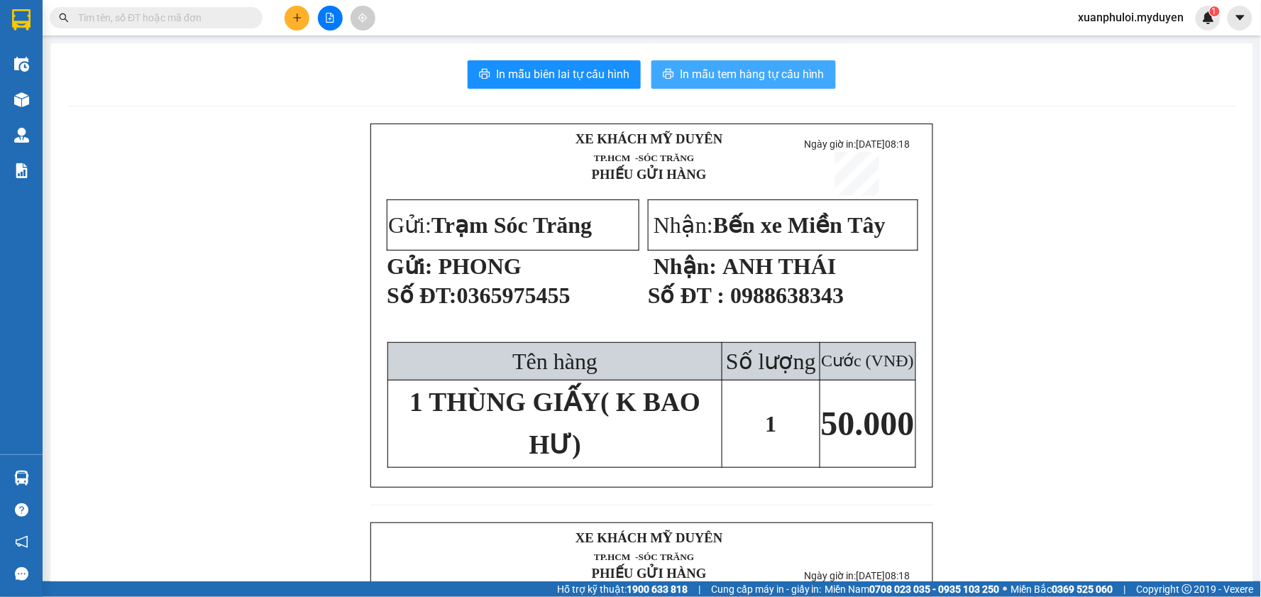
click at [745, 77] on span "In mẫu tem hàng tự cấu hình" at bounding box center [752, 74] width 145 height 18
click at [294, 25] on button at bounding box center [297, 18] width 25 height 25
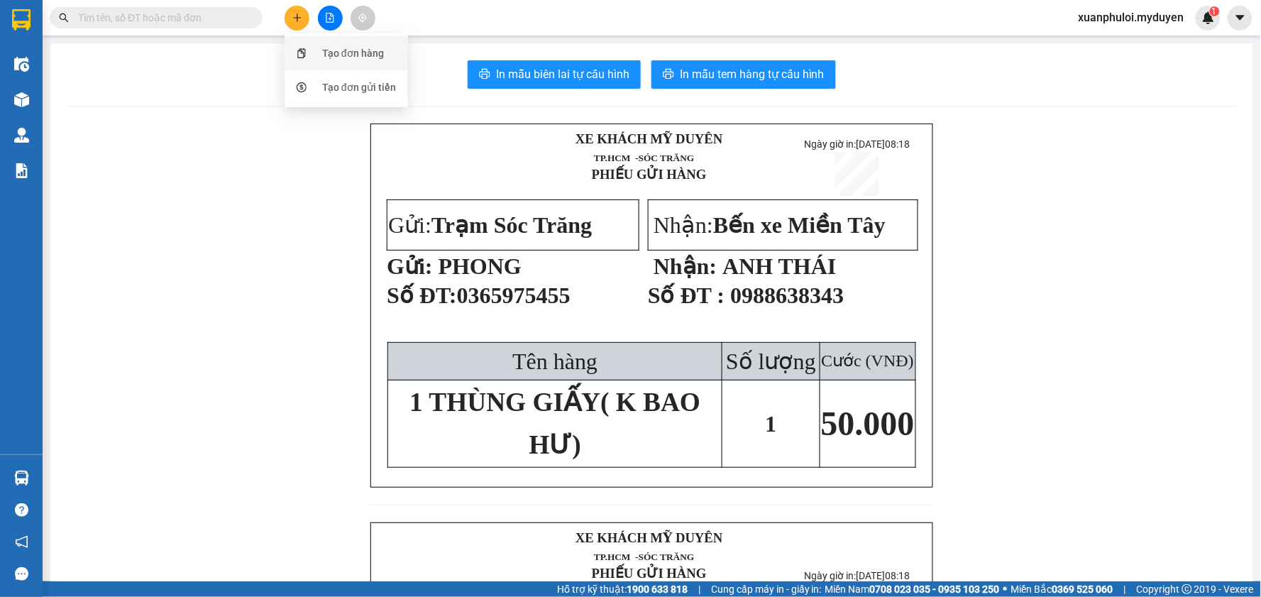
click at [355, 64] on div "Tạo đơn hàng" at bounding box center [346, 53] width 106 height 27
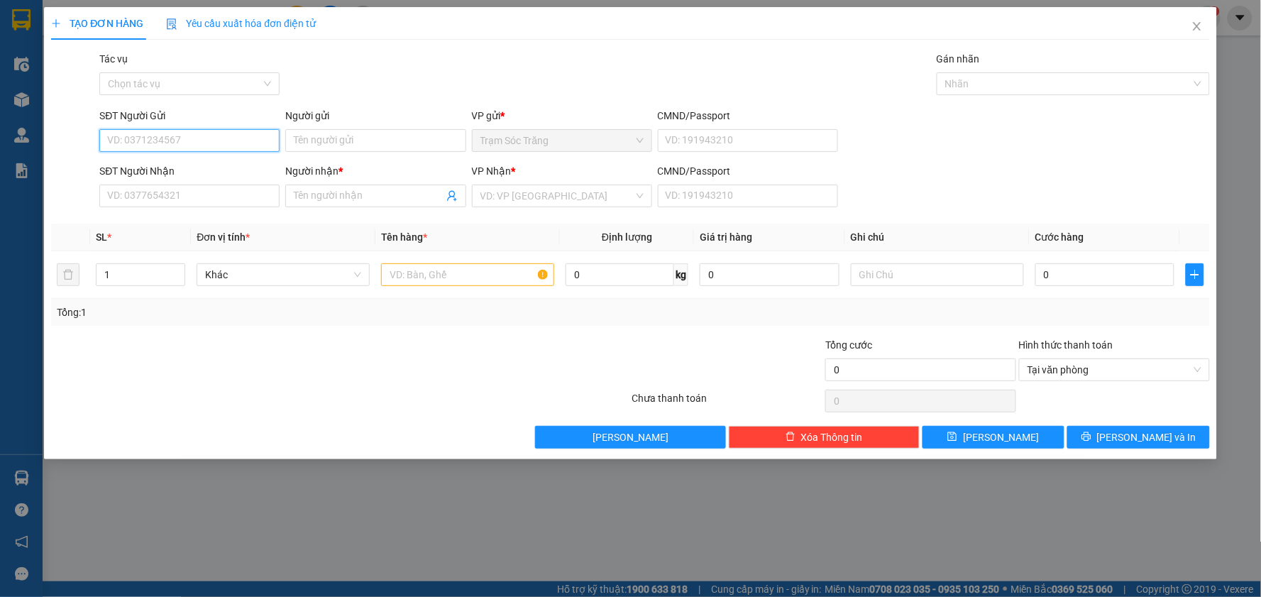
click at [140, 143] on input "SĐT Người Gửi" at bounding box center [189, 140] width 180 height 23
click at [209, 136] on input "SĐT Người Gửi" at bounding box center [189, 140] width 180 height 23
drag, startPoint x: 179, startPoint y: 173, endPoint x: 289, endPoint y: 129, distance: 118.4
click at [180, 172] on div "0359827218 - GẤM" at bounding box center [189, 169] width 163 height 16
type input "0359827218"
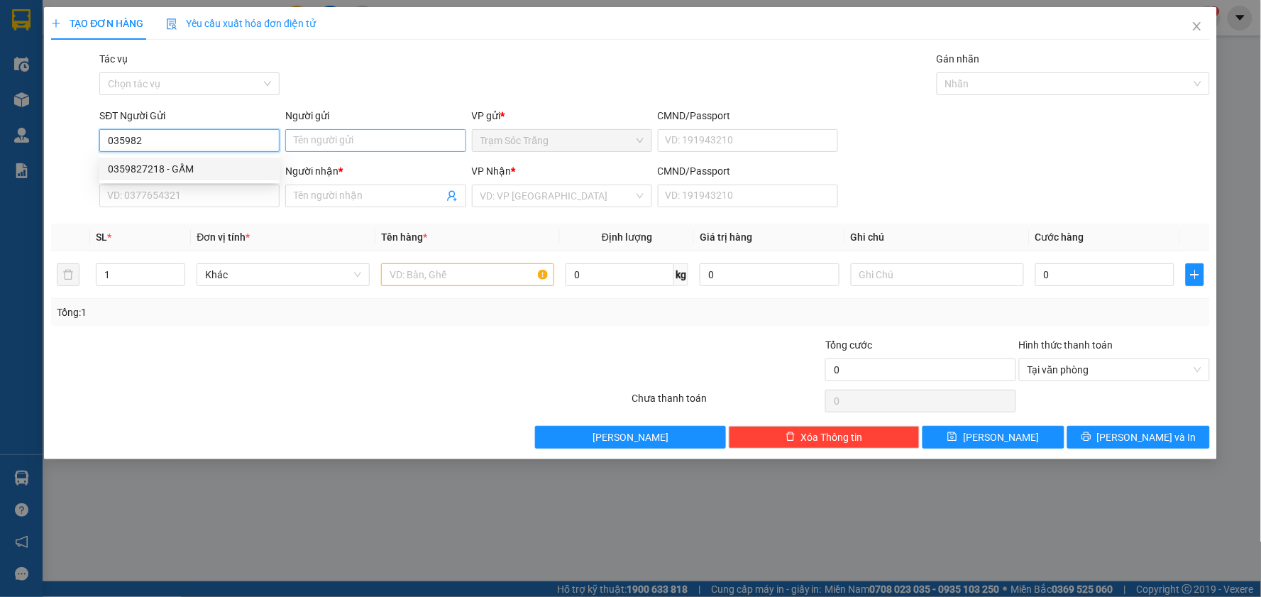
type input "GẤM"
type input "0983026618"
type input "NGỌC THẢNH"
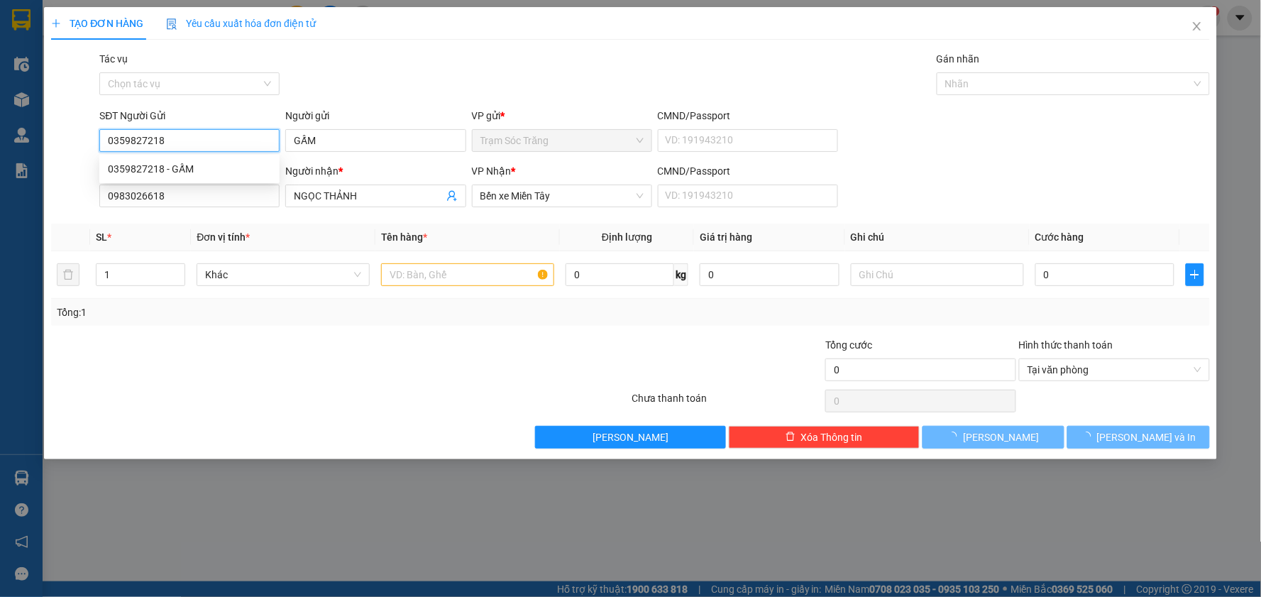
type input "50.000"
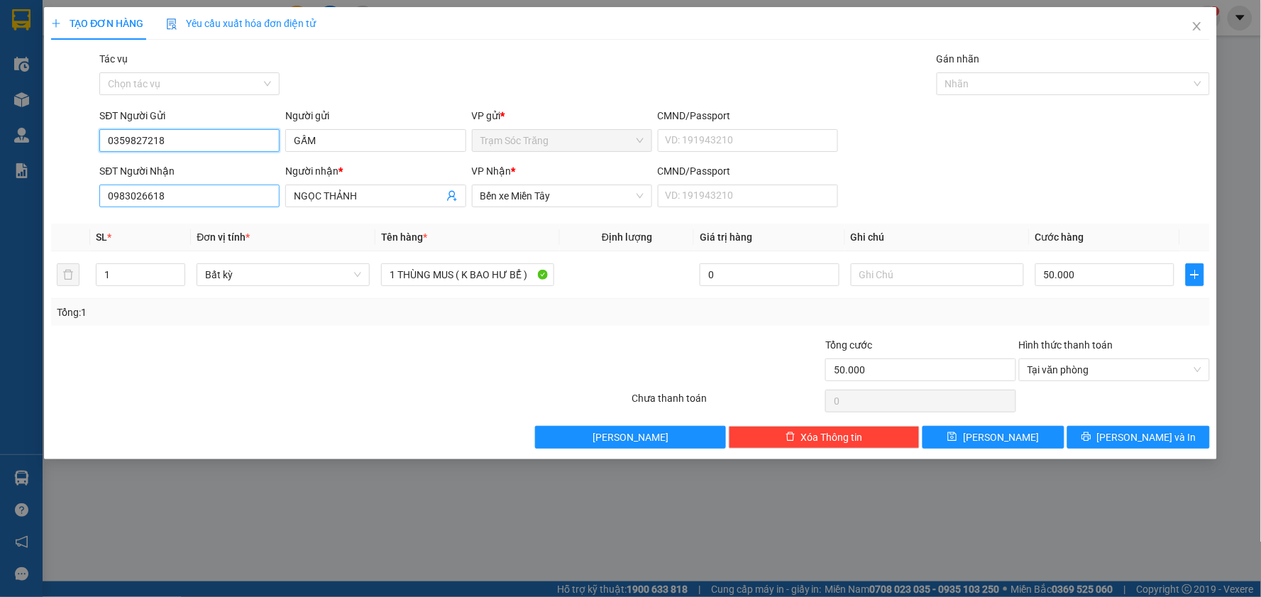
type input "0359827218"
click at [221, 194] on input "0983026618" at bounding box center [189, 195] width 180 height 23
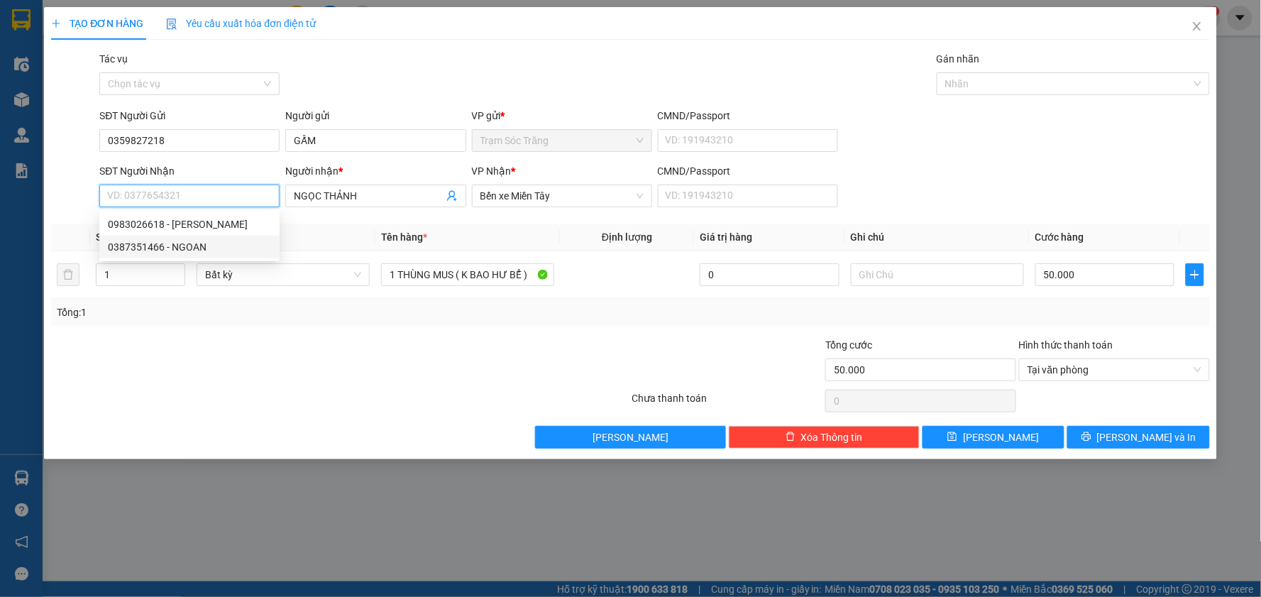
click at [197, 247] on div "0387351466 - NGOAN" at bounding box center [189, 247] width 163 height 16
type input "0387351466"
type input "NGOAN"
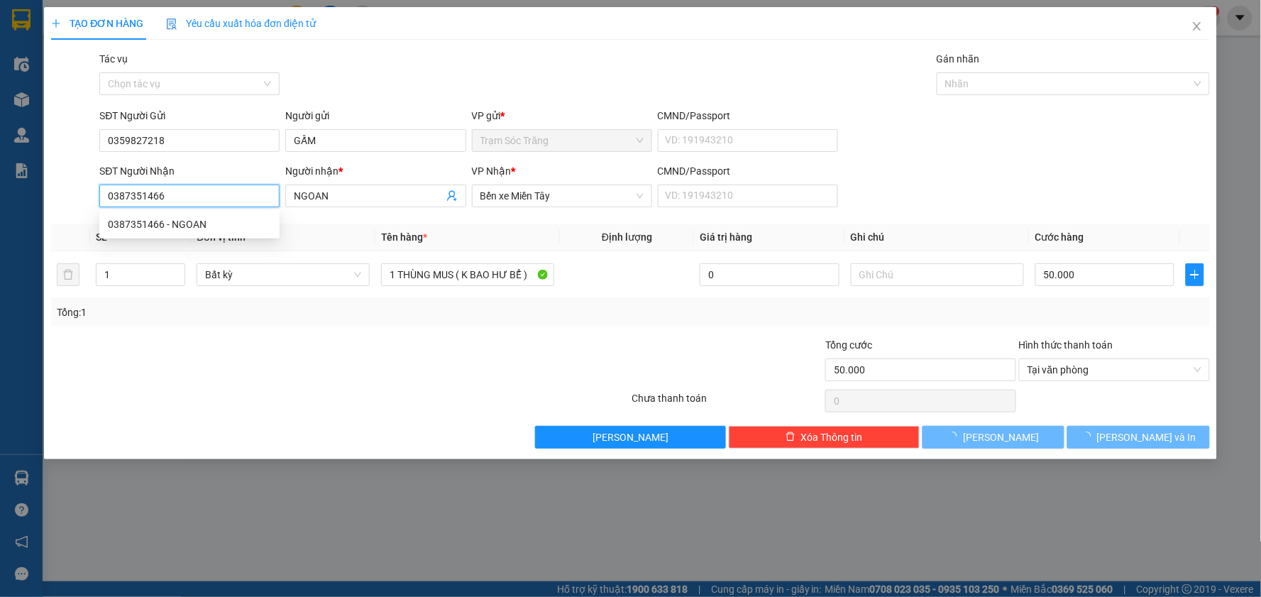
type input "40.000"
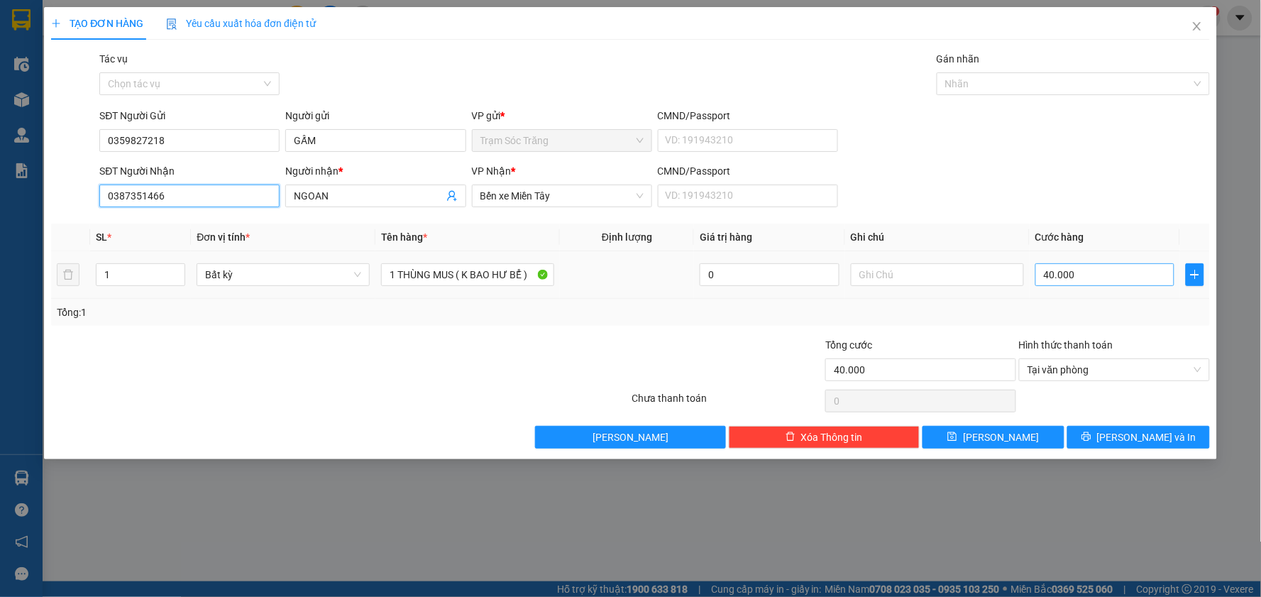
type input "0387351466"
click at [1048, 279] on input "40.000" at bounding box center [1105, 274] width 140 height 23
type input "5"
type input "50"
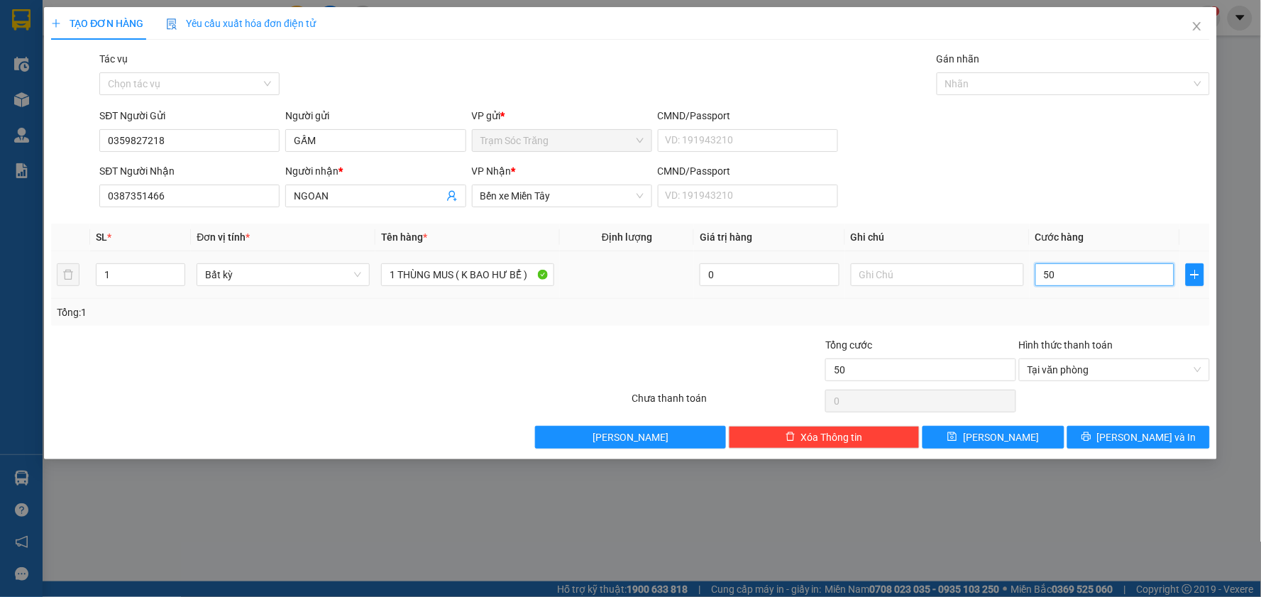
type input "500"
type input "5.000"
type input "50.000"
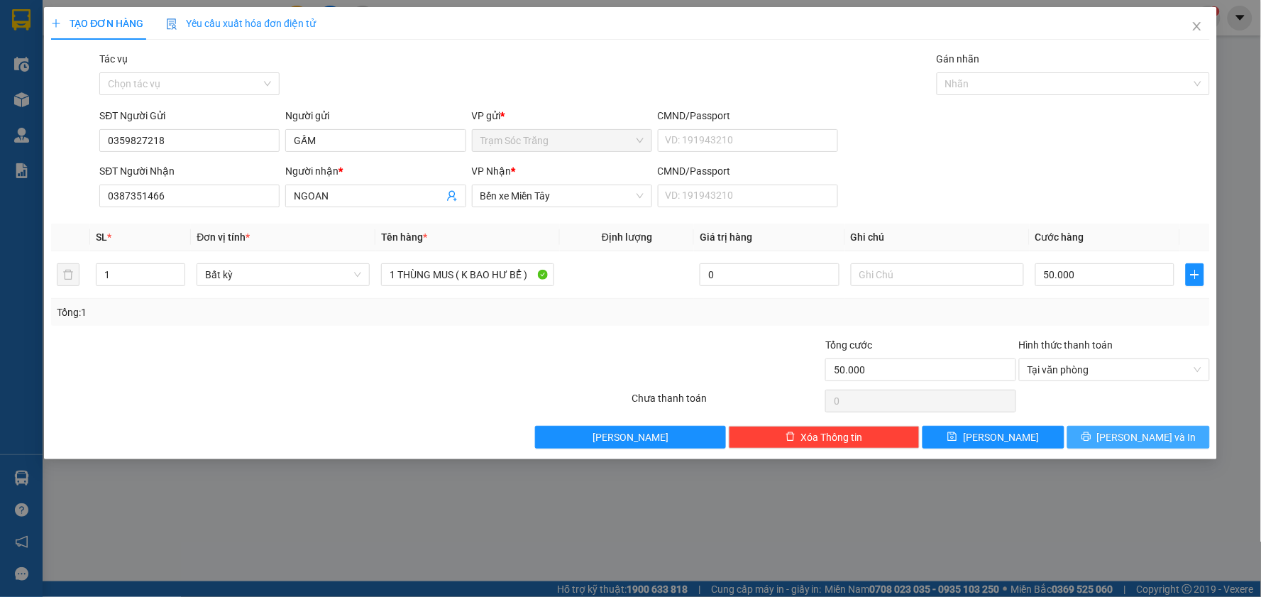
click at [1160, 443] on span "[PERSON_NAME] và In" at bounding box center [1146, 437] width 99 height 16
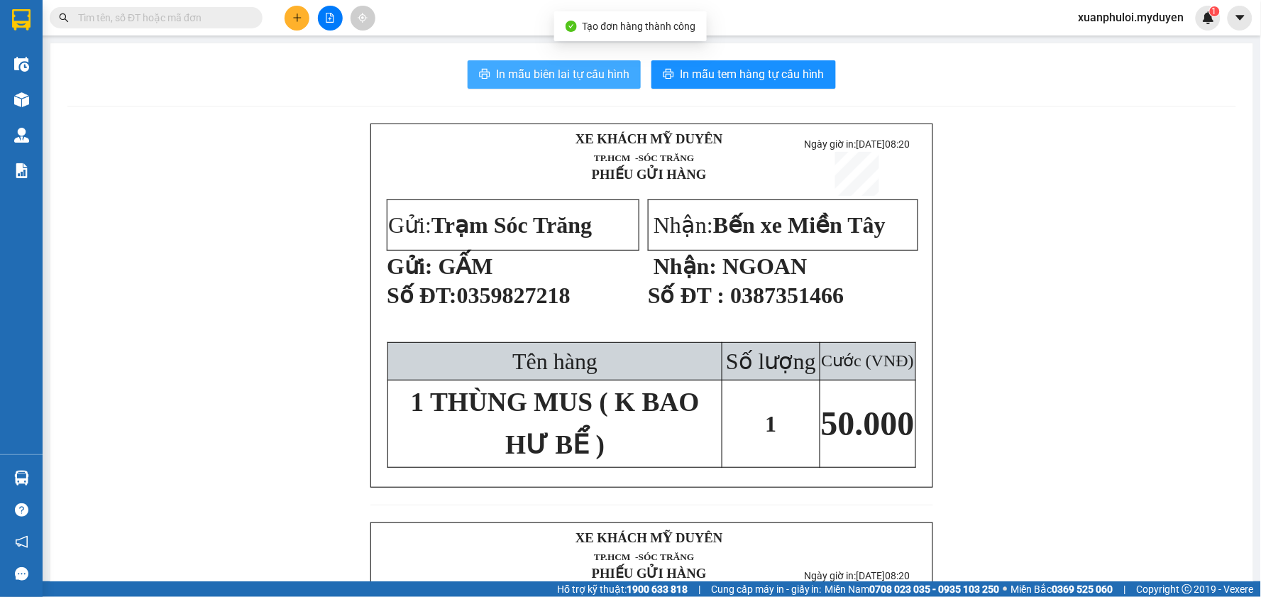
click at [563, 69] on span "In mẫu biên lai tự cấu hình" at bounding box center [562, 74] width 133 height 18
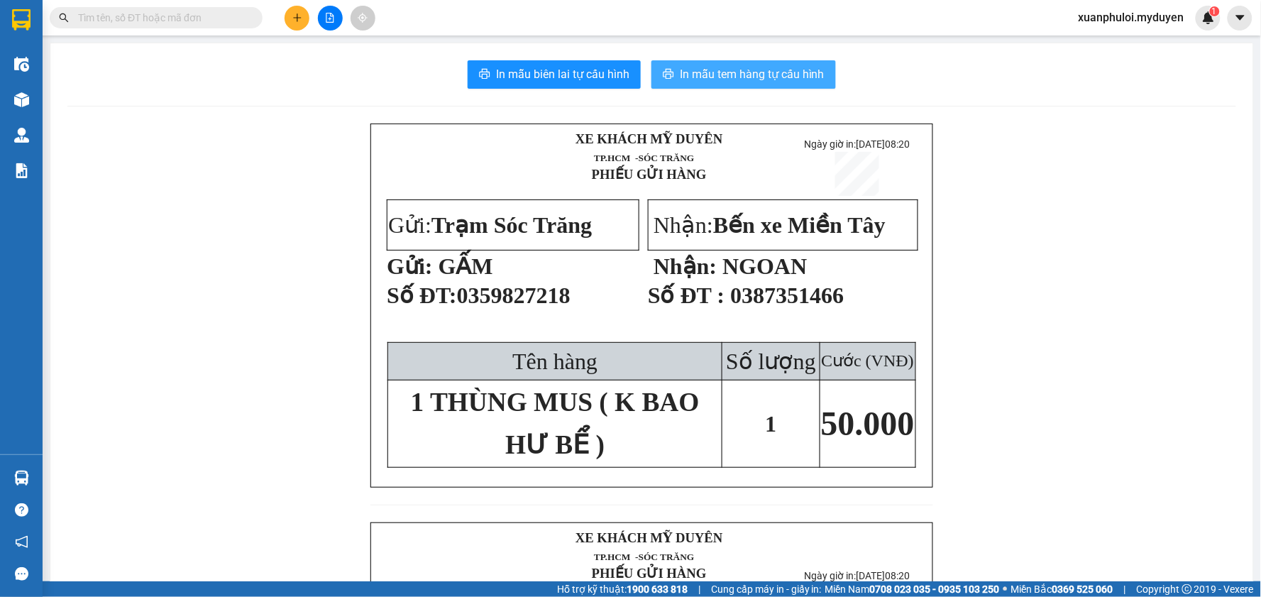
click at [756, 82] on span "In mẫu tem hàng tự cấu hình" at bounding box center [752, 74] width 145 height 18
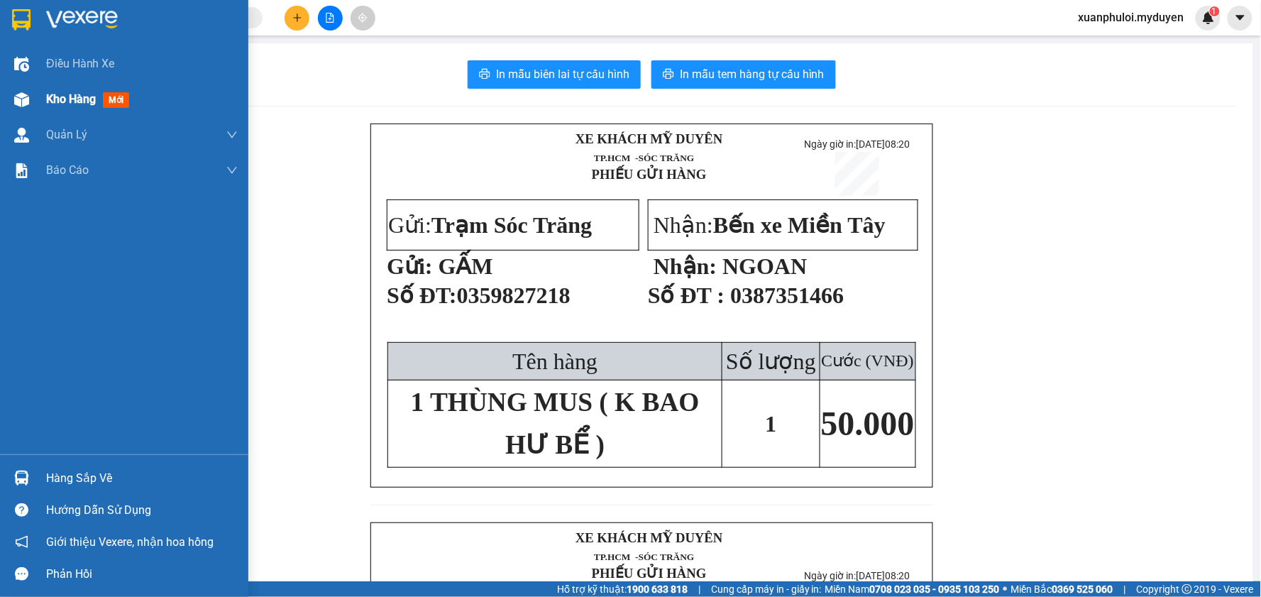
click at [38, 101] on div "Kho hàng mới" at bounding box center [124, 99] width 248 height 35
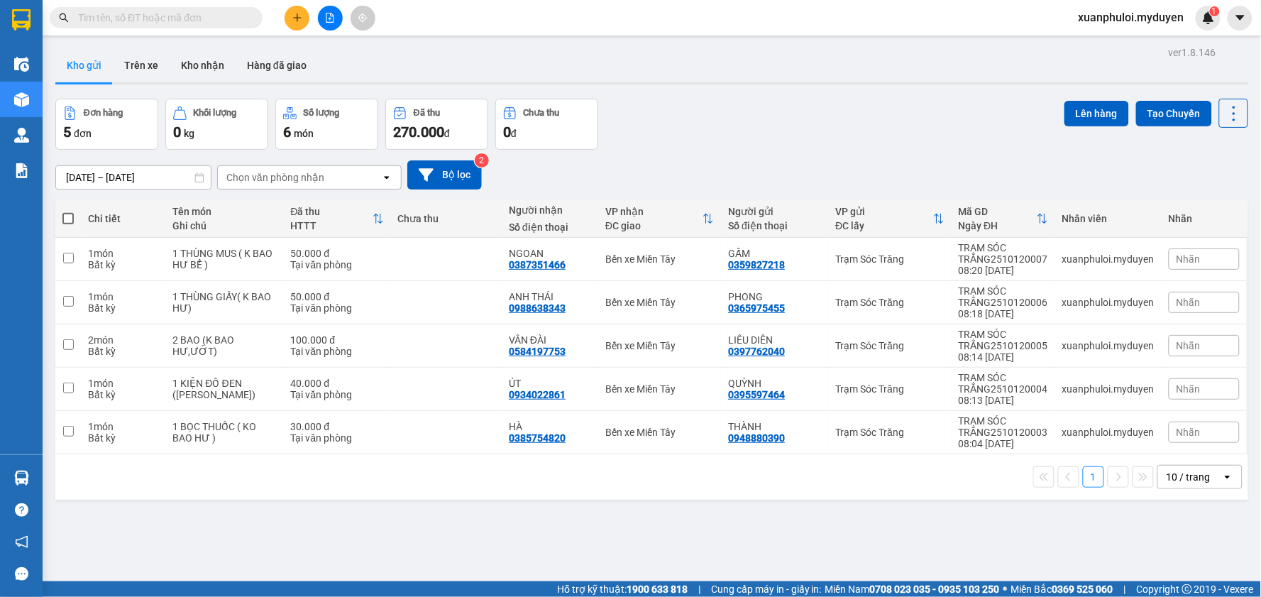
click at [68, 216] on span at bounding box center [67, 218] width 11 height 11
click at [68, 211] on input "checkbox" at bounding box center [68, 211] width 0 height 0
checkbox input "true"
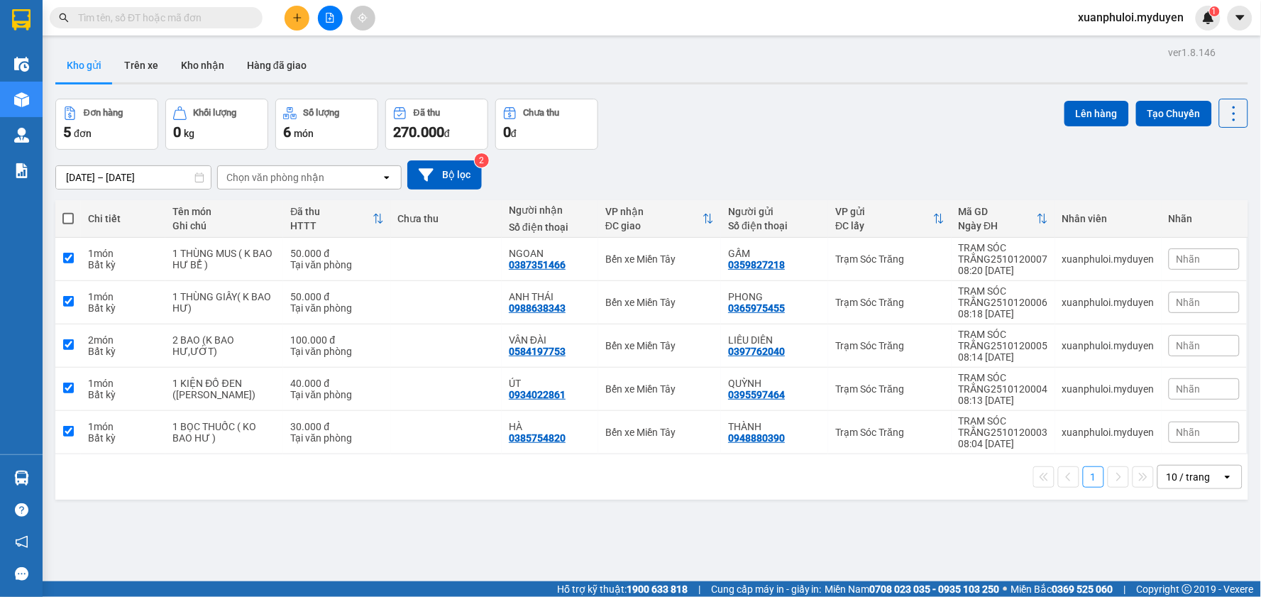
checkbox input "true"
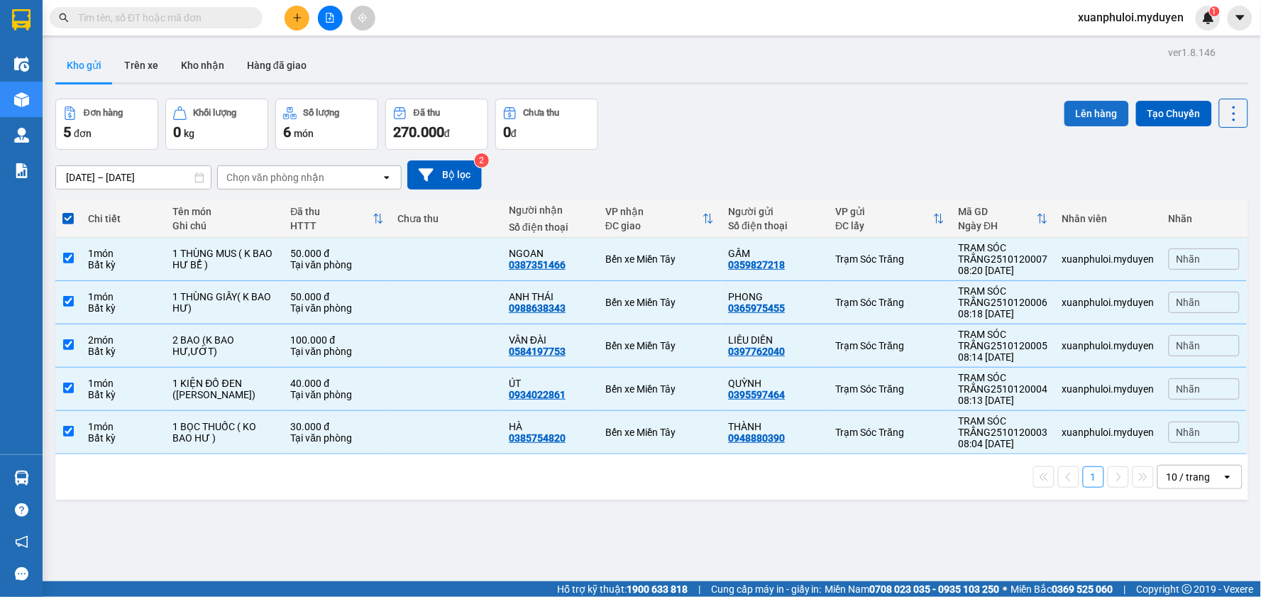
click at [1098, 122] on button "Lên hàng" at bounding box center [1096, 114] width 65 height 26
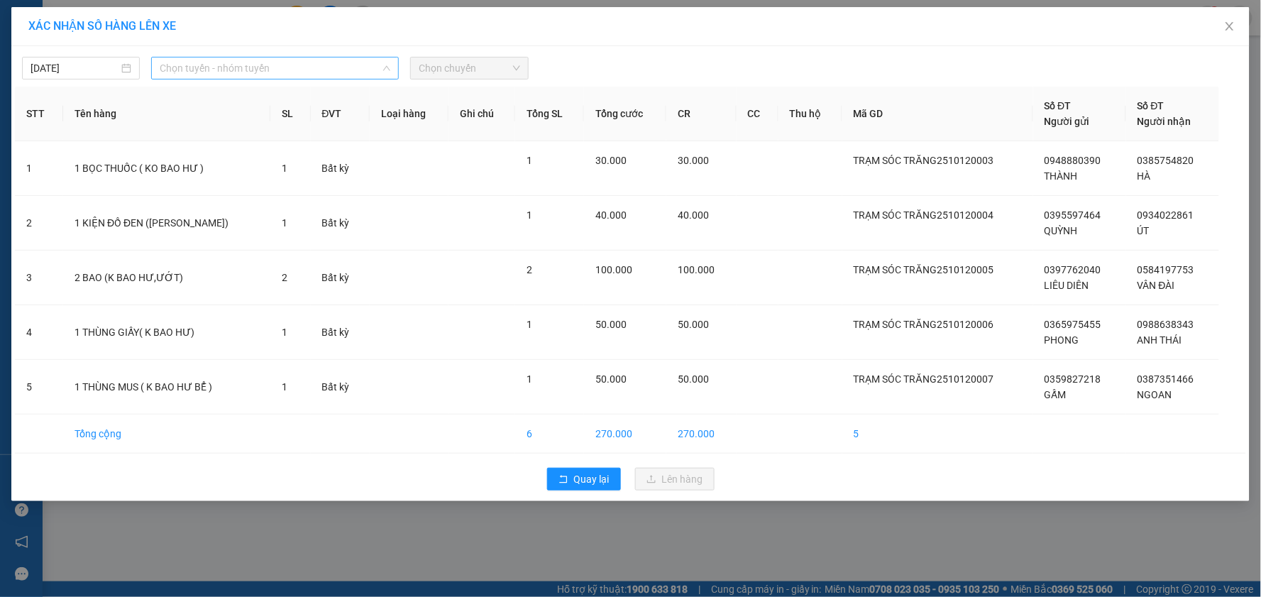
click at [282, 67] on span "Chọn tuyến - nhóm tuyến" at bounding box center [275, 67] width 231 height 21
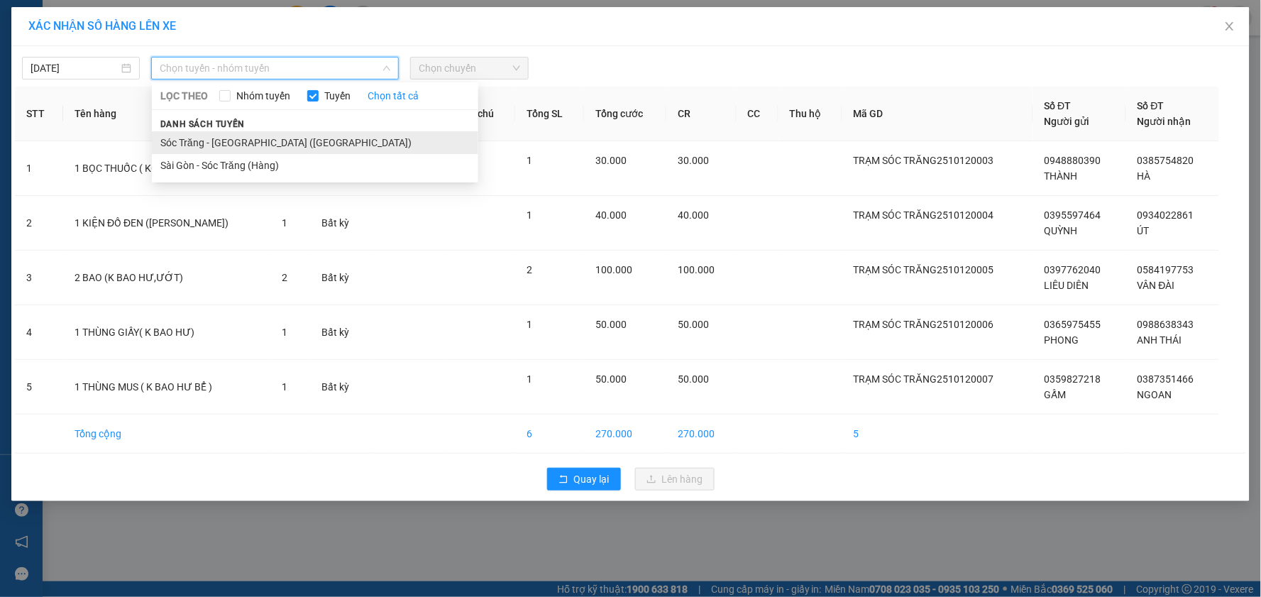
click at [203, 132] on li "Sóc Trăng - [GEOGRAPHIC_DATA] ([GEOGRAPHIC_DATA])" at bounding box center [315, 142] width 326 height 23
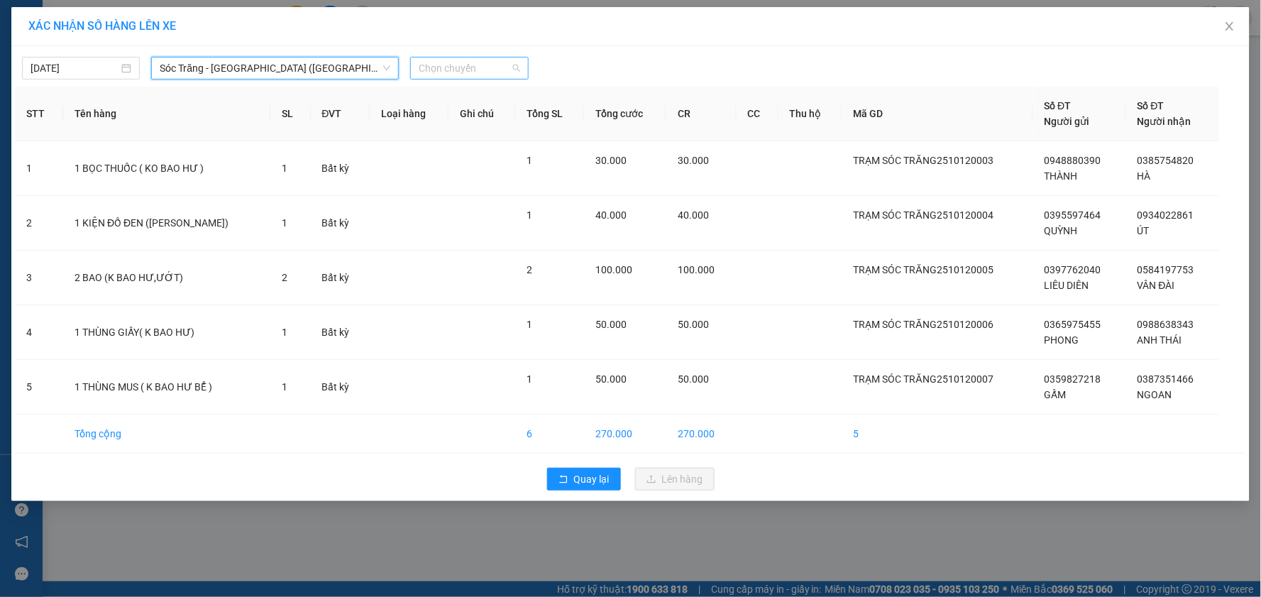
click at [466, 60] on span "Chọn chuyến" at bounding box center [469, 67] width 101 height 21
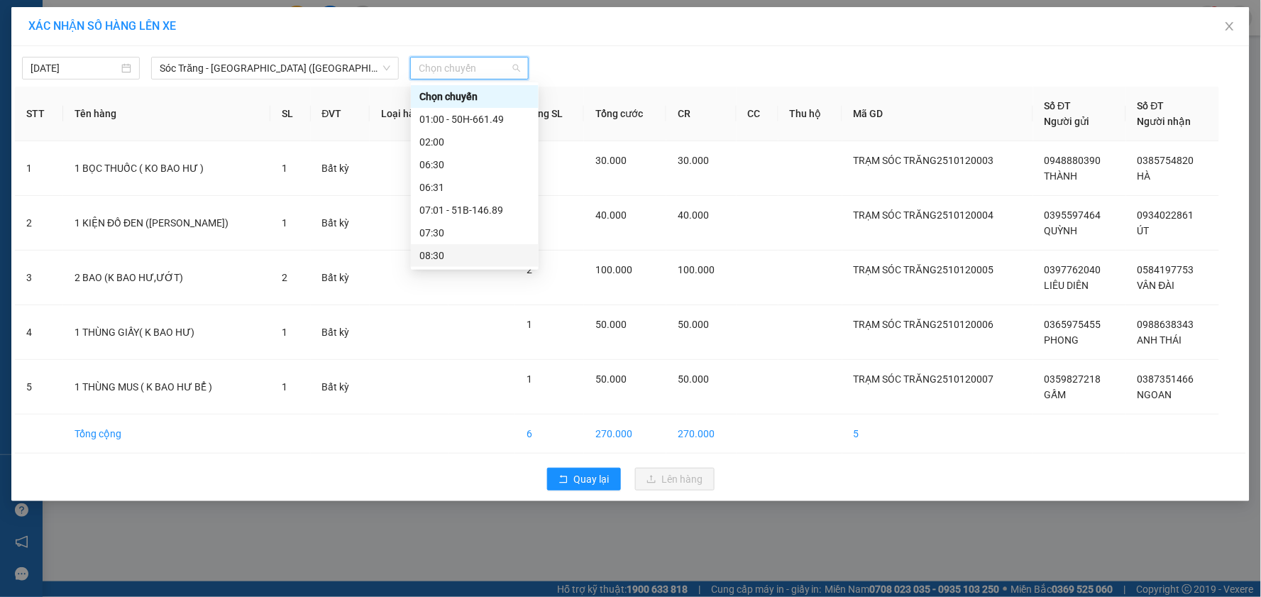
click at [462, 257] on div "08:30" at bounding box center [474, 256] width 111 height 16
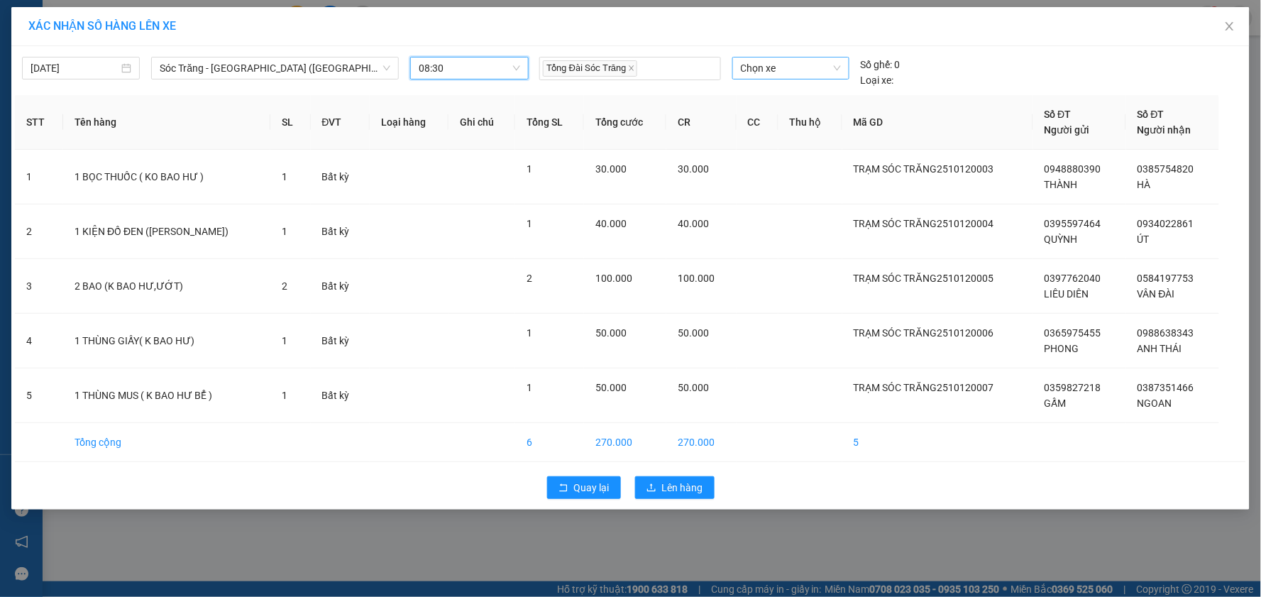
click at [772, 65] on span "Chọn xe" at bounding box center [791, 67] width 100 height 21
type input "234"
click at [797, 67] on span "Chọn xe" at bounding box center [791, 67] width 100 height 21
type input "234"
click at [782, 95] on div "51B-234.70" at bounding box center [791, 97] width 100 height 16
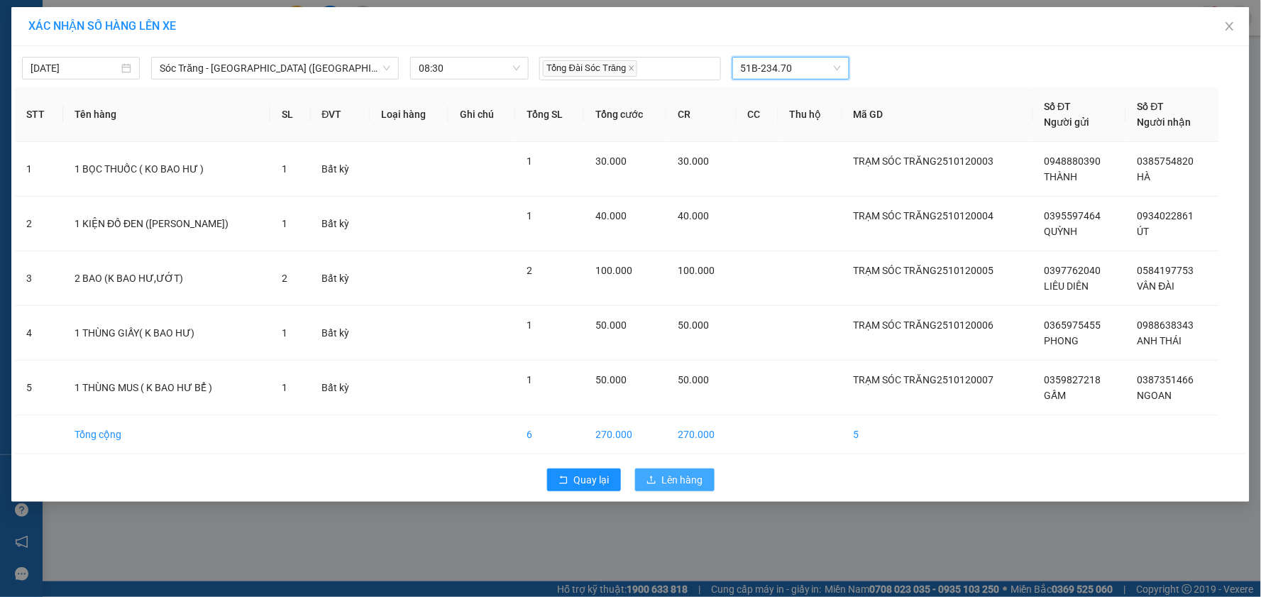
click at [677, 480] on span "Lên hàng" at bounding box center [682, 480] width 41 height 16
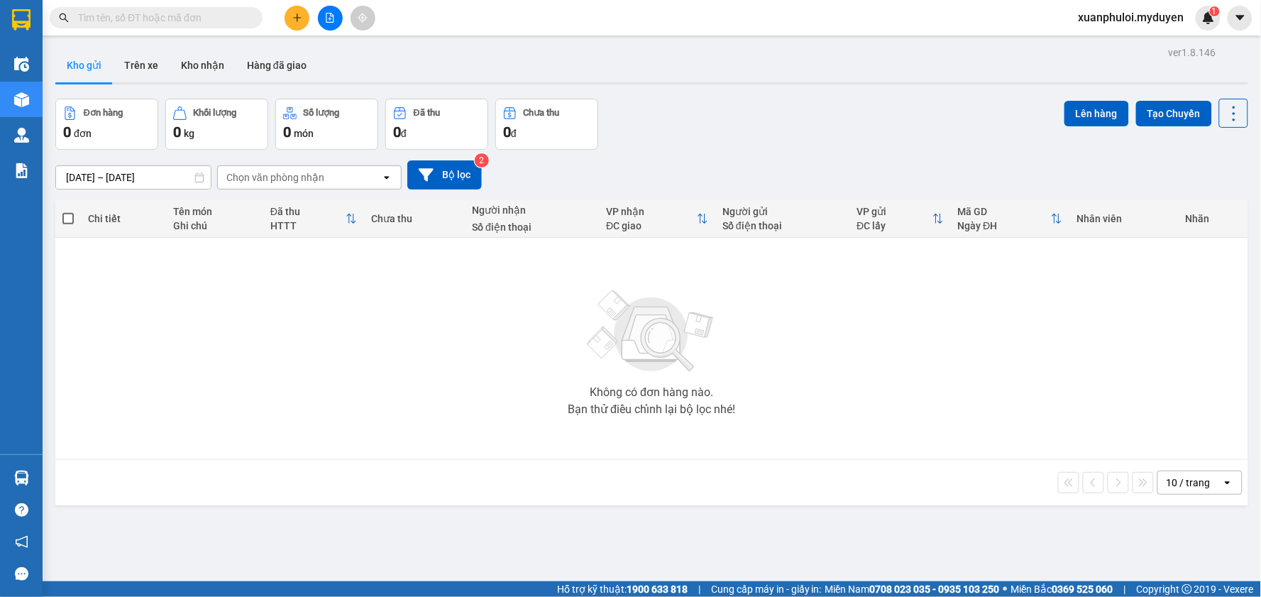
click at [643, 334] on img at bounding box center [651, 331] width 142 height 99
click at [299, 21] on icon "plus" at bounding box center [297, 18] width 10 height 10
click at [313, 55] on div "Tạo đơn hàng" at bounding box center [346, 53] width 106 height 27
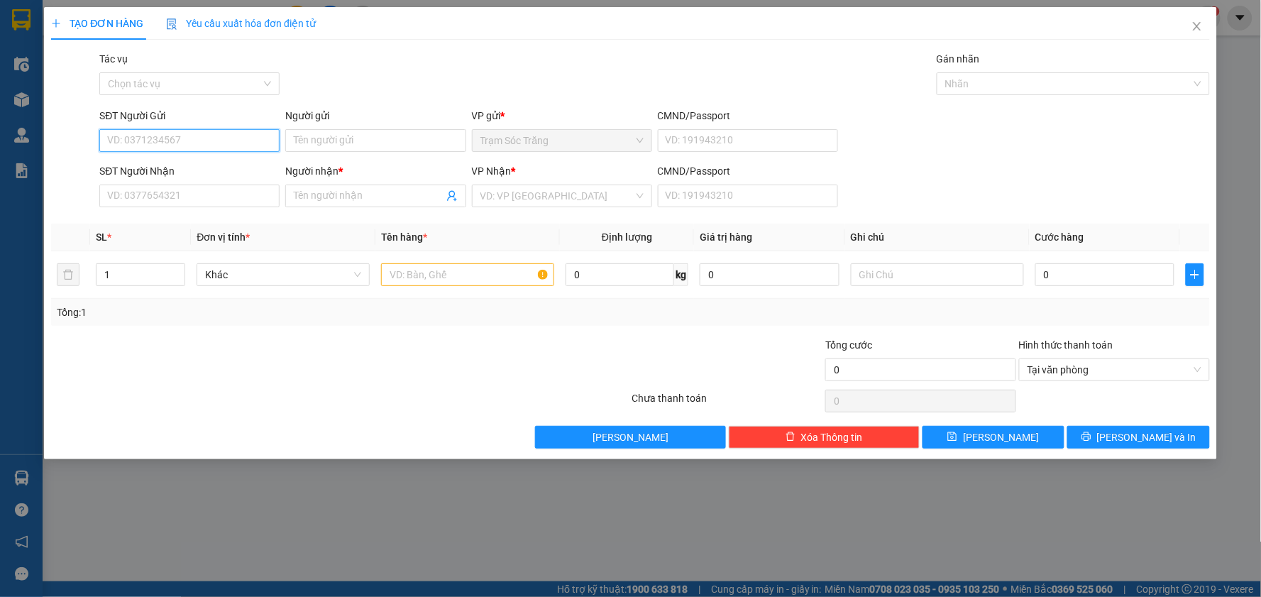
click at [223, 135] on input "SĐT Người Gửi" at bounding box center [189, 140] width 180 height 23
click at [222, 170] on div "0355448932 - CHÚ LIÊM" at bounding box center [189, 169] width 163 height 16
type input "0355448932"
type input "CHÚ LIÊM"
type input "0353754135"
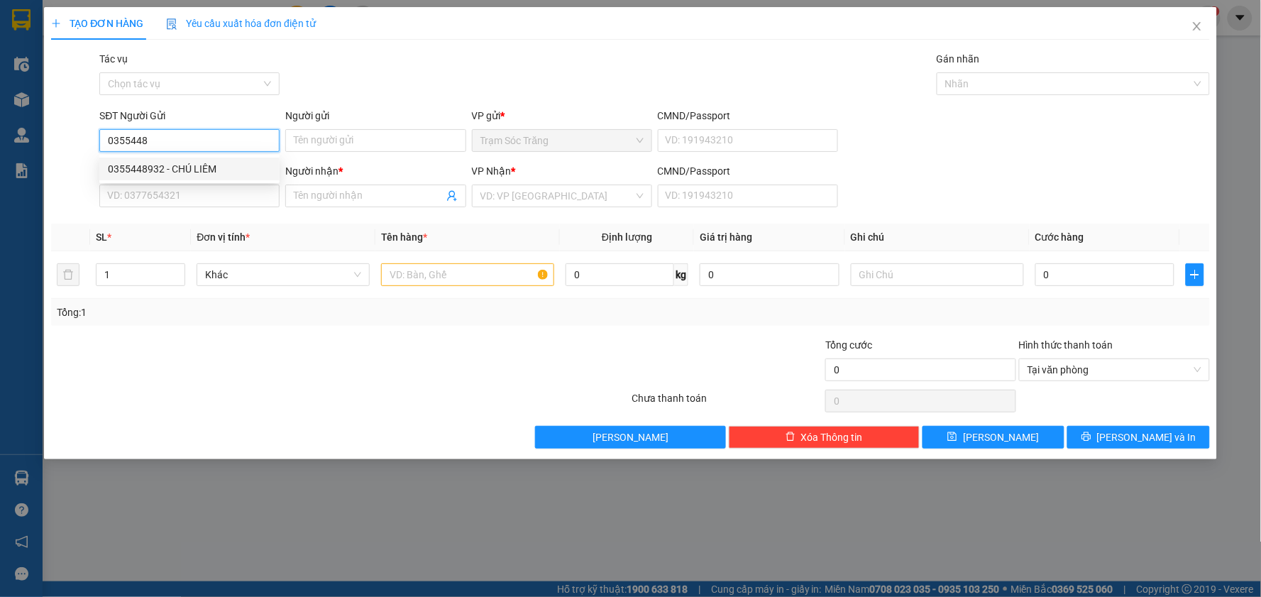
type input "VĂN VIỆT"
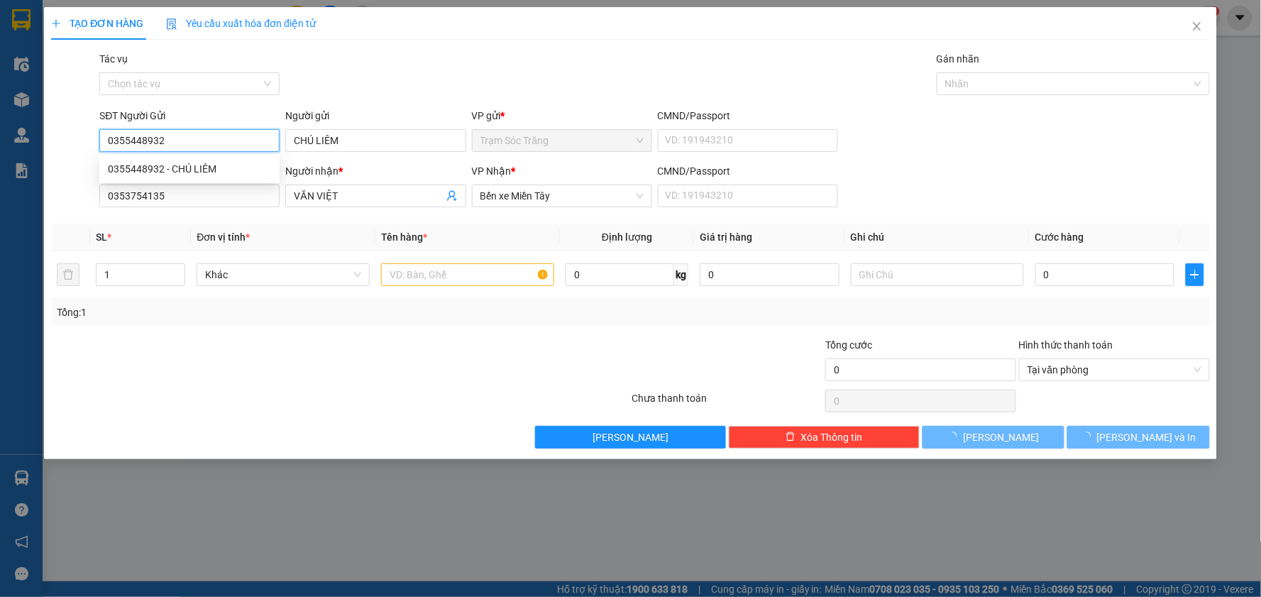
type input "50.000"
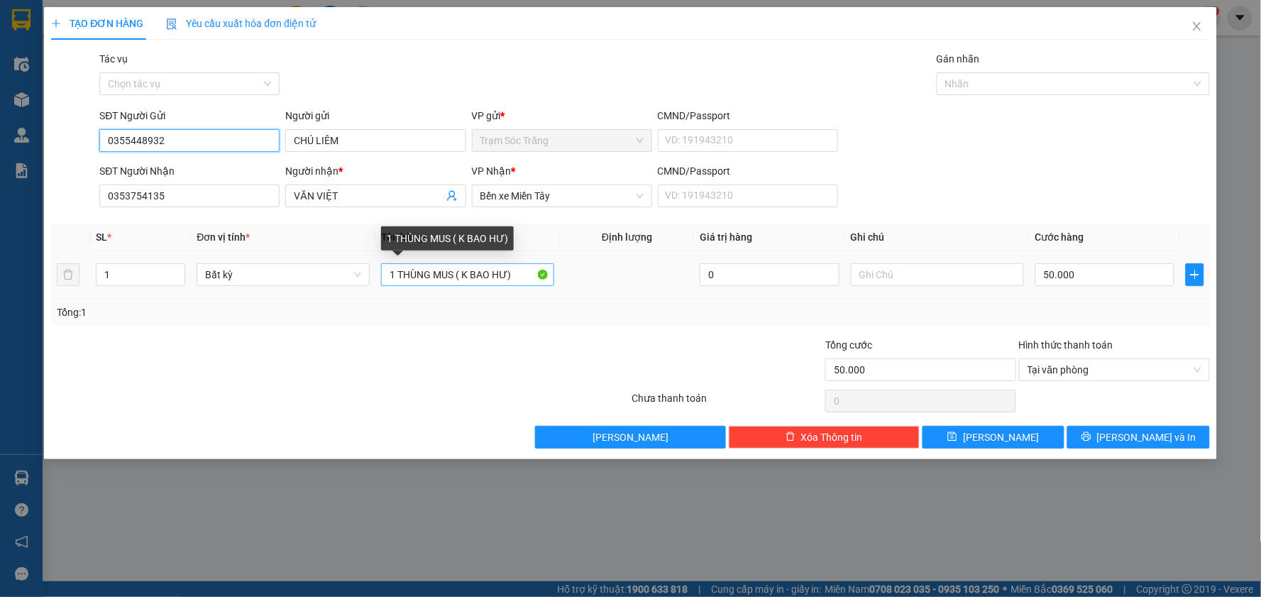
type input "0355448932"
click at [454, 277] on input "1 THÙNG MUS ( K BAO HƯ)" at bounding box center [467, 274] width 173 height 23
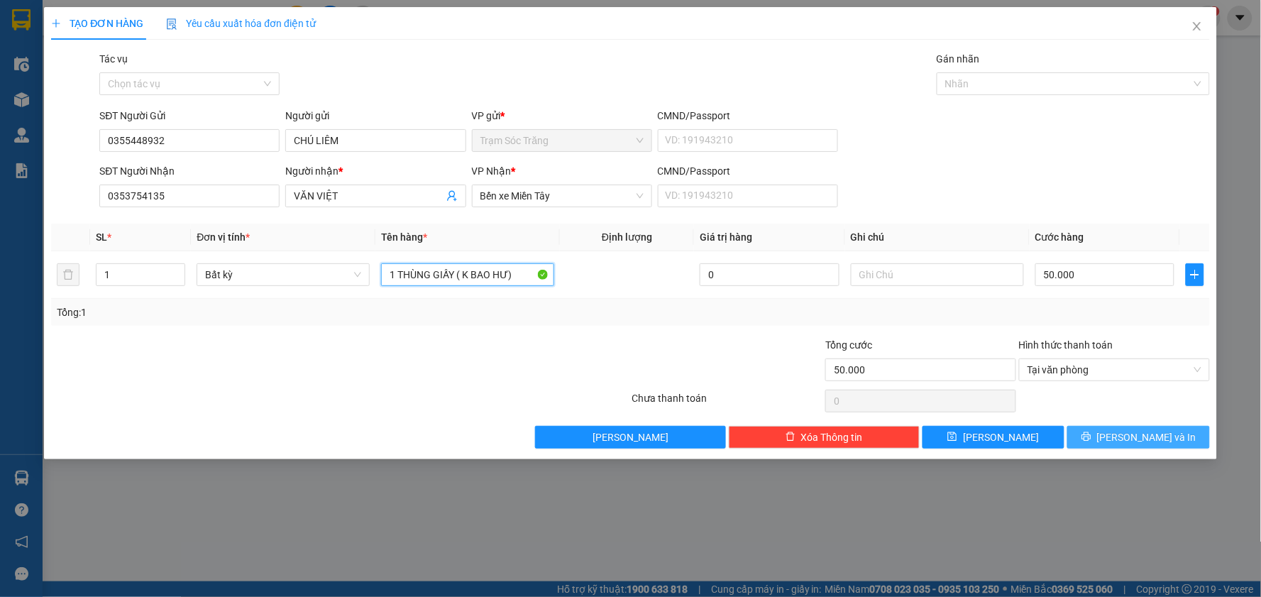
type input "1 THÙNG GIẤY ( K BAO HƯ)"
click at [1129, 438] on span "[PERSON_NAME] và In" at bounding box center [1146, 437] width 99 height 16
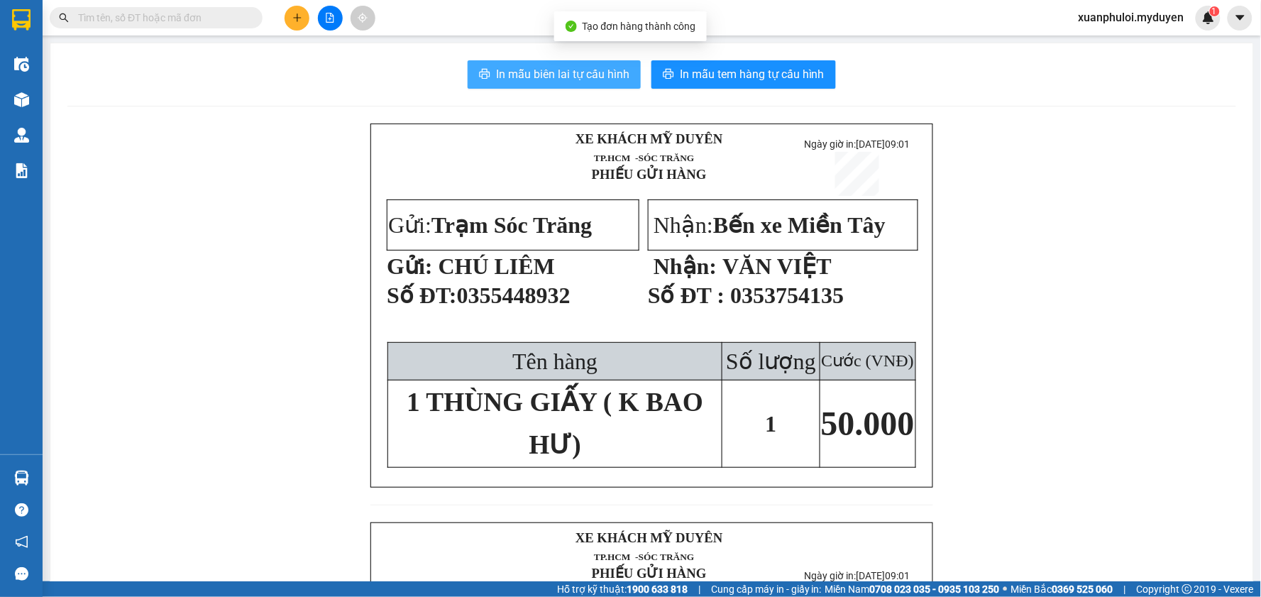
click at [558, 75] on span "In mẫu biên lai tự cấu hình" at bounding box center [562, 74] width 133 height 18
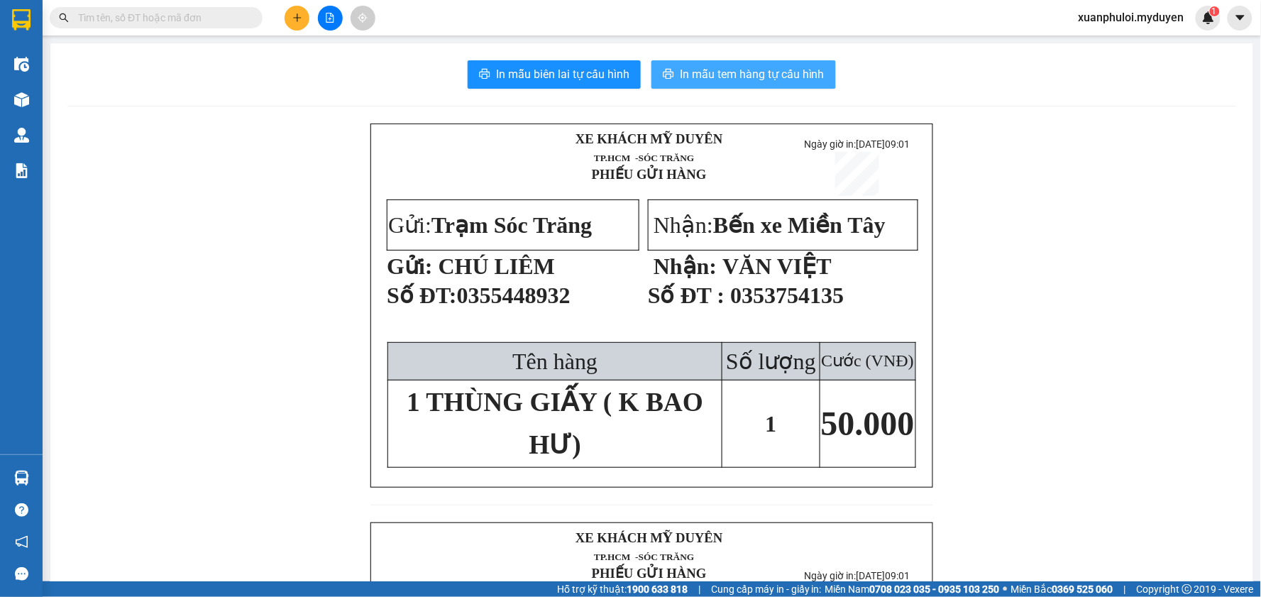
drag, startPoint x: 1180, startPoint y: 217, endPoint x: 719, endPoint y: 77, distance: 481.4
click at [719, 77] on span "In mẫu tem hàng tự cấu hình" at bounding box center [752, 74] width 145 height 18
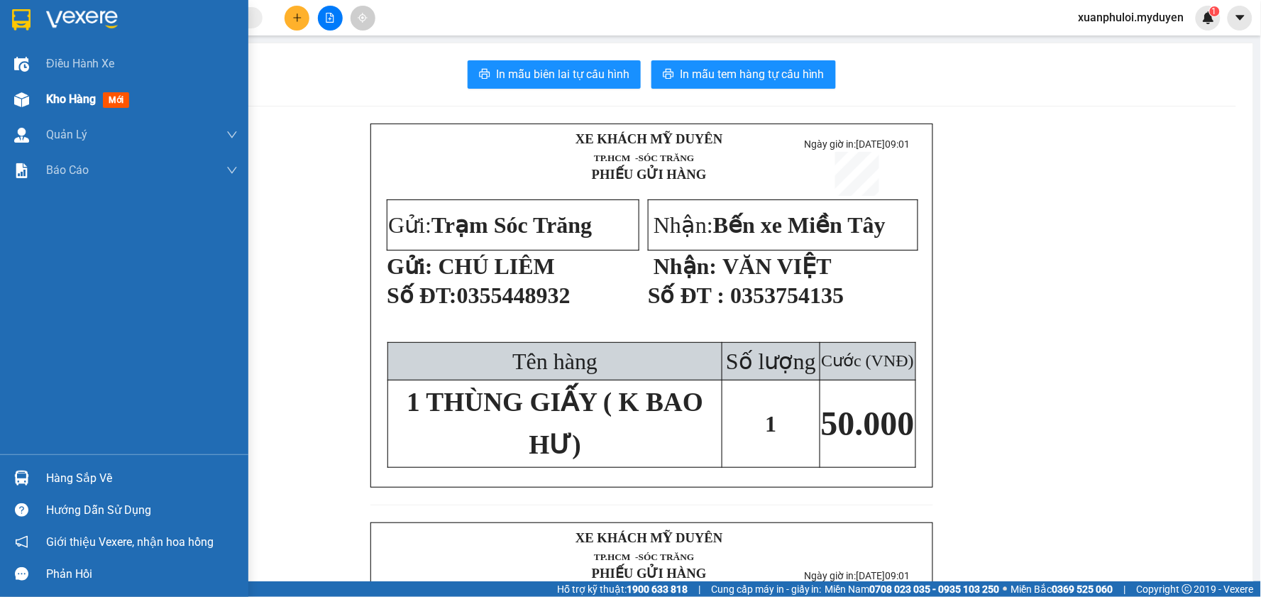
click at [55, 96] on span "Kho hàng" at bounding box center [71, 98] width 50 height 13
